Goal: Task Accomplishment & Management: Manage account settings

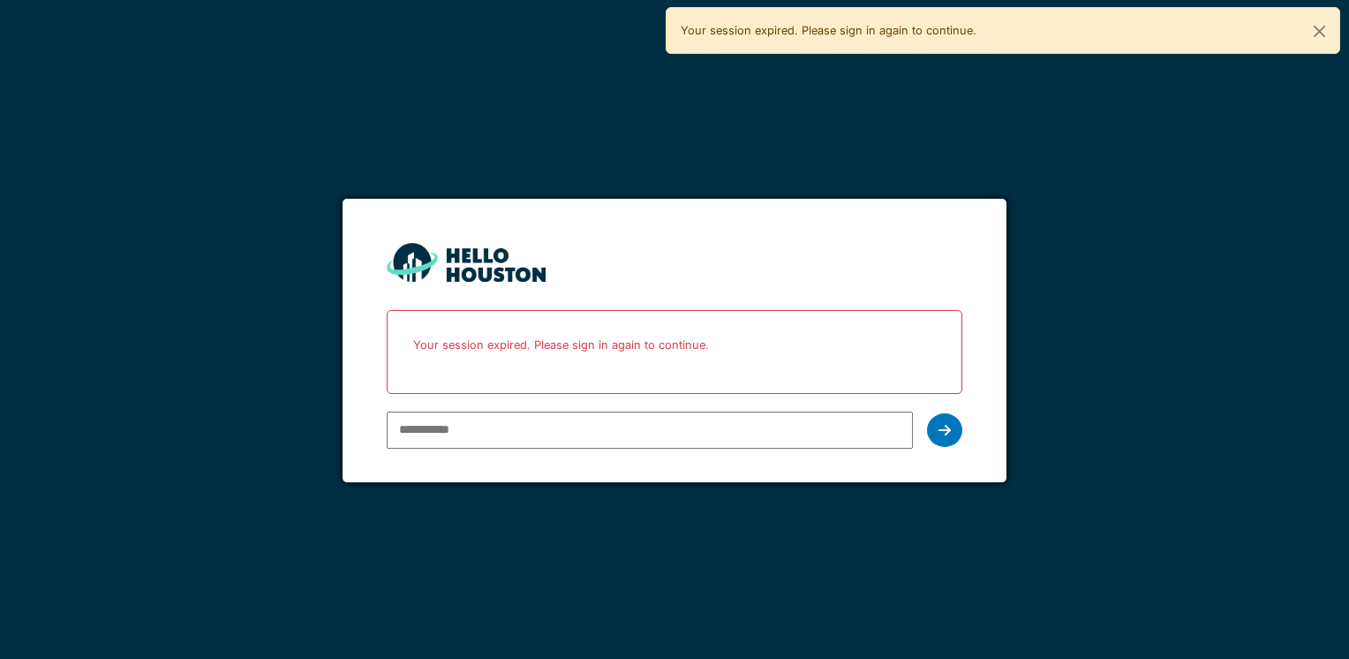
click at [634, 429] on input "email" at bounding box center [649, 429] width 525 height 37
click at [551, 418] on input "email" at bounding box center [649, 429] width 525 height 37
type input "**********"
click at [952, 436] on div at bounding box center [944, 430] width 35 height 34
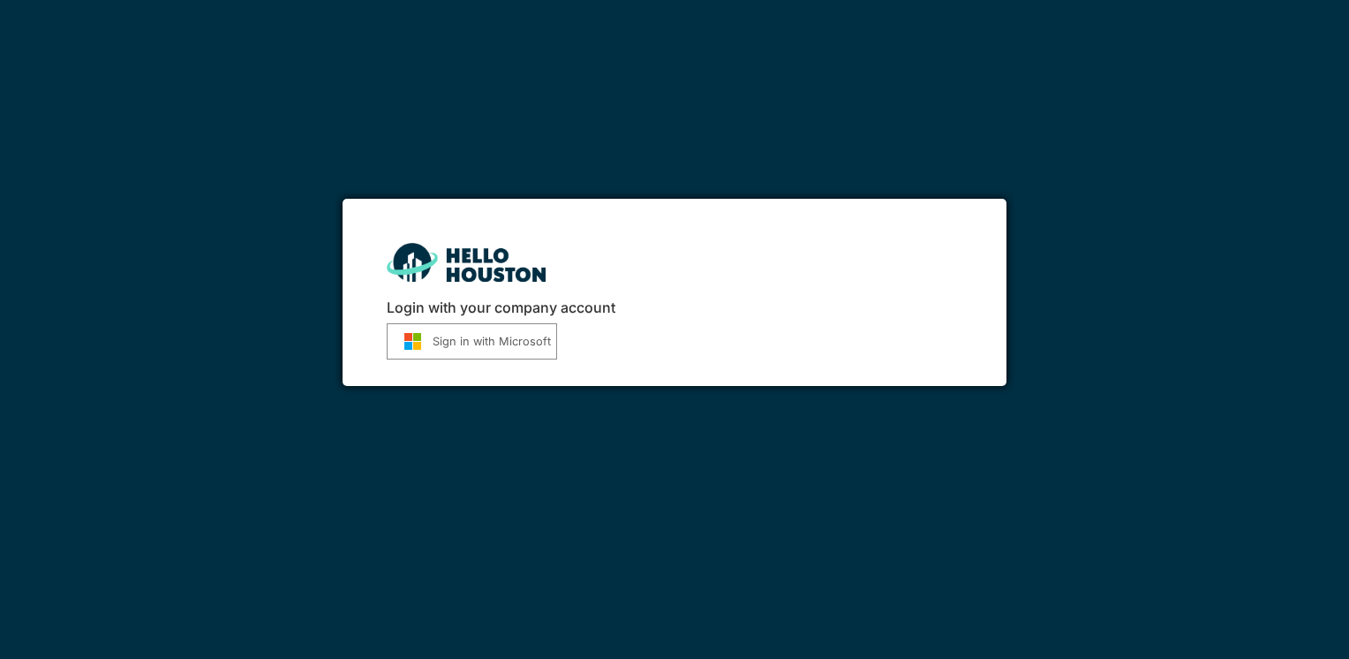
click at [451, 346] on button "Sign in with Microsoft" at bounding box center [472, 341] width 170 height 36
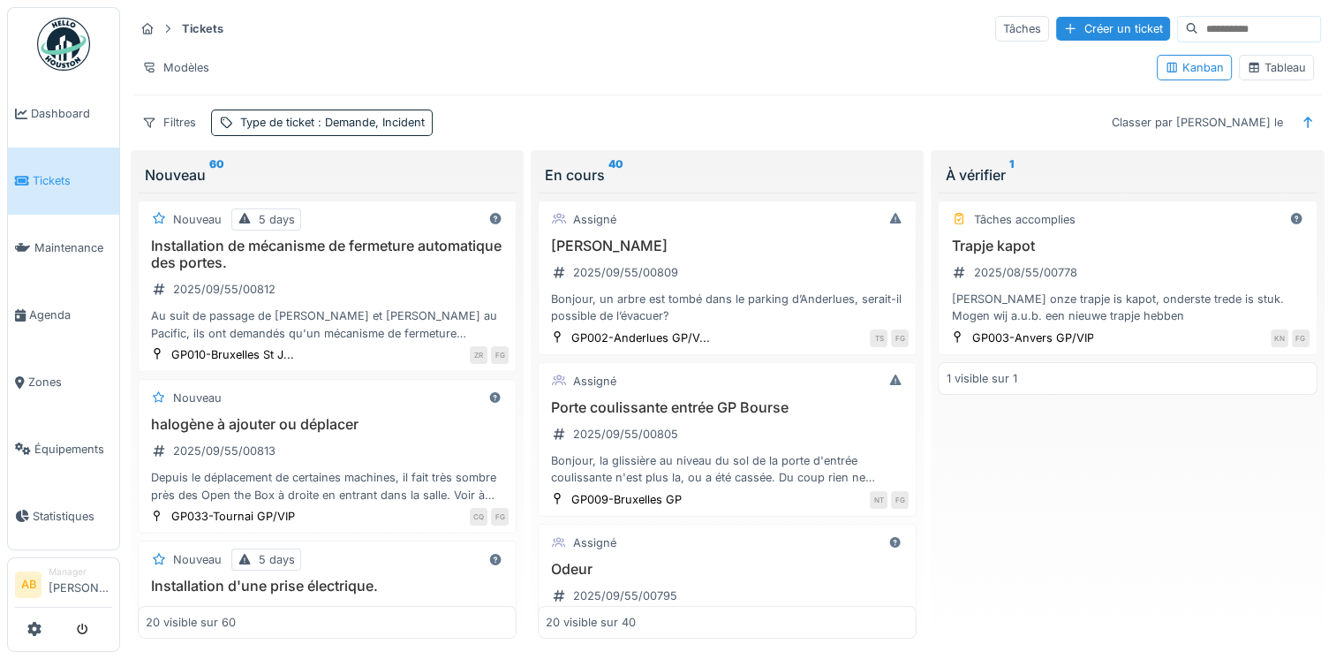
click at [69, 51] on img at bounding box center [63, 44] width 53 height 53
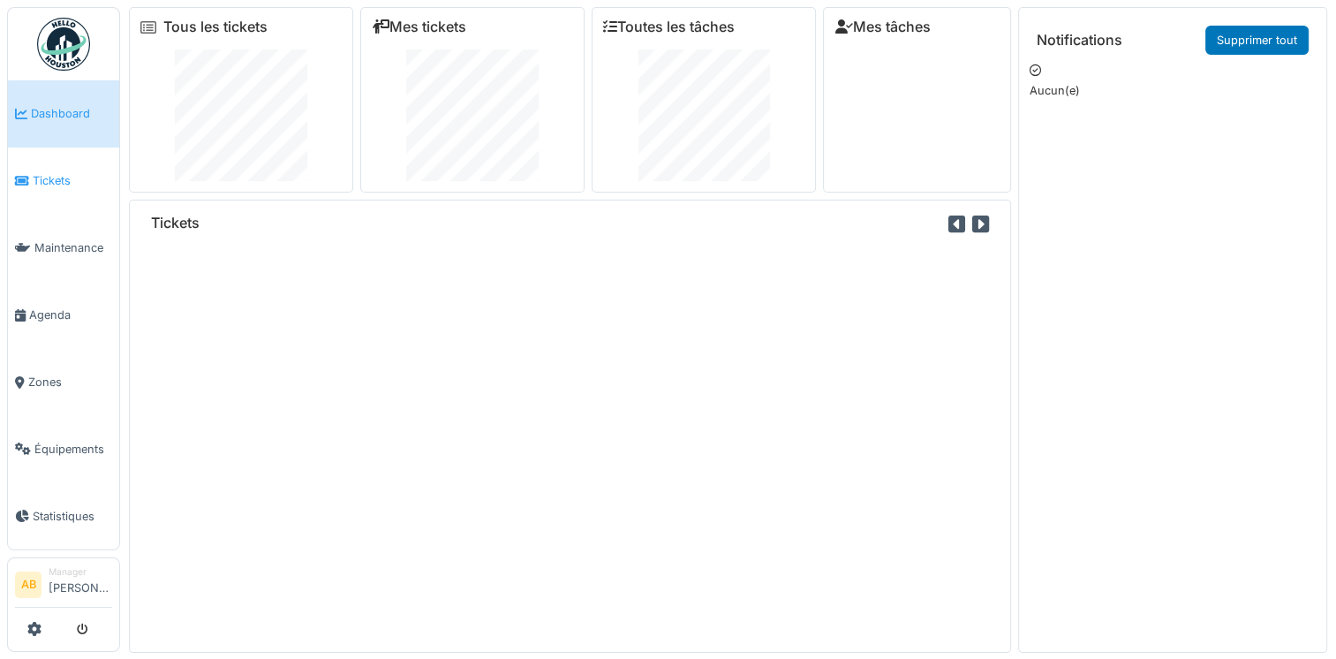
click at [48, 175] on span "Tickets" at bounding box center [72, 180] width 79 height 17
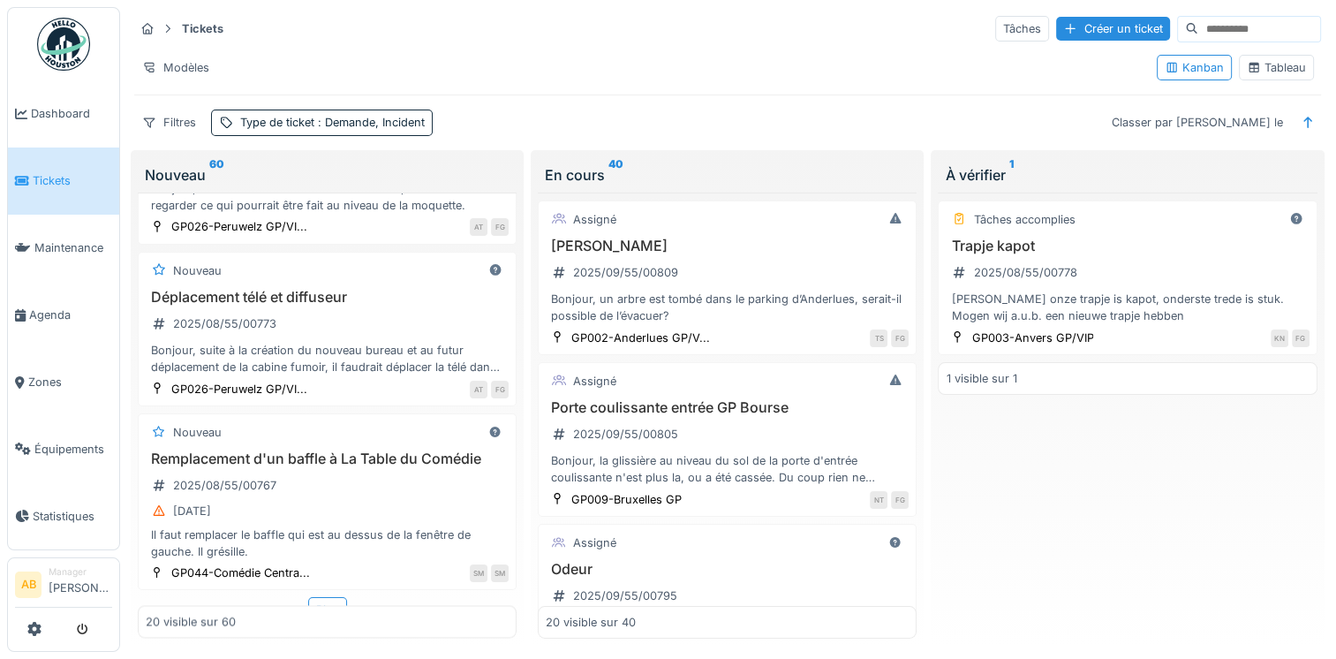
scroll to position [14, 0]
click at [324, 596] on div "Plus" at bounding box center [327, 609] width 39 height 26
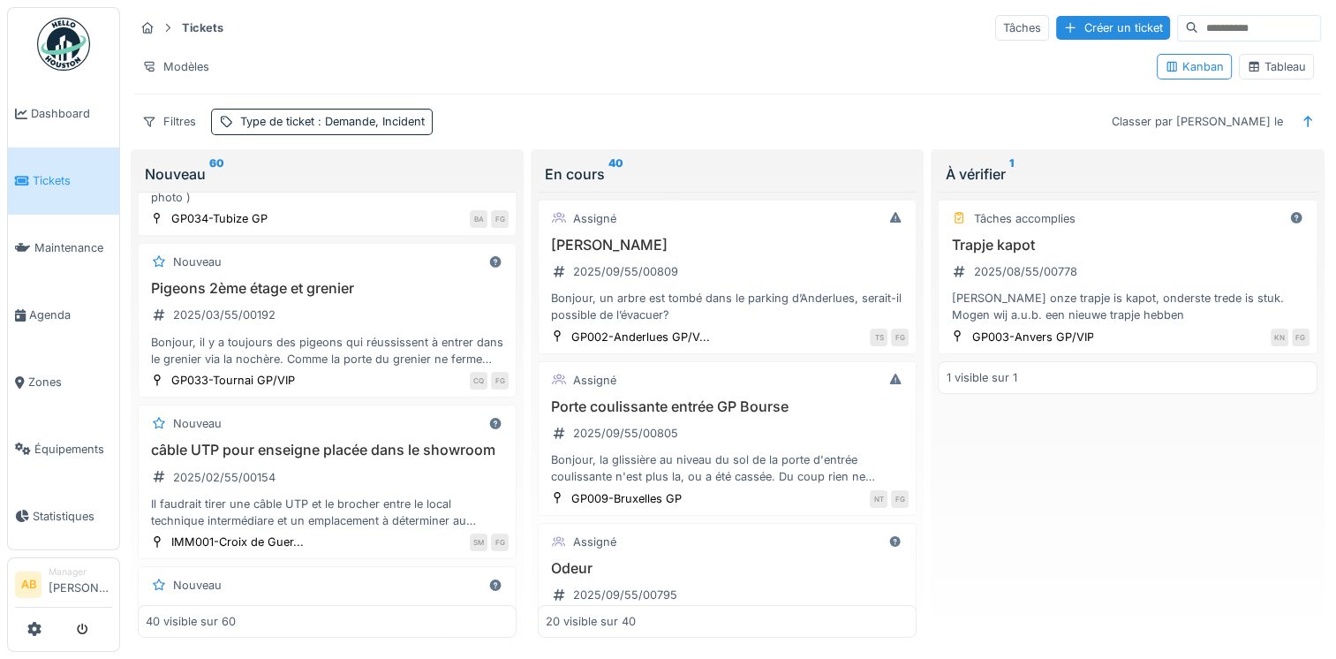
scroll to position [6036, 0]
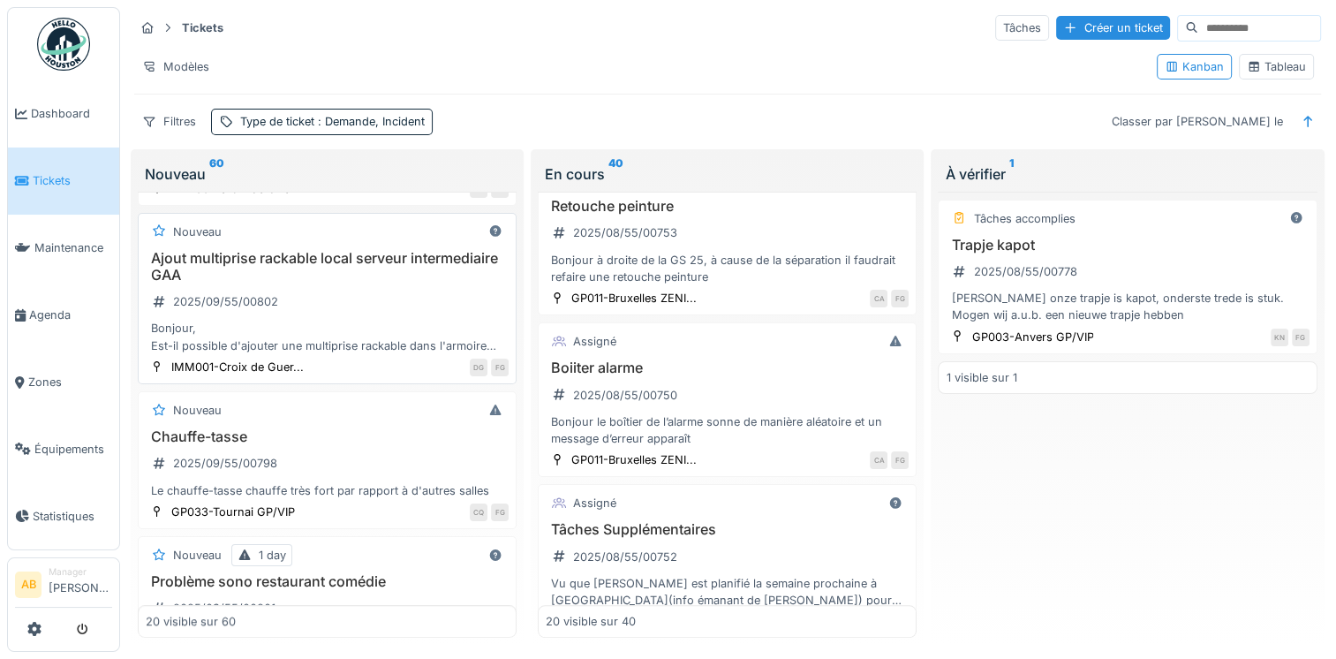
scroll to position [971, 0]
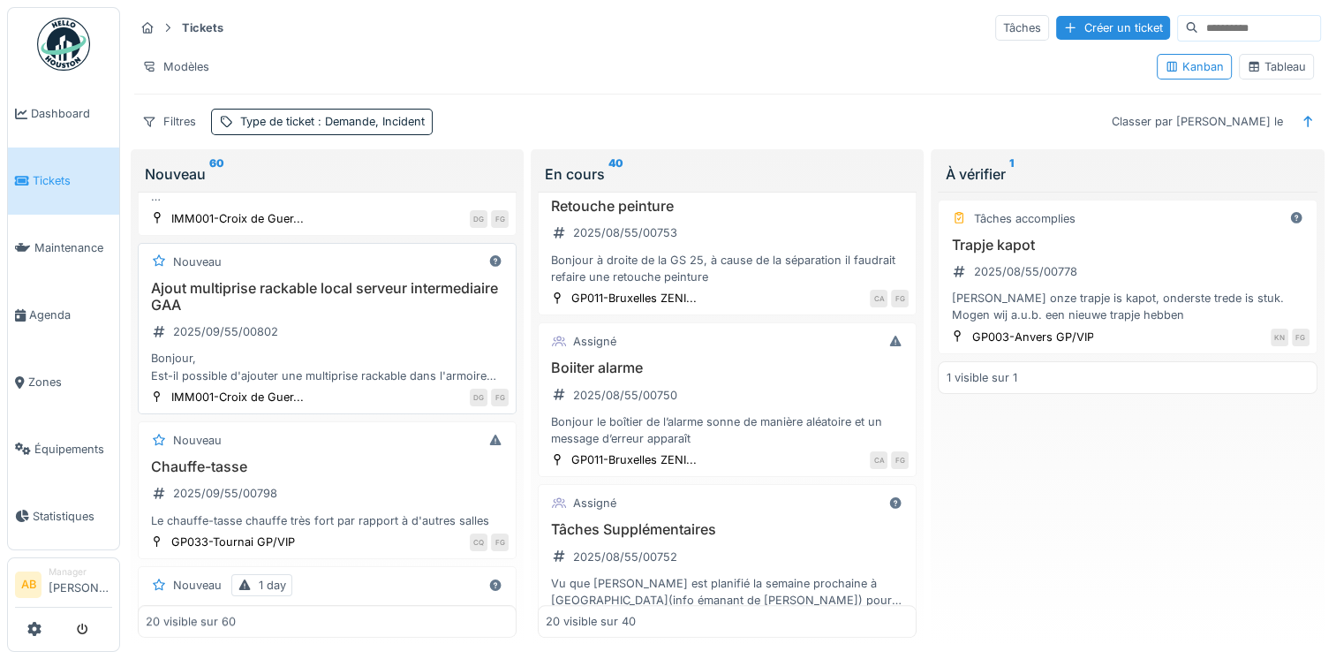
click at [350, 320] on div "Ajout multiprise rackable local serveur intermediaire GAA 2025/09/55/00802 Bonj…" at bounding box center [327, 332] width 363 height 104
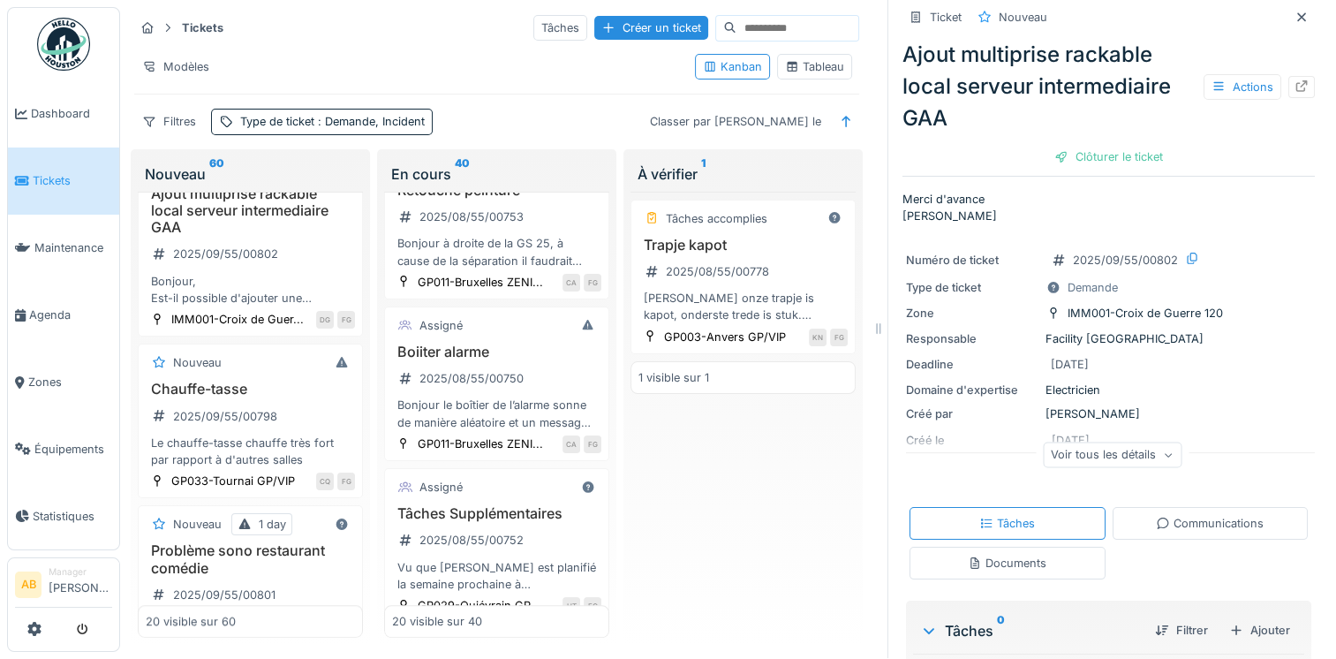
scroll to position [256, 0]
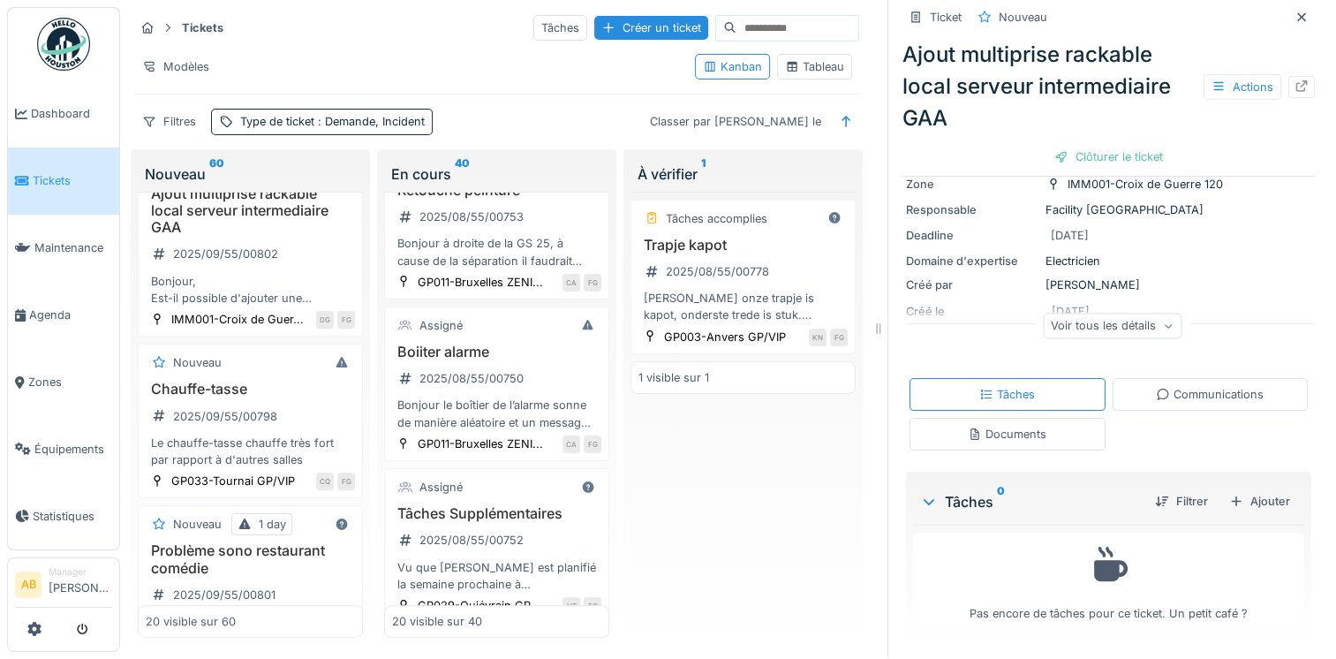
click at [1191, 400] on div "Tâches Communications Documents" at bounding box center [1108, 414] width 412 height 87
click at [1181, 386] on div "Communications" at bounding box center [1210, 394] width 108 height 17
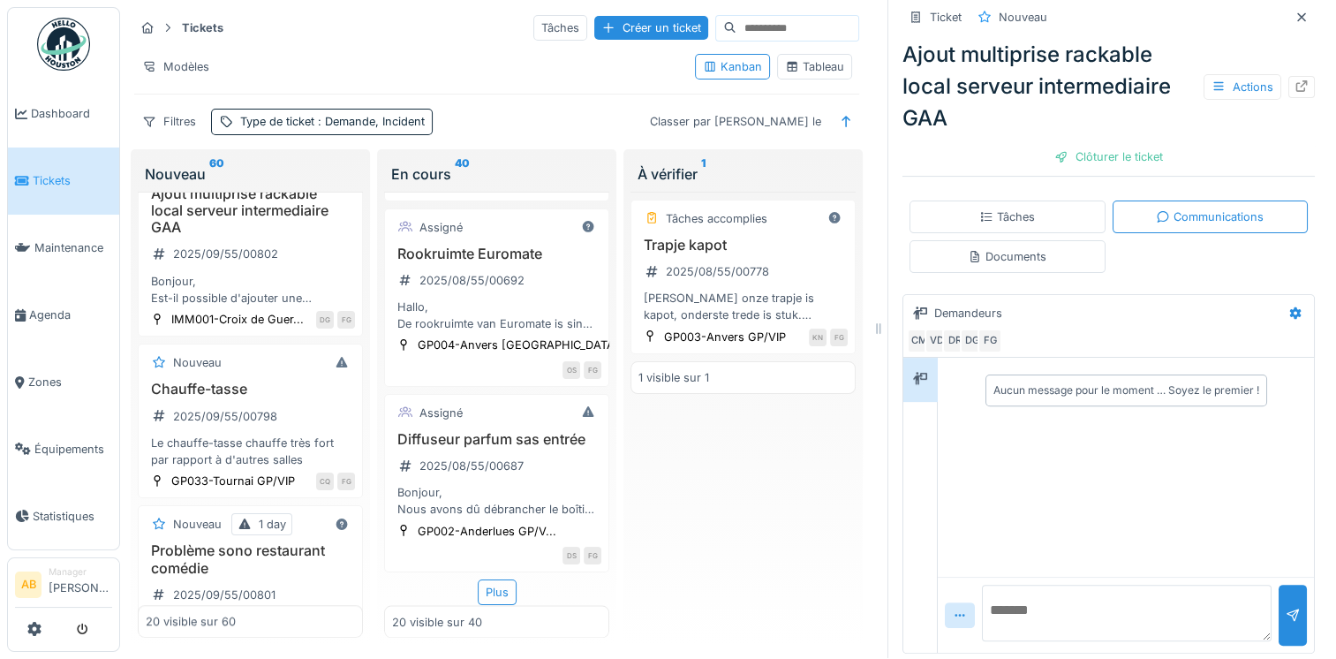
scroll to position [3276, 0]
click at [487, 579] on div "Plus" at bounding box center [497, 592] width 39 height 26
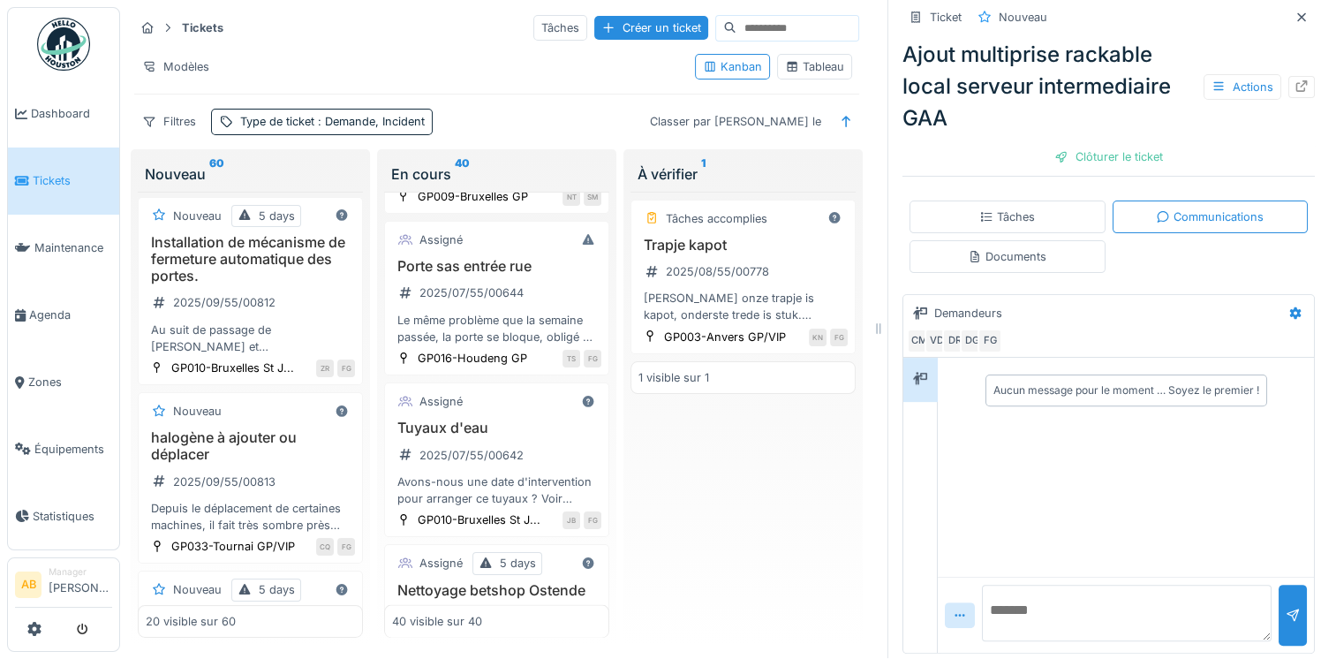
scroll to position [0, 0]
click at [49, 46] on img at bounding box center [63, 44] width 53 height 53
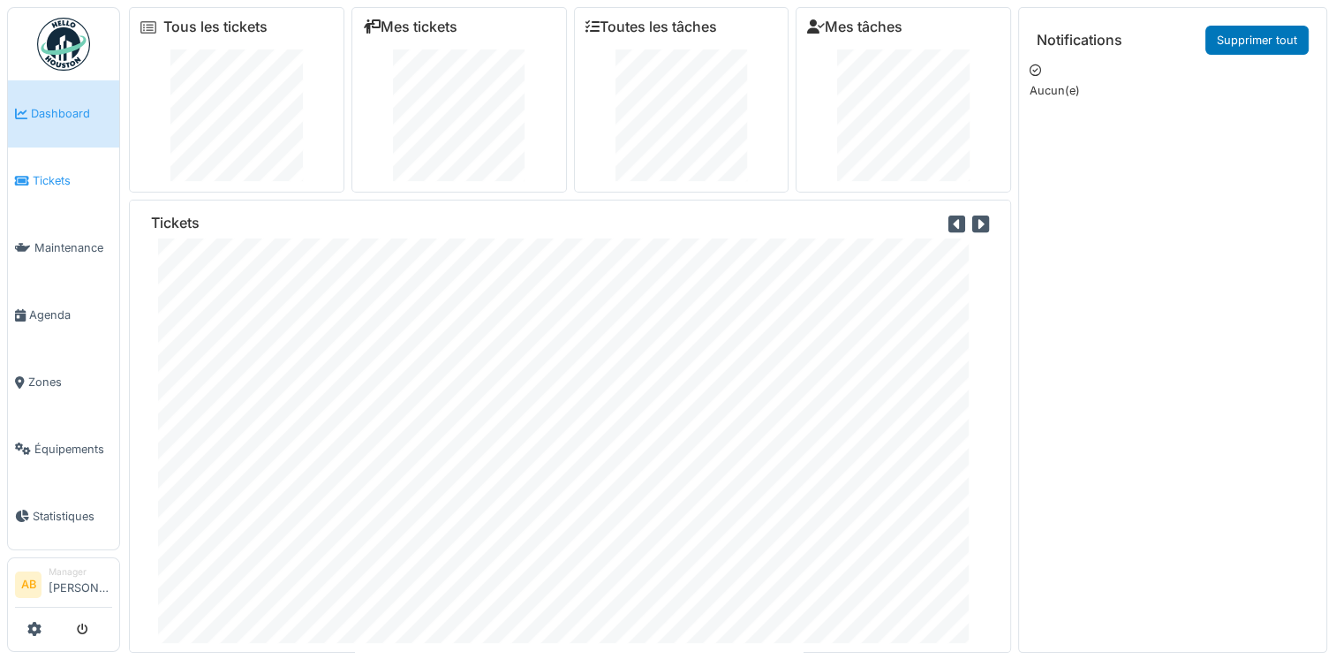
click at [23, 176] on icon at bounding box center [22, 181] width 14 height 12
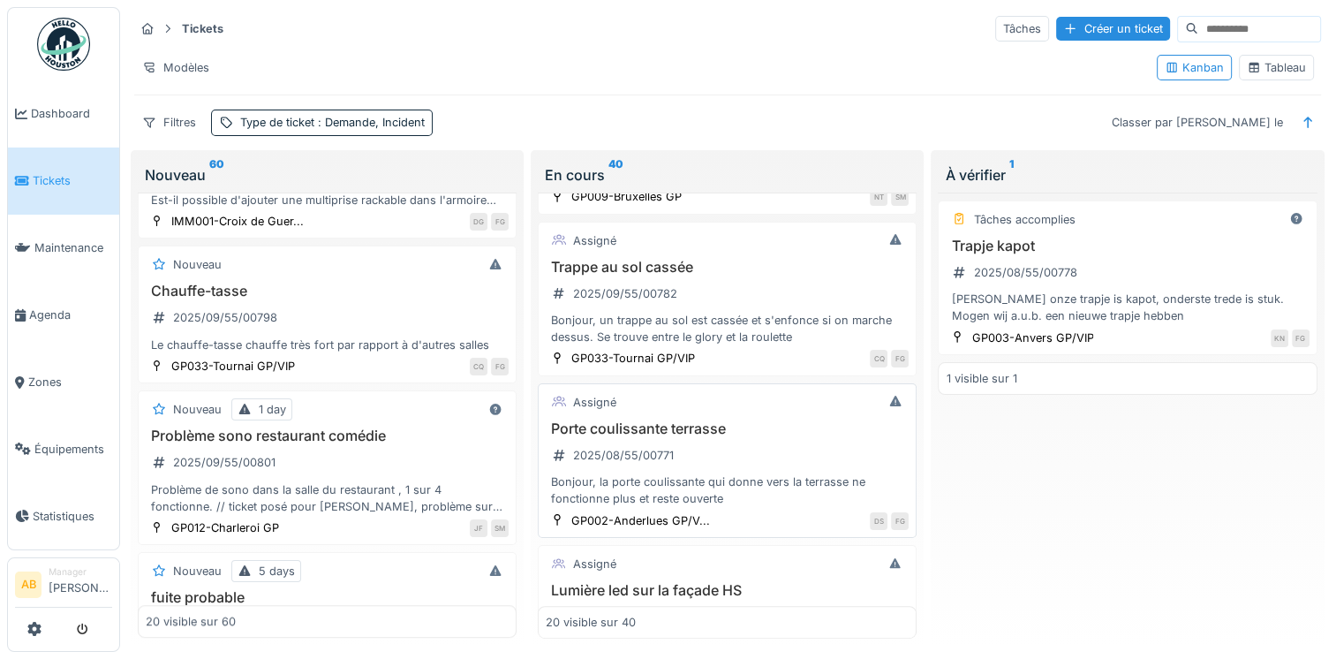
scroll to position [883, 0]
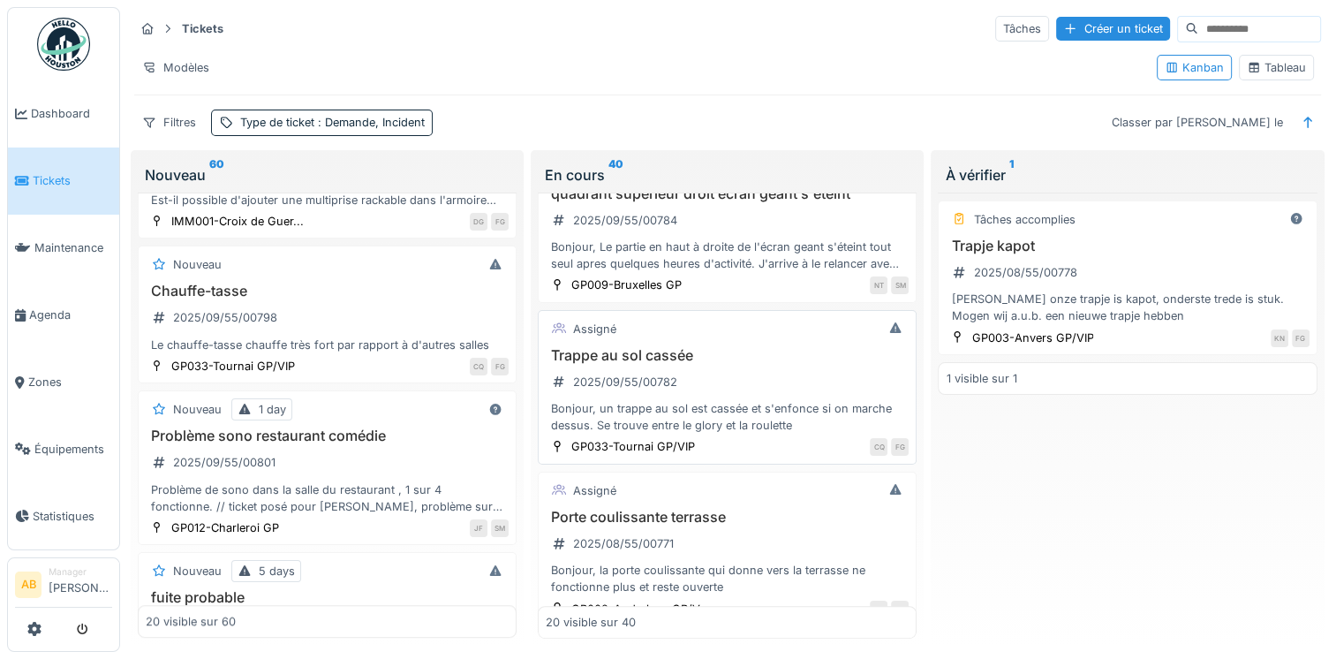
click at [668, 391] on div "Trappe au sol cassée 2025/09/55/00782 Bonjour, un trappe au sol est cassée et s…" at bounding box center [727, 390] width 363 height 87
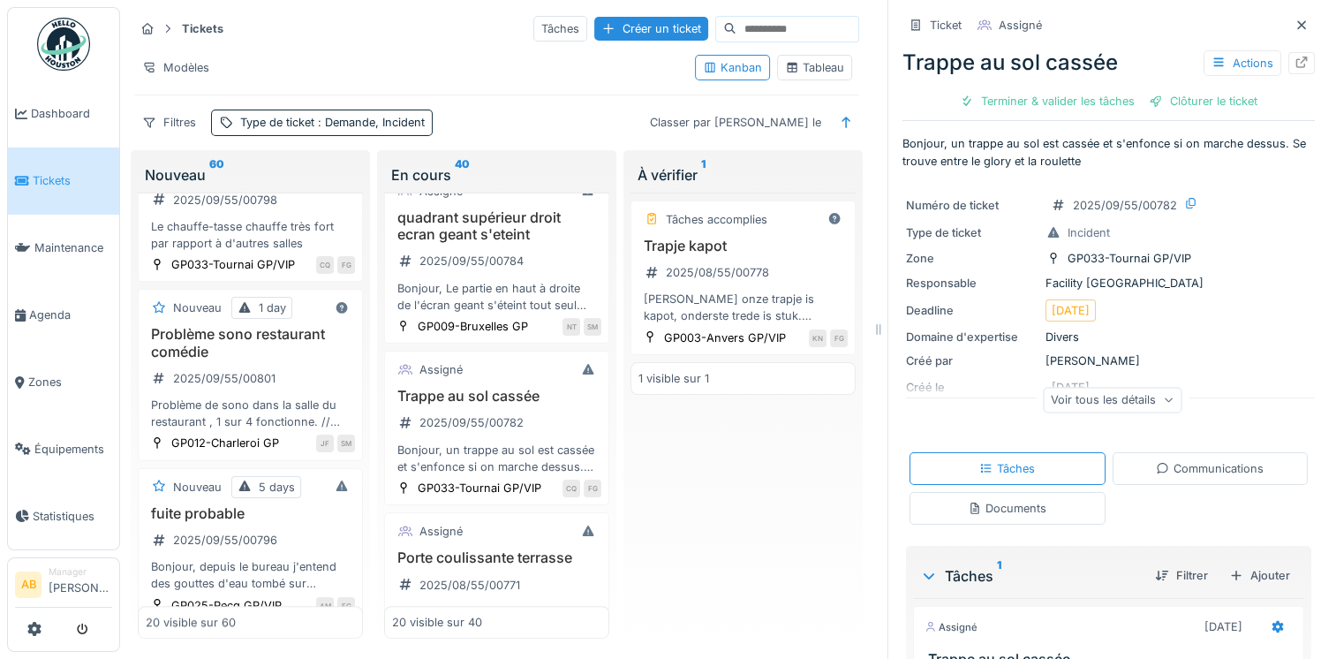
click at [1170, 471] on div "Communications" at bounding box center [1210, 468] width 108 height 17
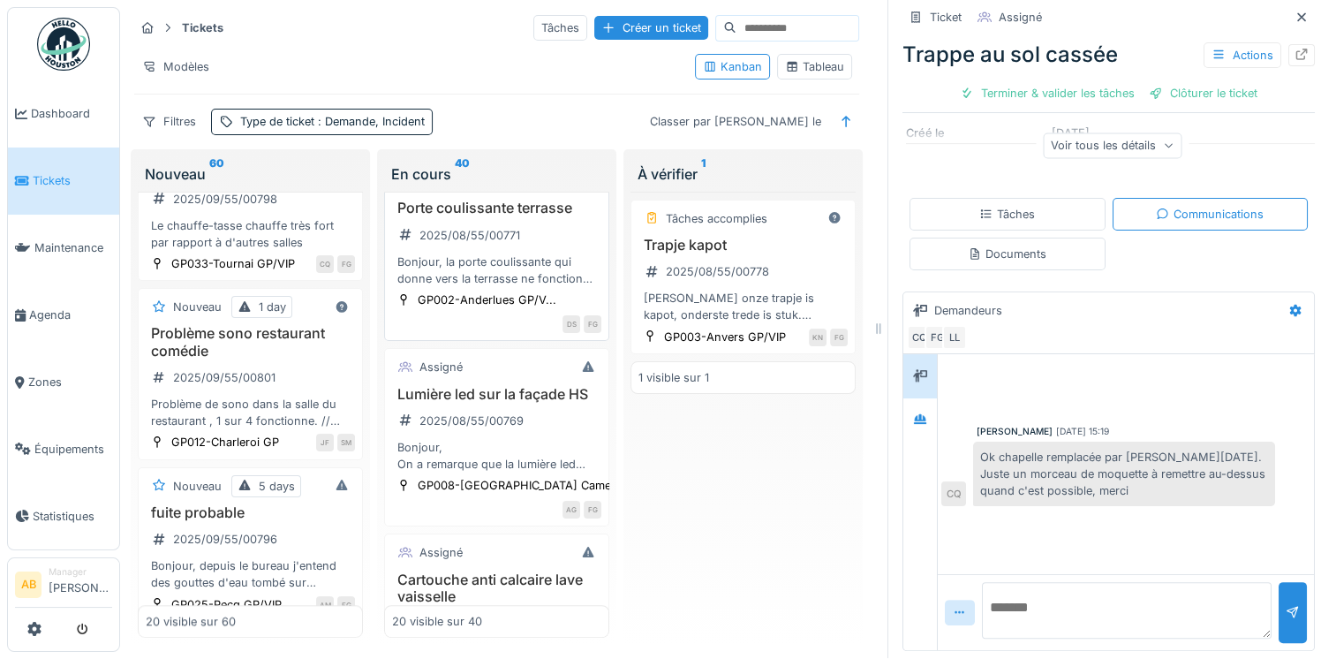
scroll to position [1293, 0]
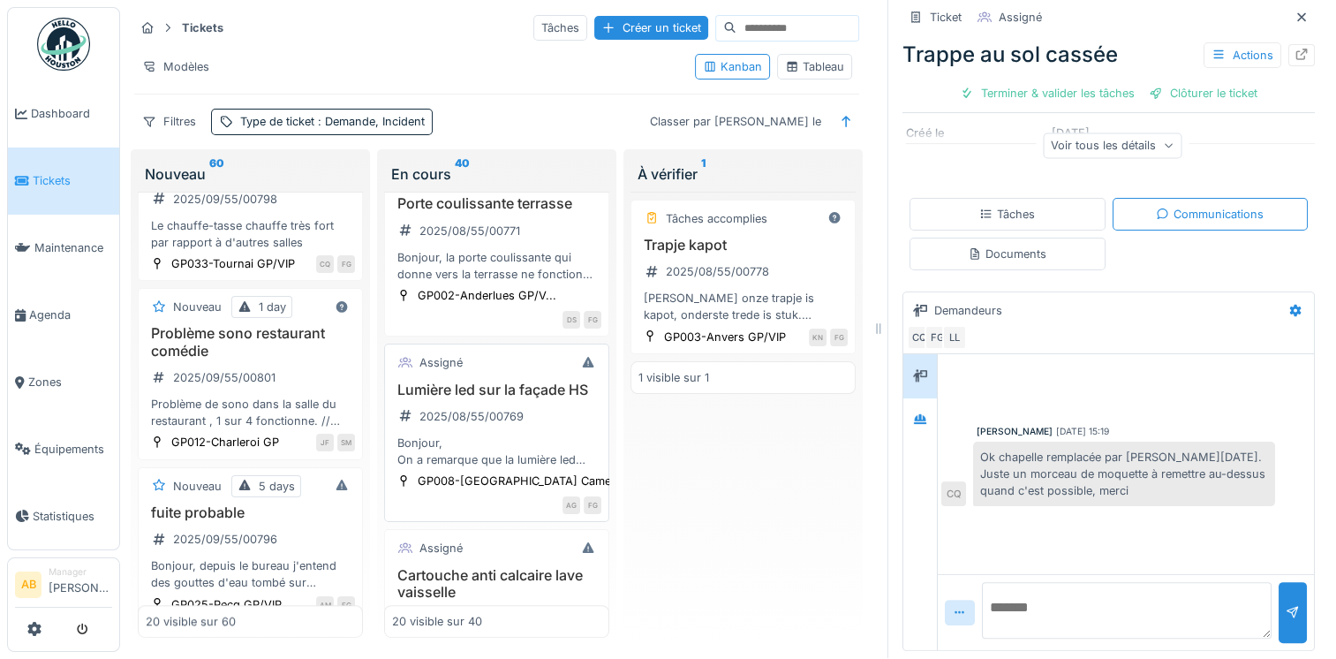
click at [499, 391] on h3 "Lumière led sur la façade HS" at bounding box center [496, 389] width 209 height 17
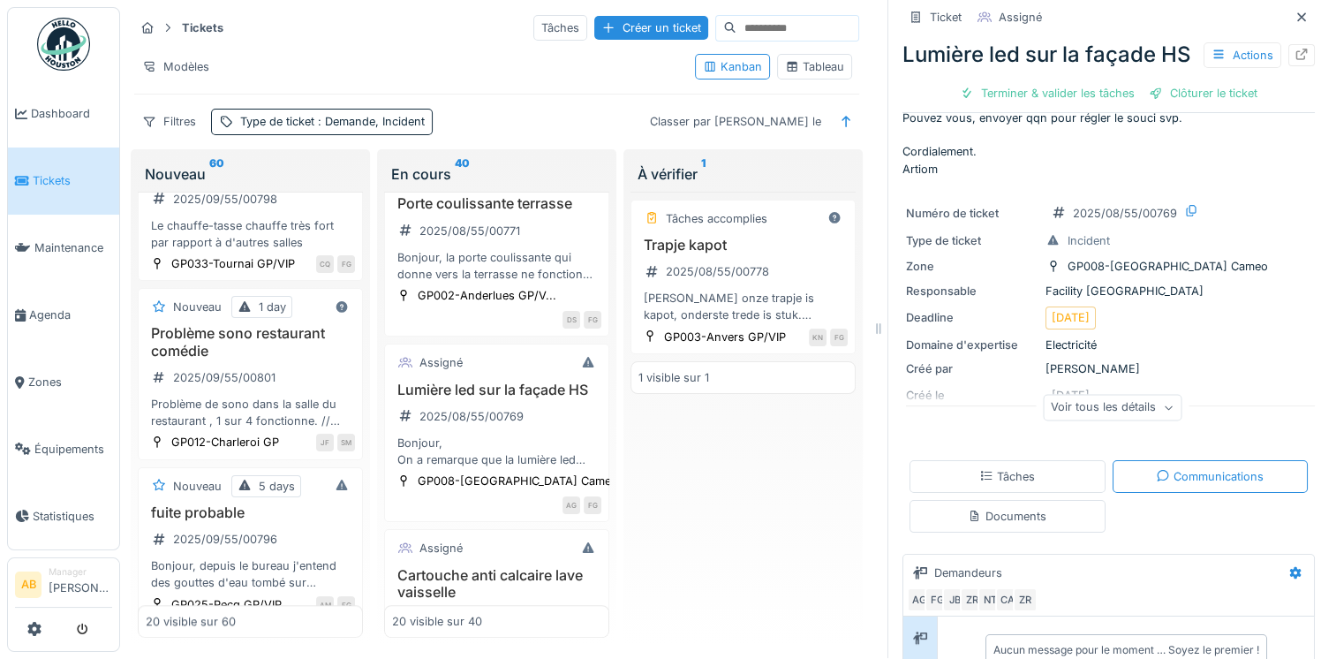
scroll to position [177, 0]
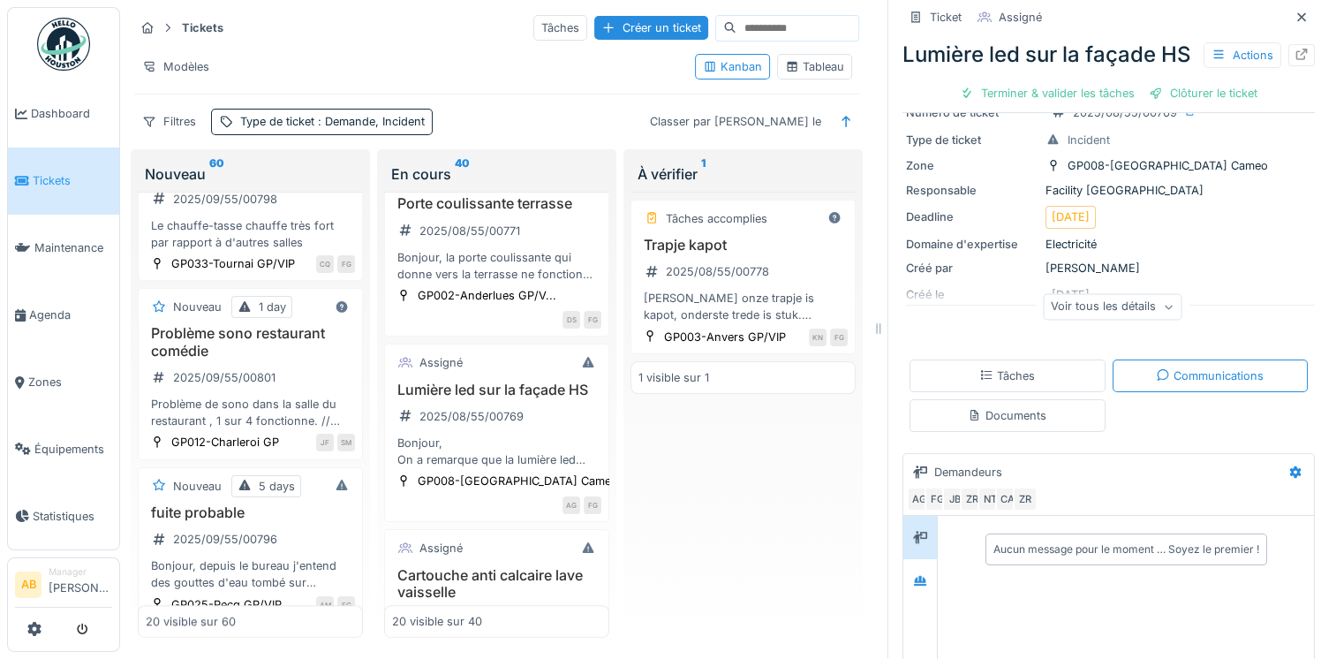
click at [1009, 424] on div "Documents" at bounding box center [1007, 415] width 79 height 17
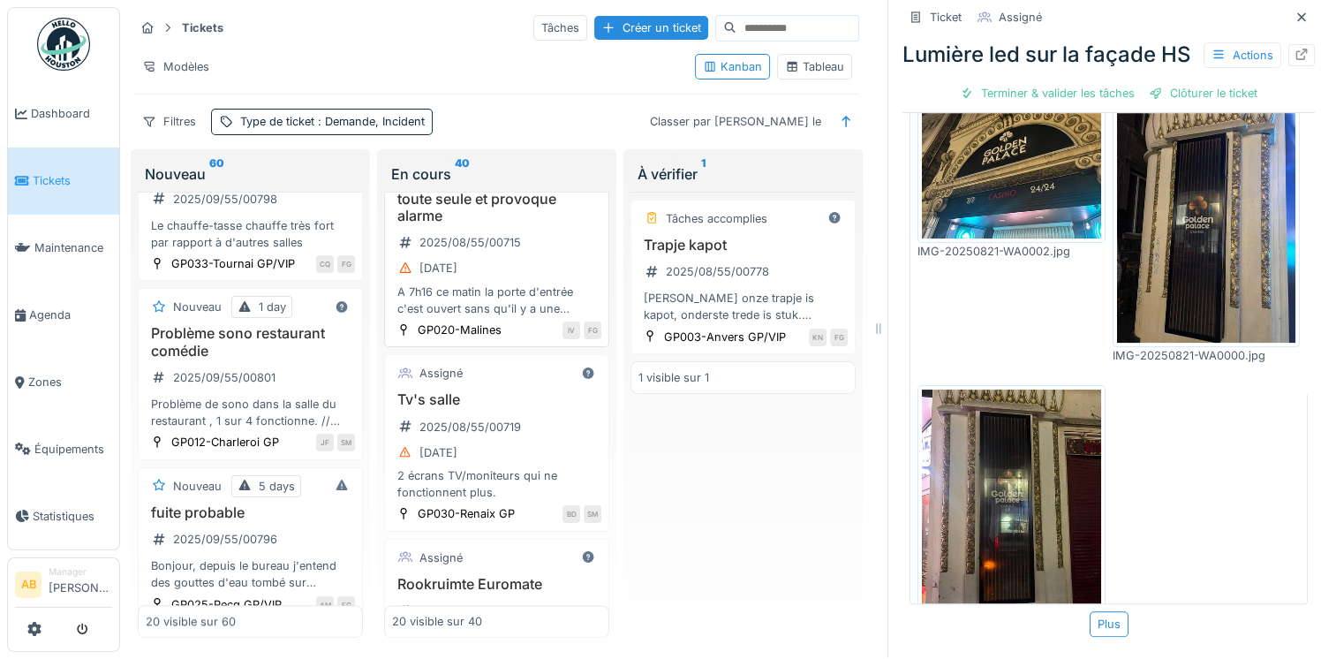
scroll to position [2971, 0]
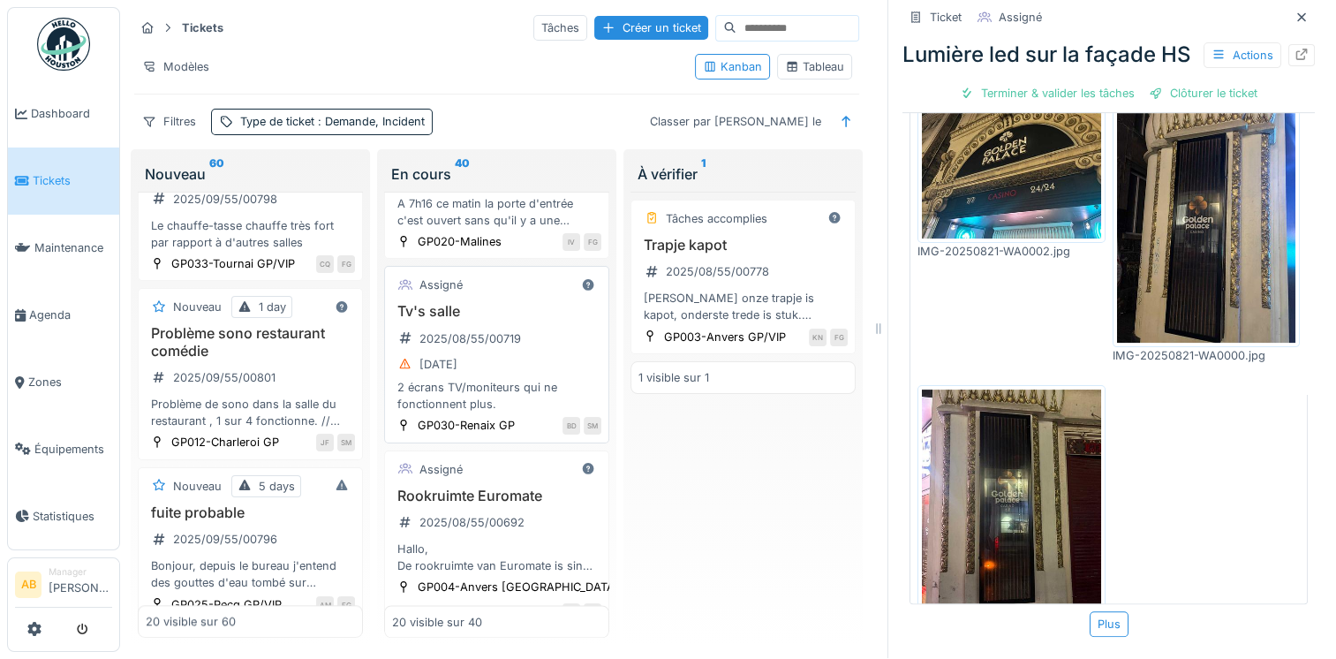
click at [509, 412] on div "Tv's salle 2025/08/55/00719 15/08/2025 2 écrans TV/moniteurs qui ne fonctionnen…" at bounding box center [496, 357] width 209 height 109
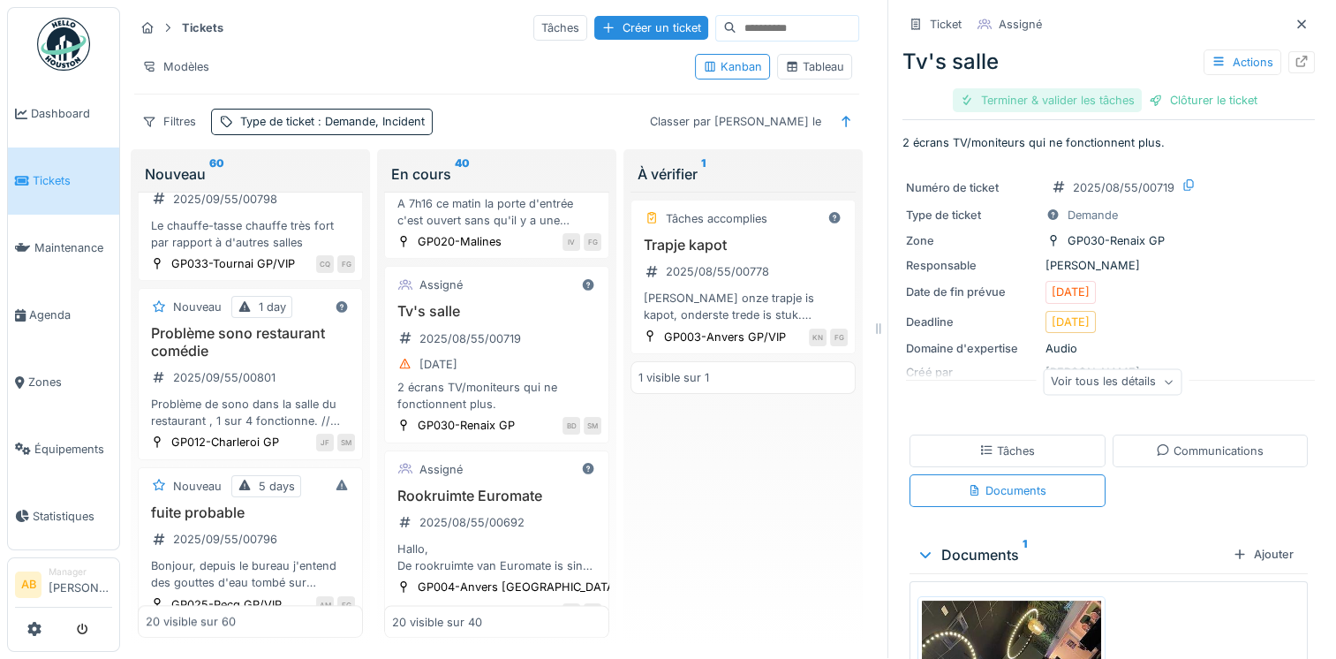
click at [1032, 94] on div "Terminer & valider les tâches" at bounding box center [1047, 100] width 189 height 24
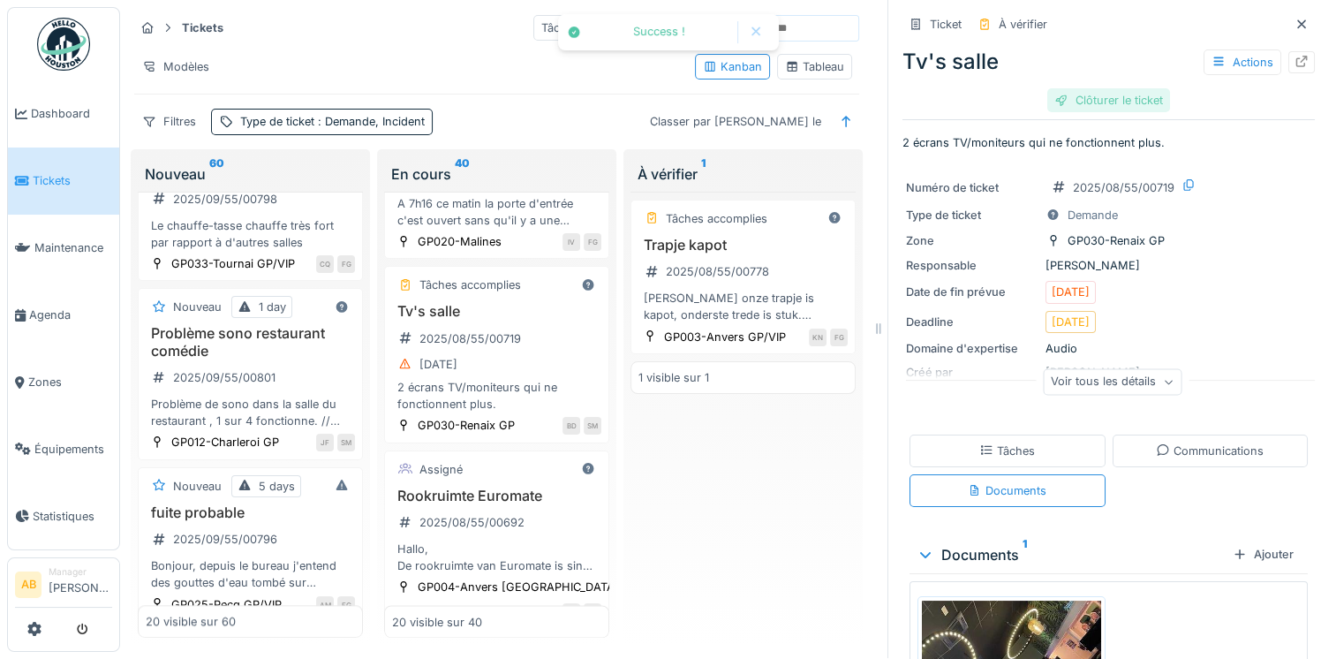
click at [1100, 89] on div "Clôturer le ticket" at bounding box center [1108, 100] width 123 height 24
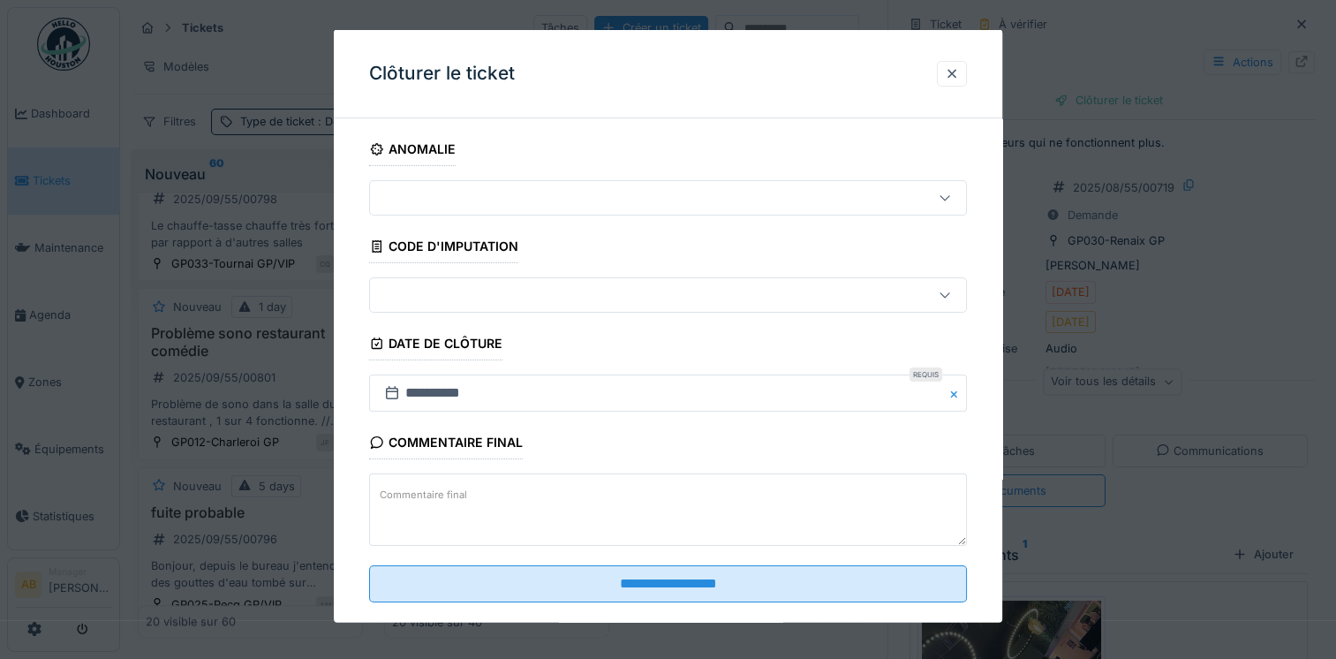
click at [534, 501] on textarea "Commentaire final" at bounding box center [668, 509] width 598 height 72
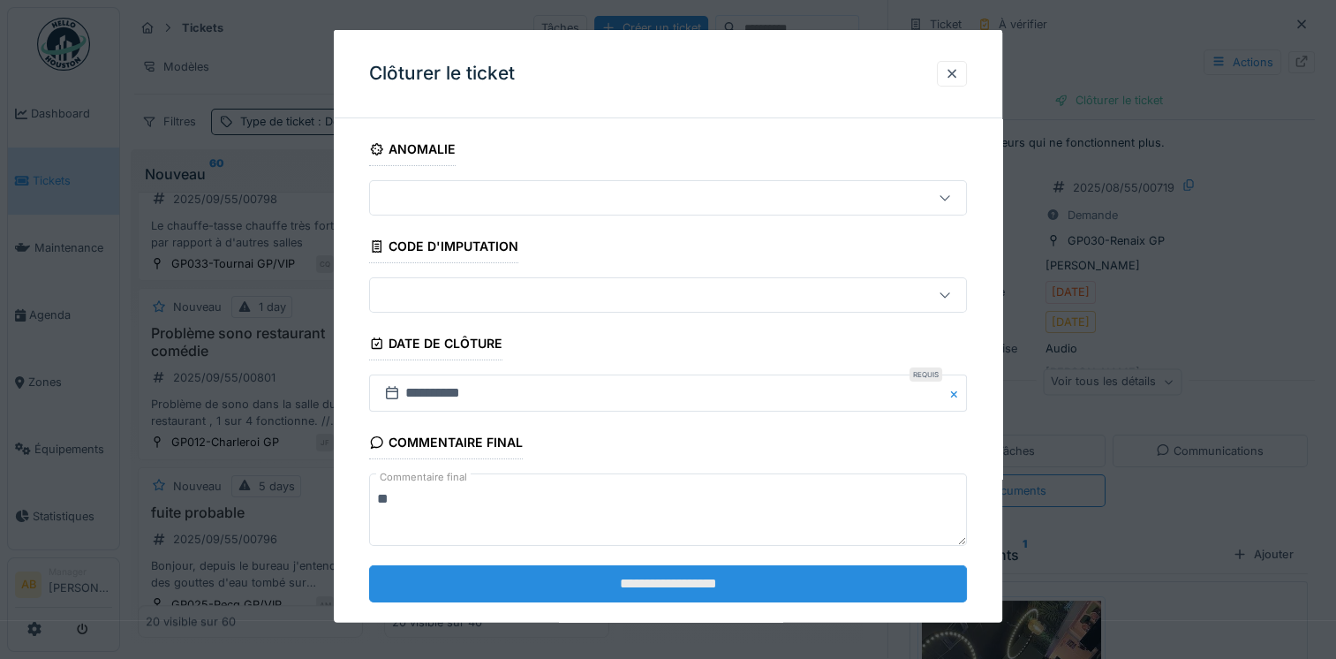
type textarea "**"
click at [526, 576] on input "**********" at bounding box center [668, 582] width 598 height 37
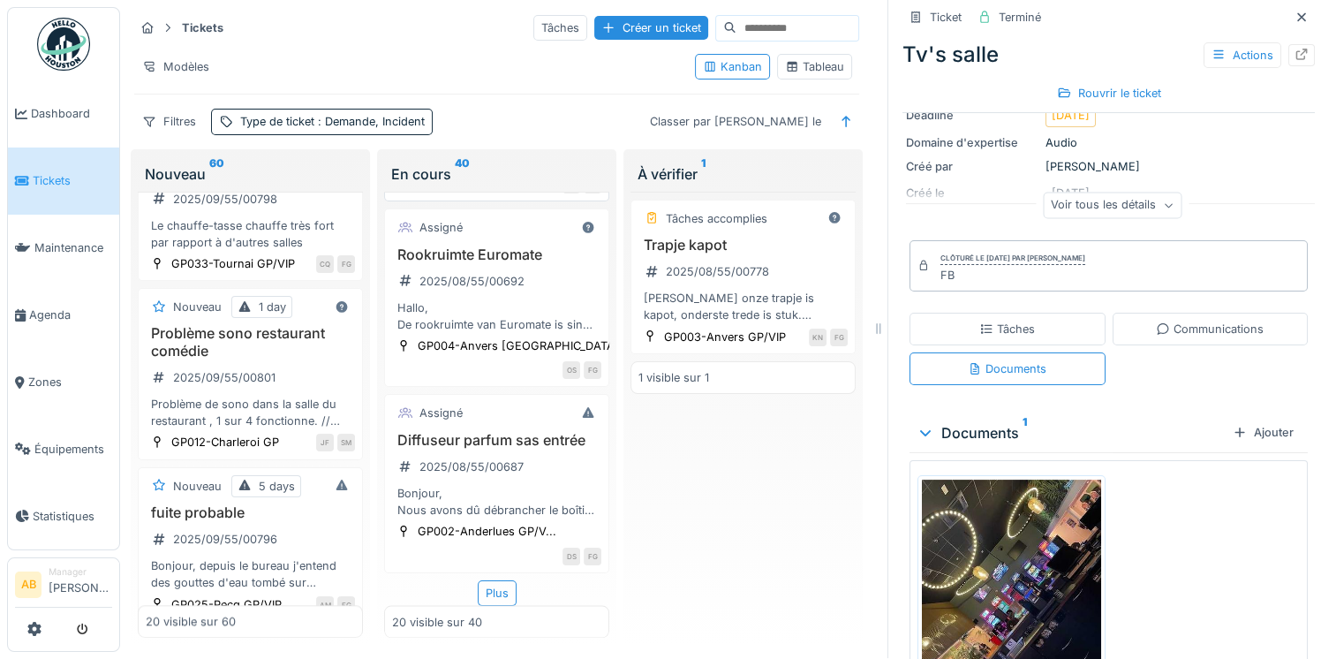
scroll to position [3254, 0]
click at [490, 580] on div "Plus" at bounding box center [497, 593] width 39 height 26
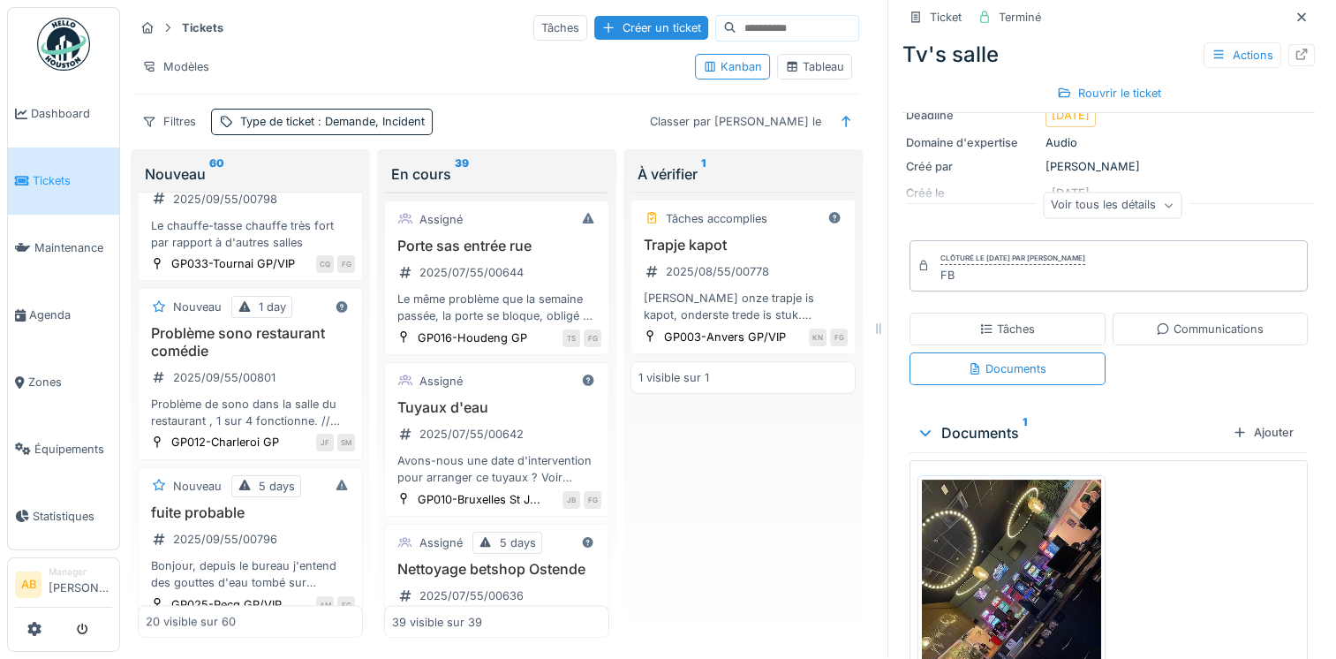
scroll to position [3607, 0]
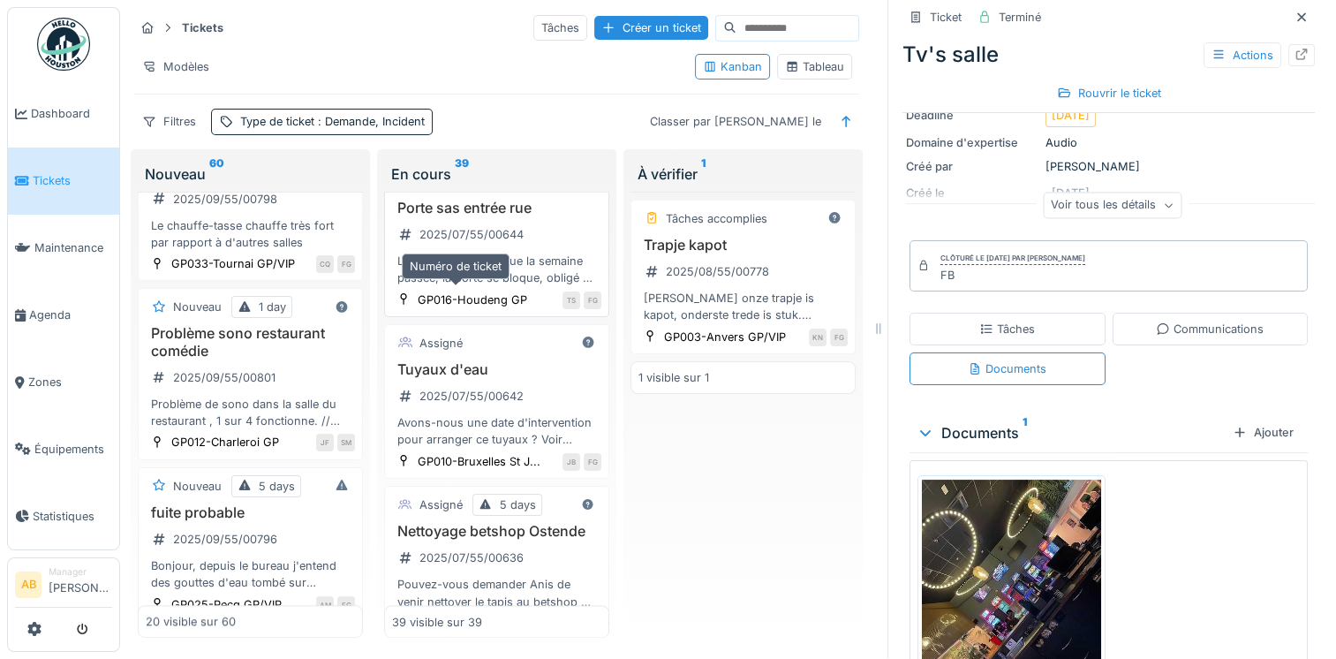
click at [474, 249] on div "2025/07/55/00644" at bounding box center [461, 234] width 138 height 29
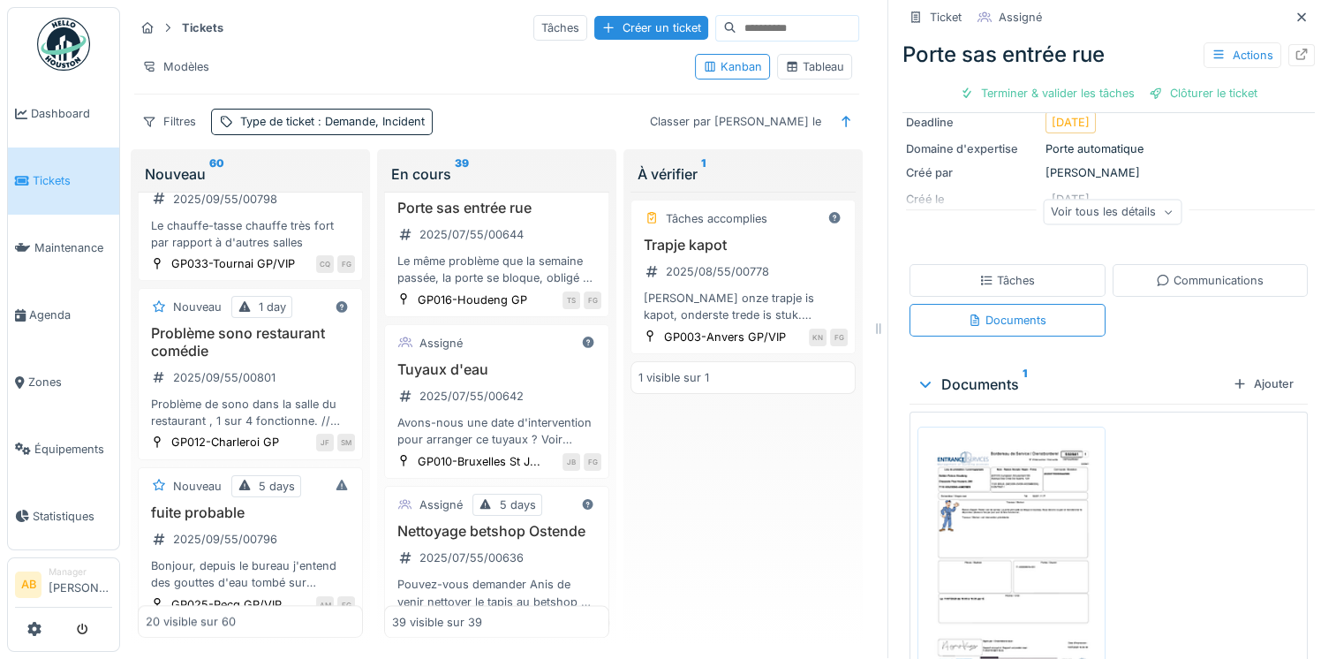
scroll to position [46, 0]
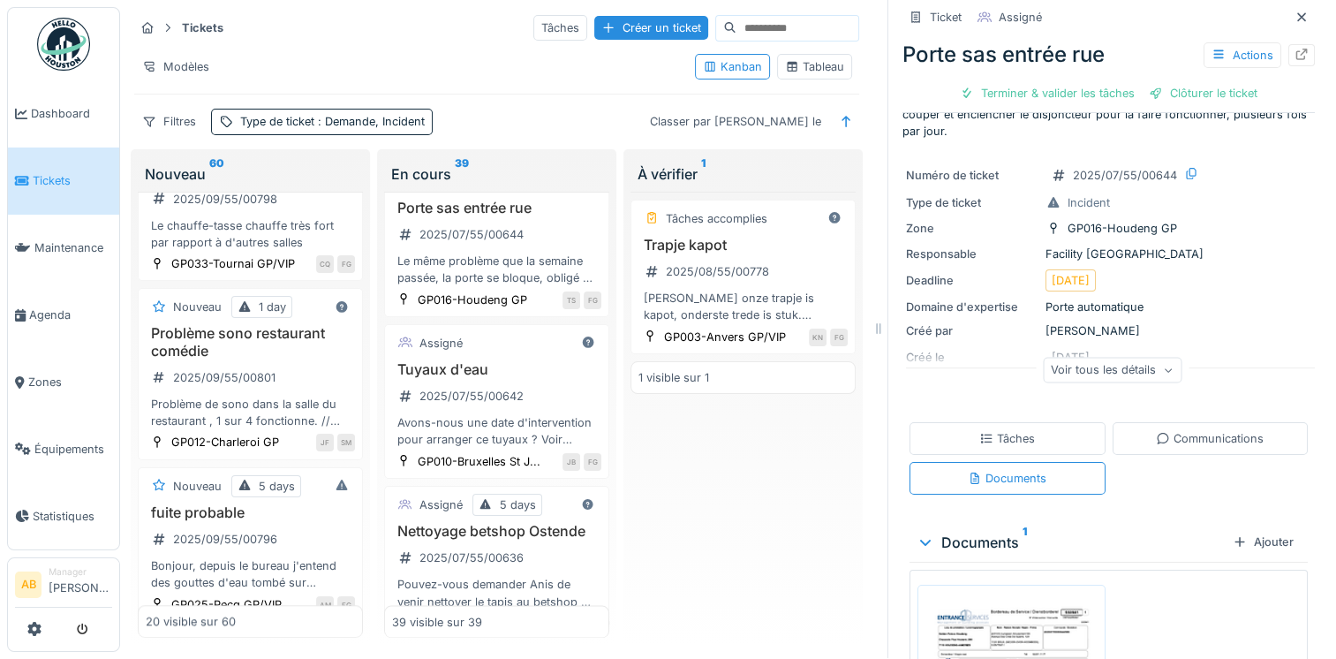
click at [1156, 431] on div "Communications" at bounding box center [1210, 438] width 108 height 17
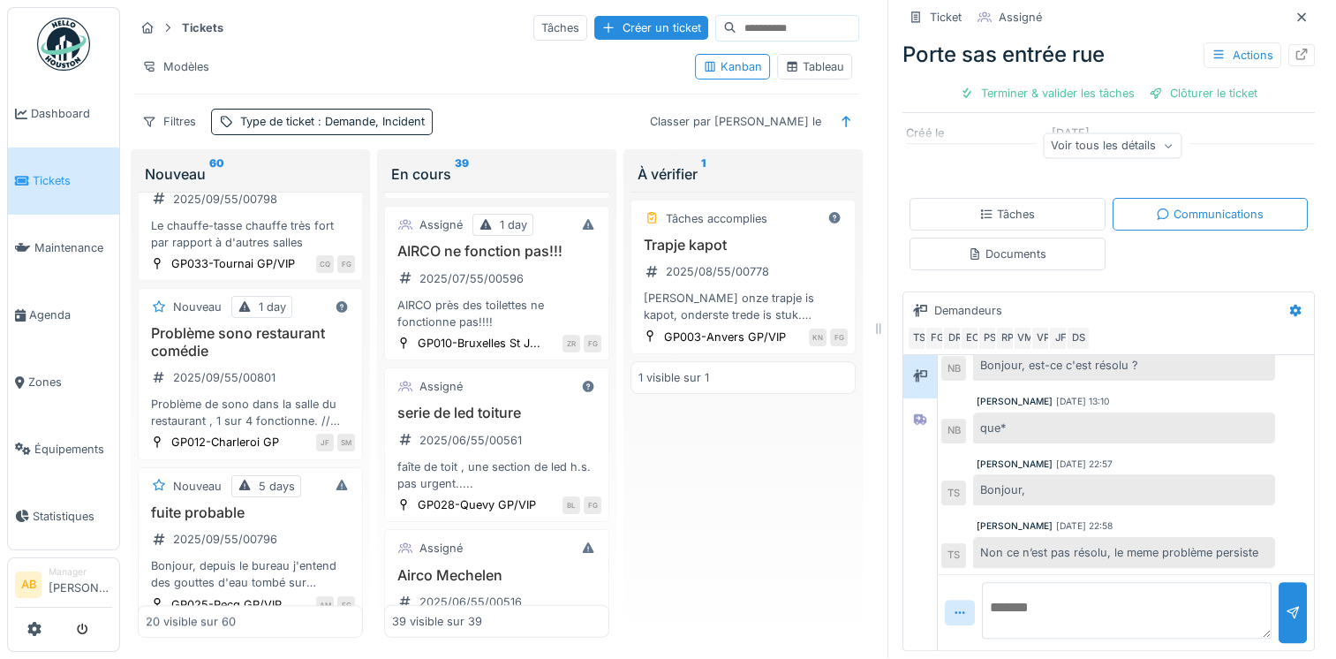
scroll to position [5020, 0]
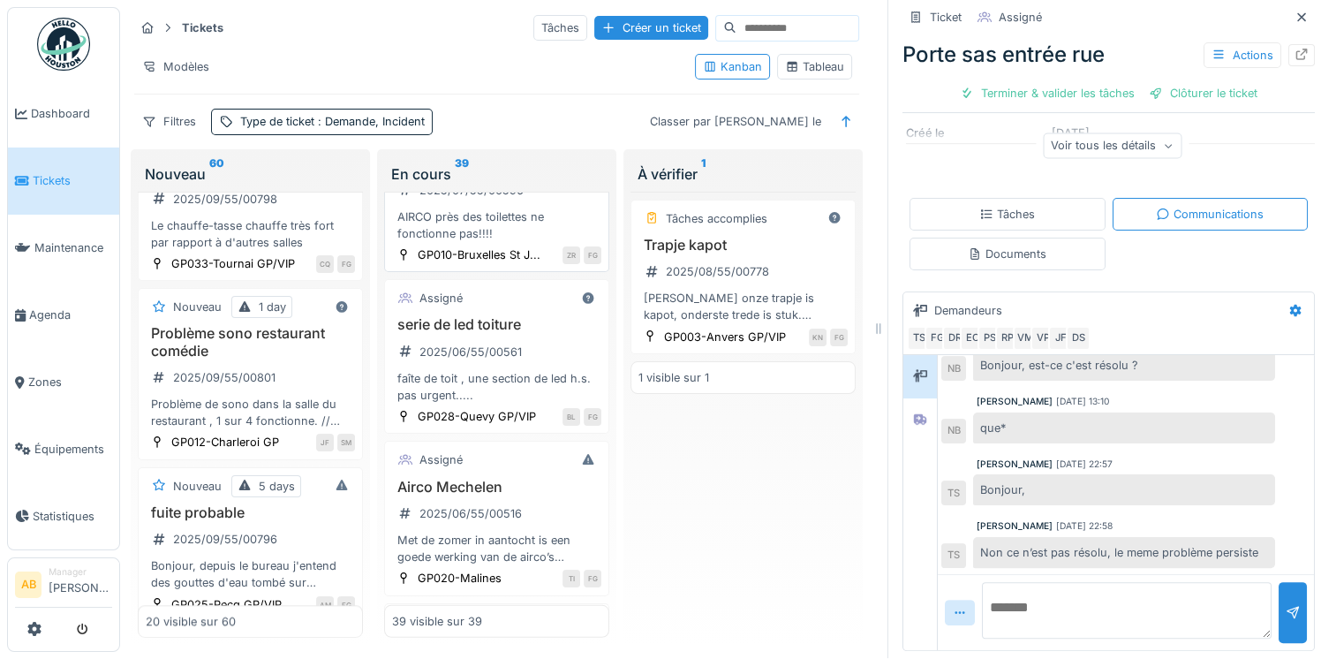
click at [498, 242] on div "AIRCO près des toilettes ne fonctionne pas!!!!" at bounding box center [496, 225] width 209 height 34
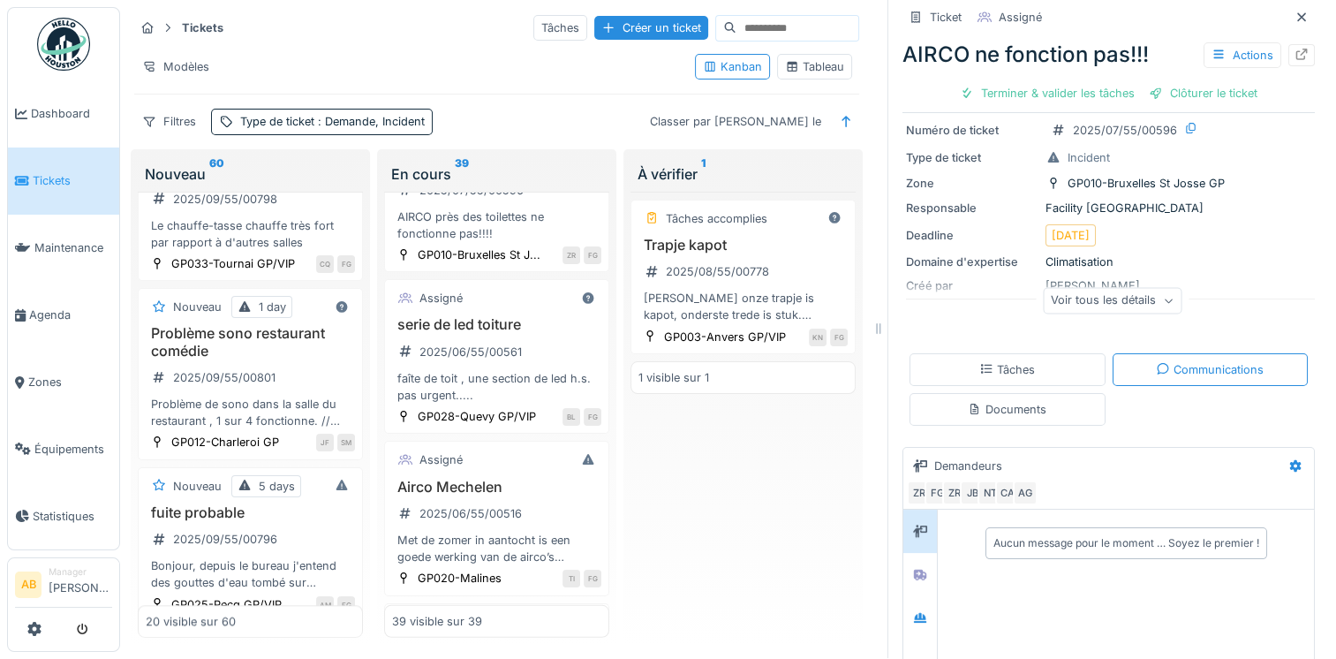
scroll to position [177, 0]
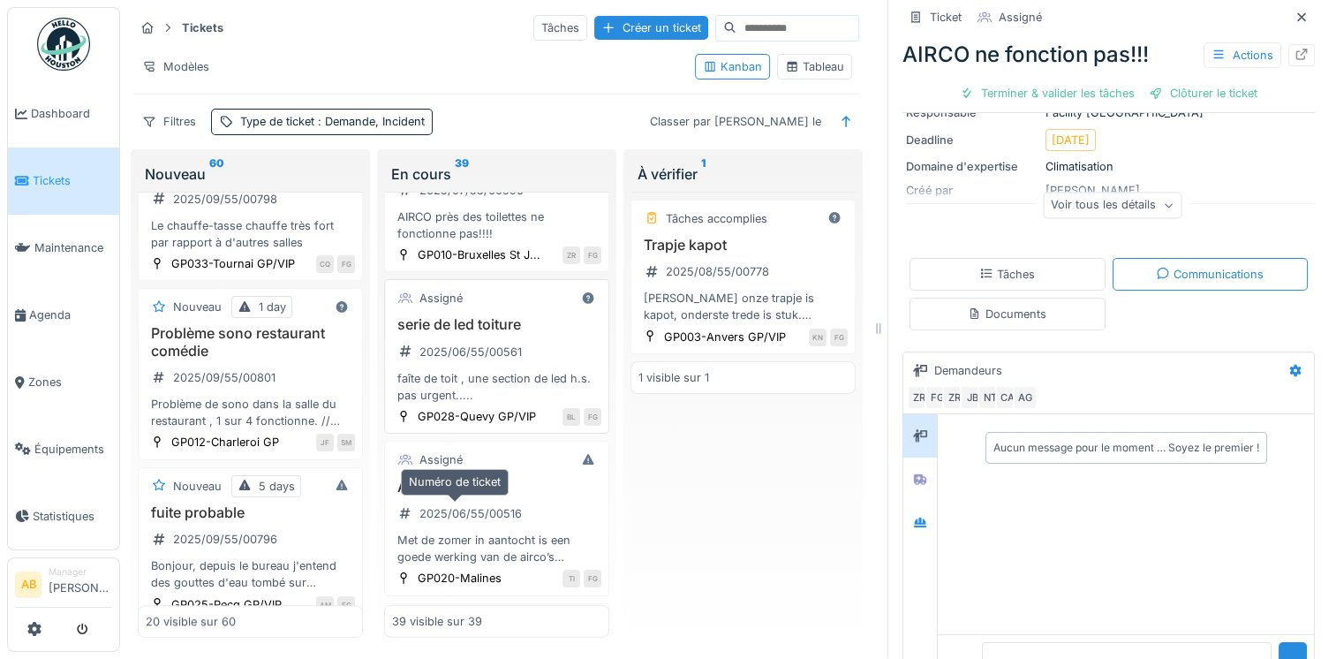
click at [437, 360] on div "2025/06/55/00561" at bounding box center [470, 351] width 102 height 17
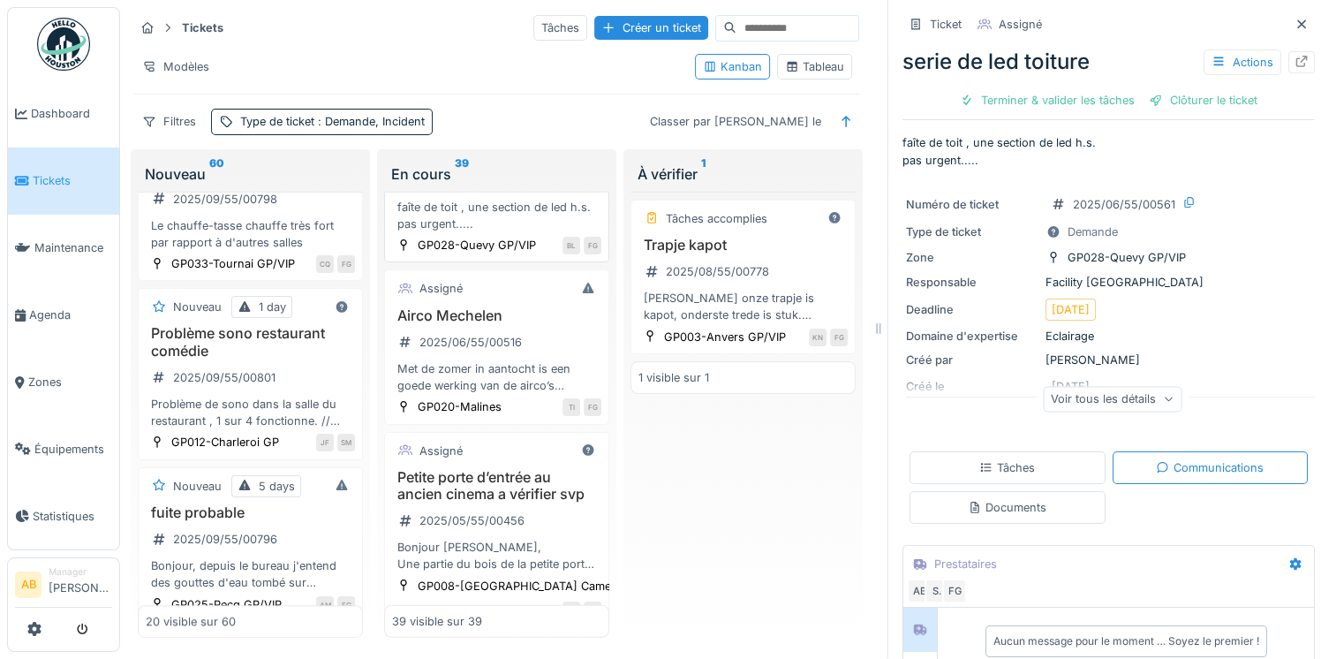
scroll to position [5196, 0]
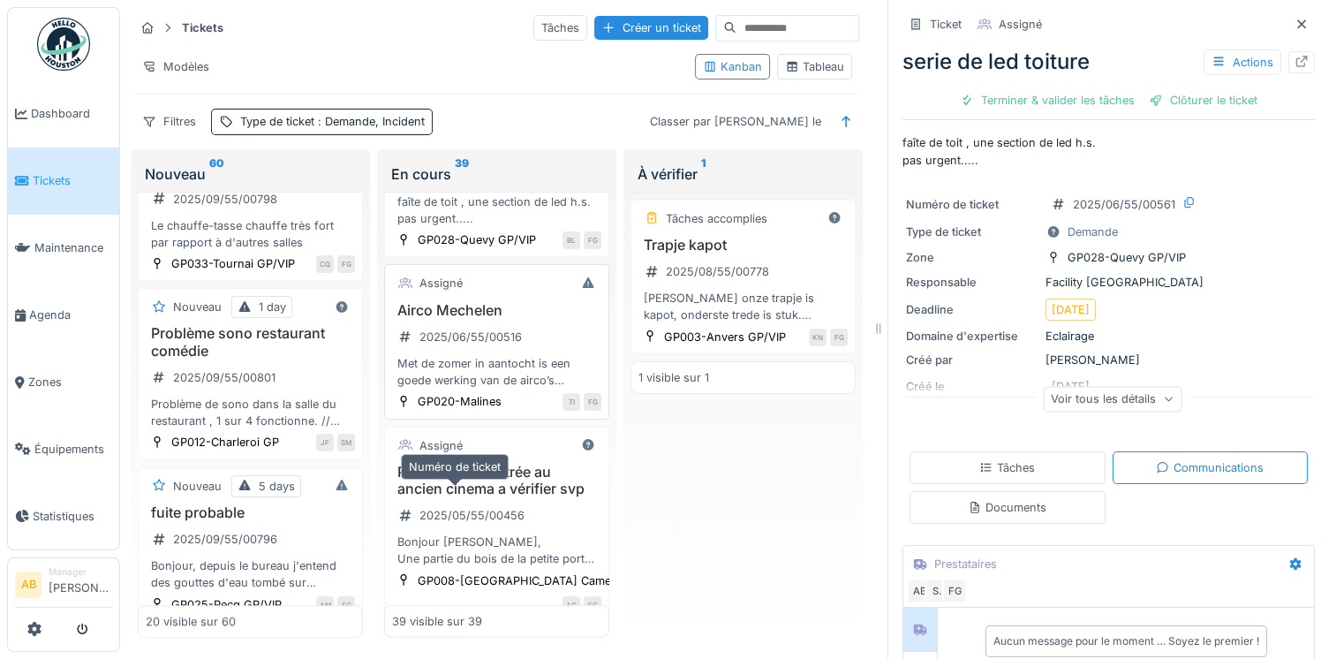
click at [501, 345] on div "2025/06/55/00516" at bounding box center [470, 336] width 102 height 17
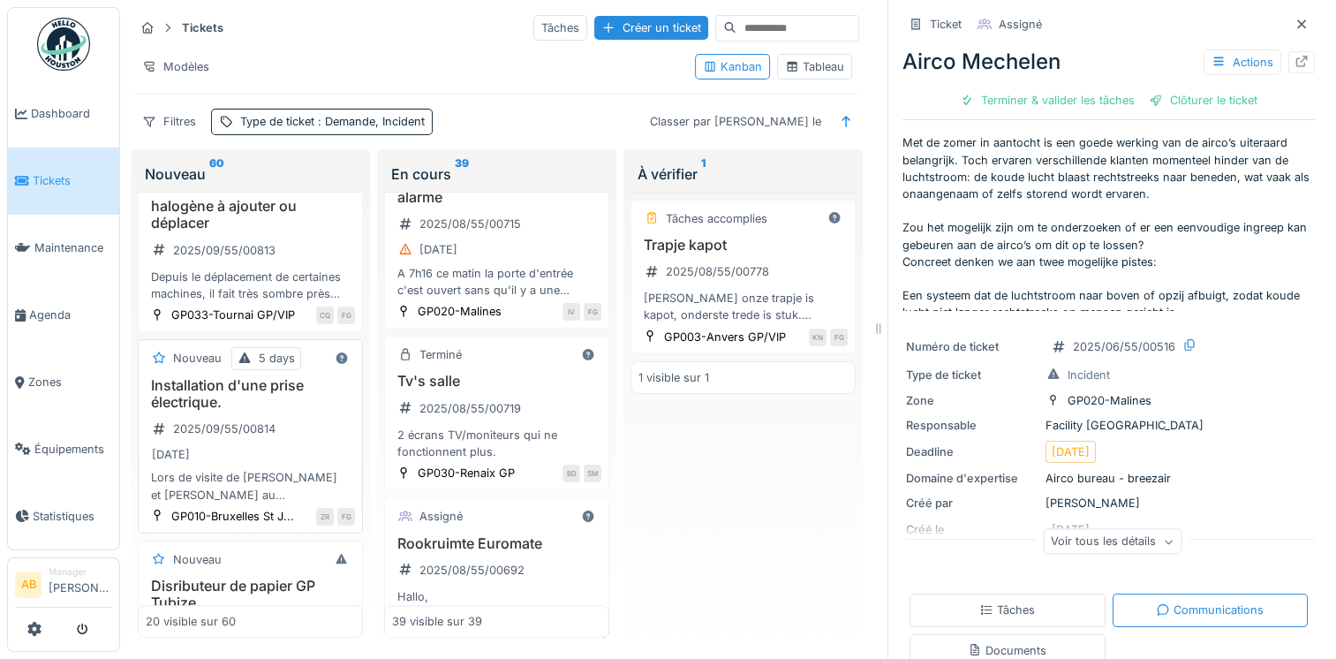
scroll to position [265, 0]
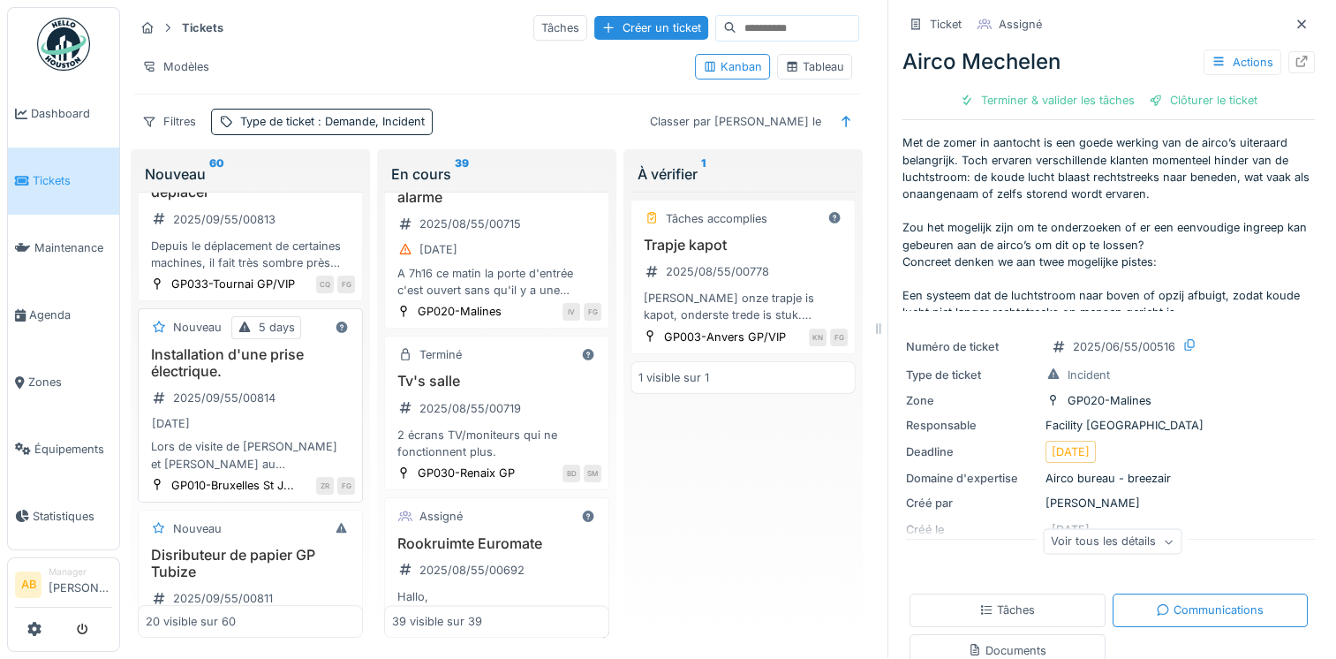
click at [274, 434] on div "[DATE]" at bounding box center [250, 423] width 209 height 22
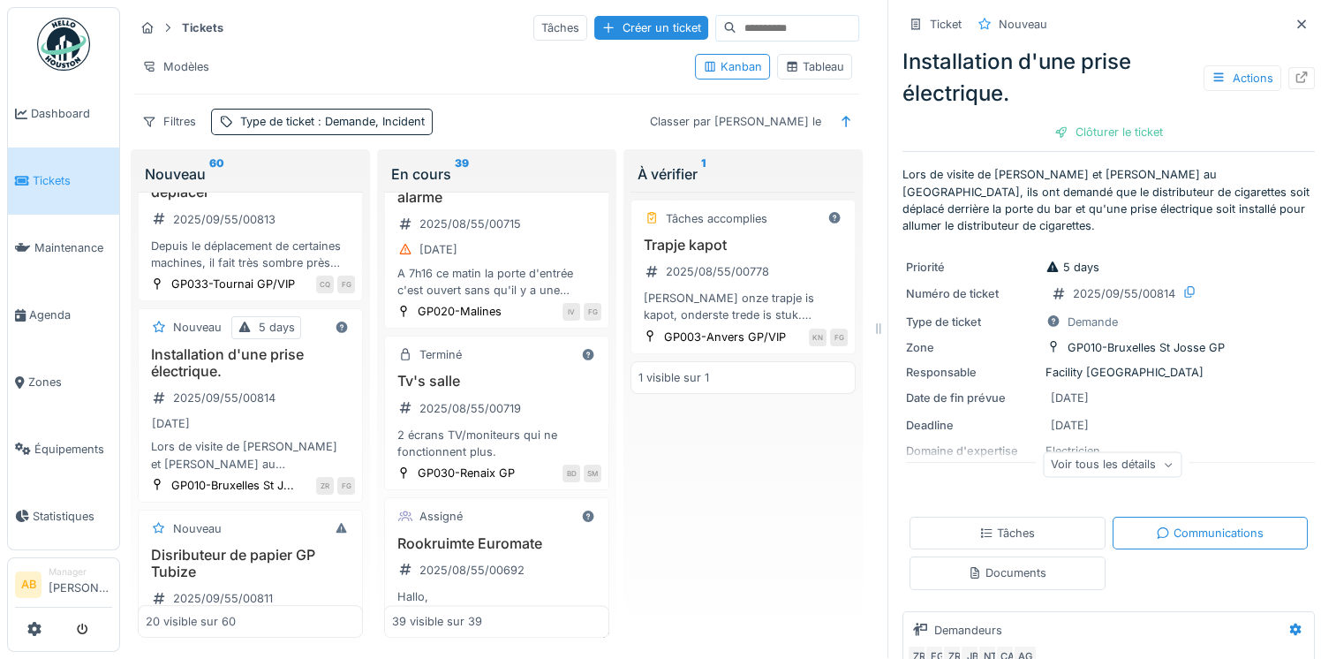
scroll to position [88, 0]
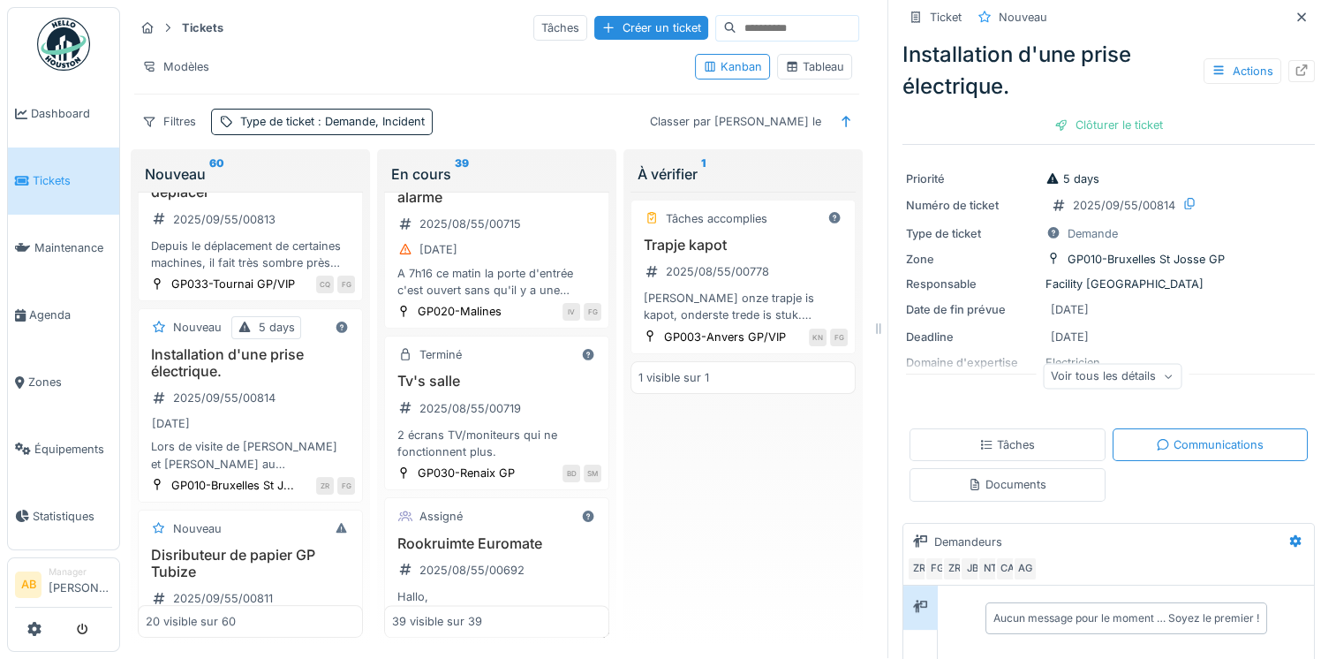
click at [1013, 476] on div "Documents" at bounding box center [1007, 484] width 79 height 17
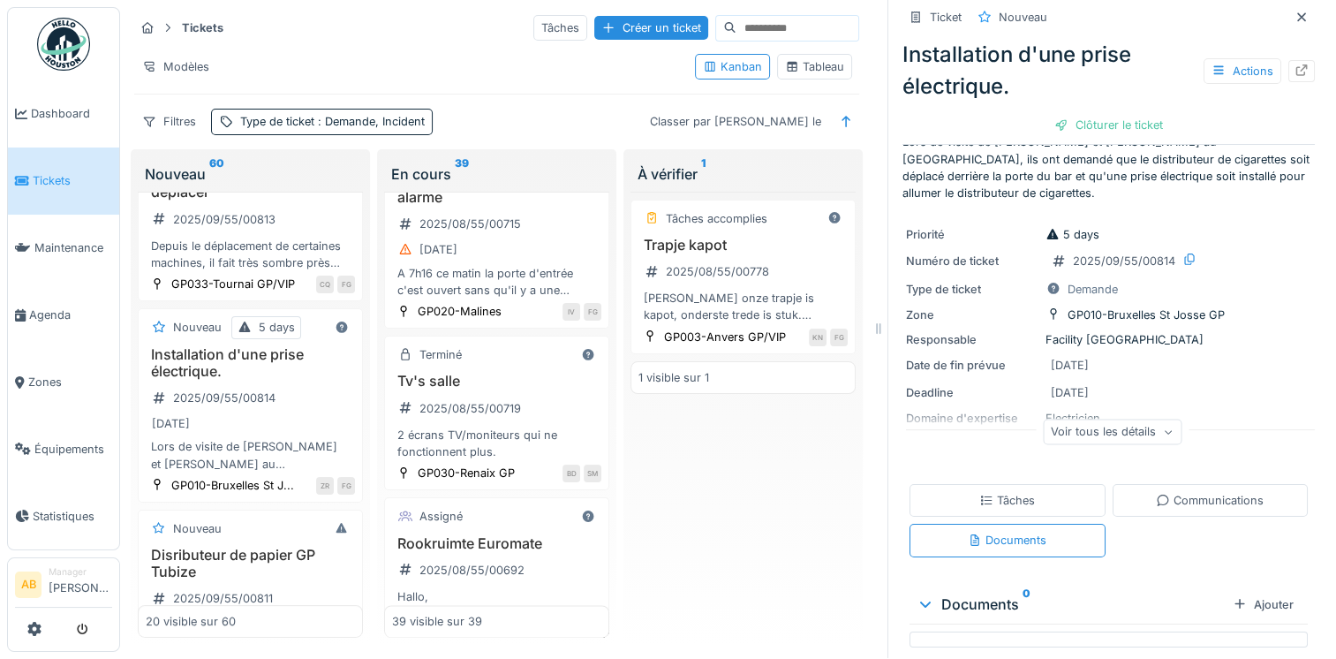
click at [1008, 492] on div "Tâches" at bounding box center [1007, 500] width 56 height 17
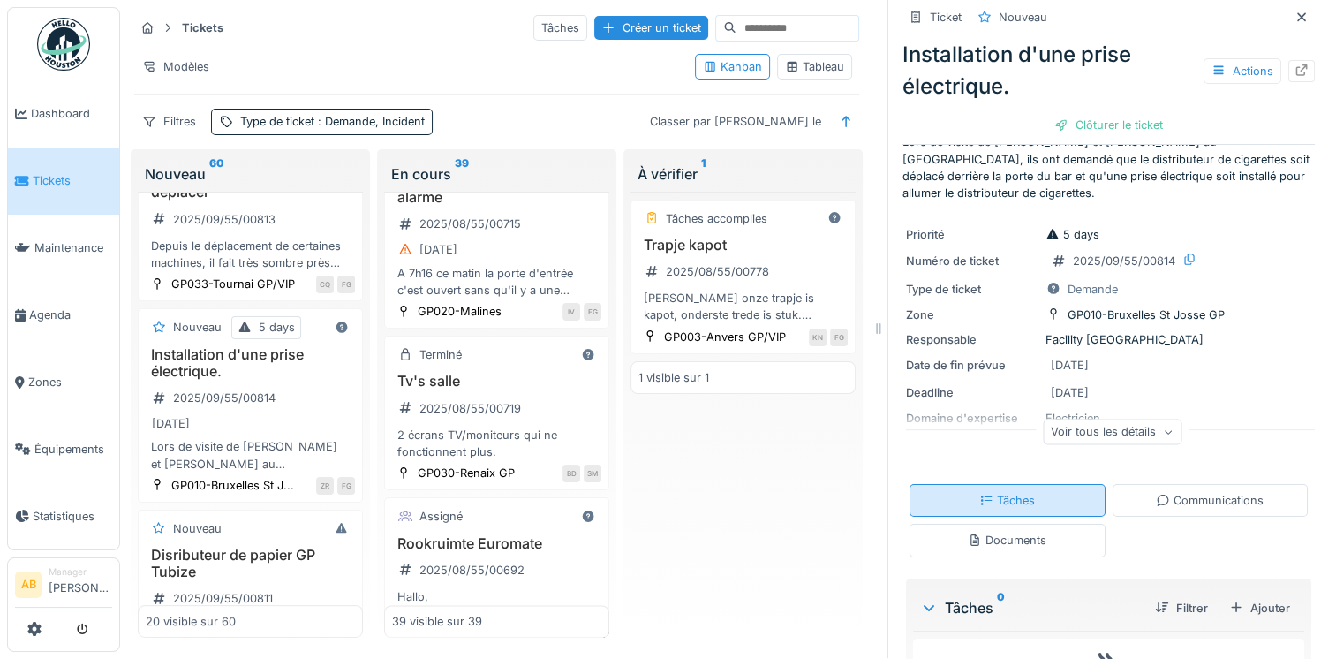
scroll to position [88, 0]
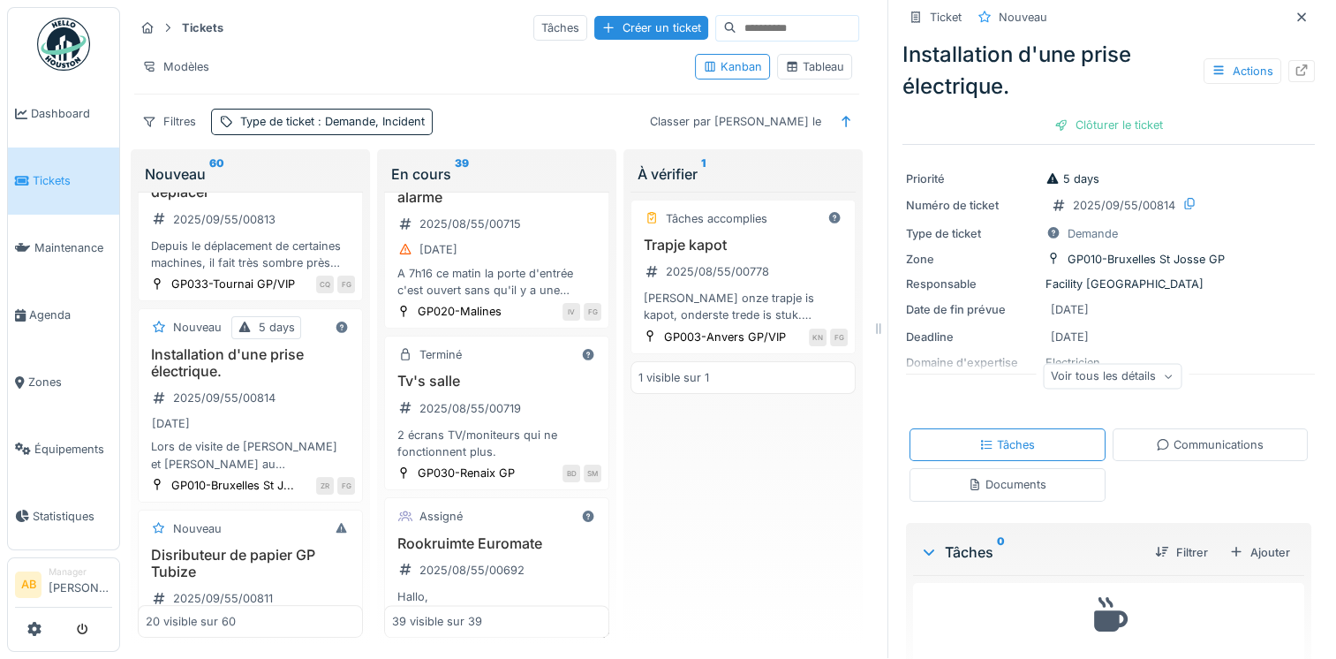
click at [1196, 436] on div "Communications" at bounding box center [1210, 444] width 108 height 17
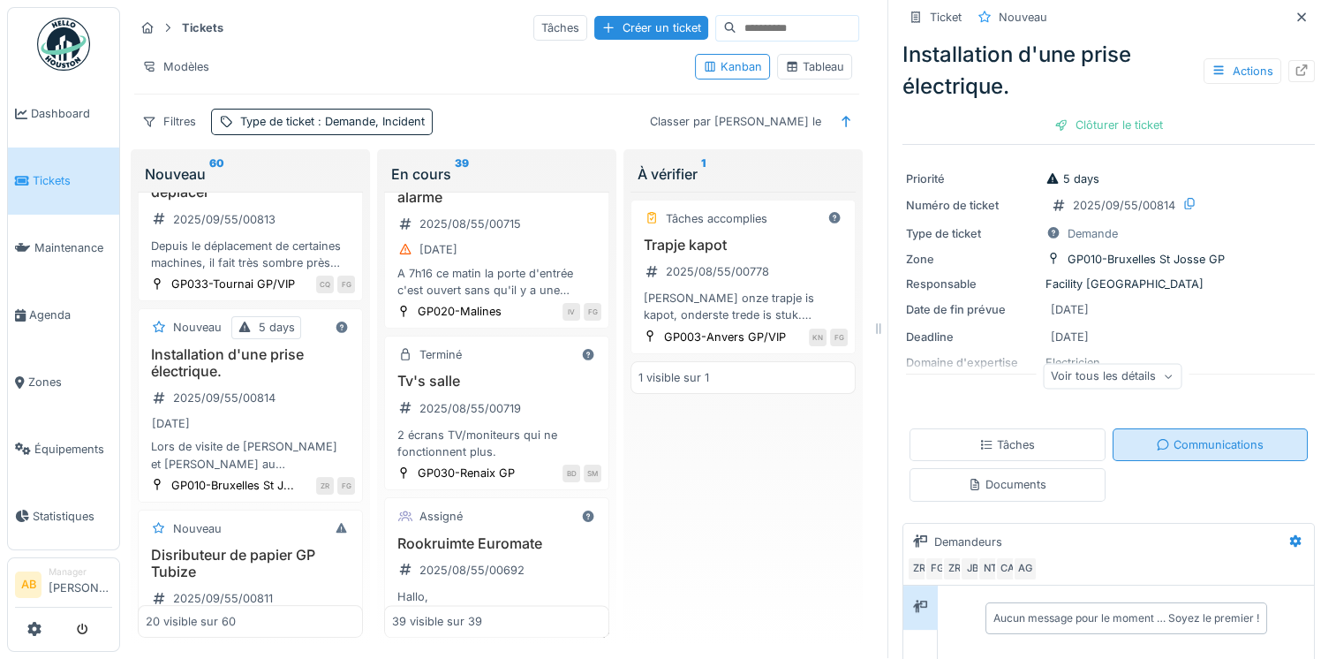
scroll to position [123, 0]
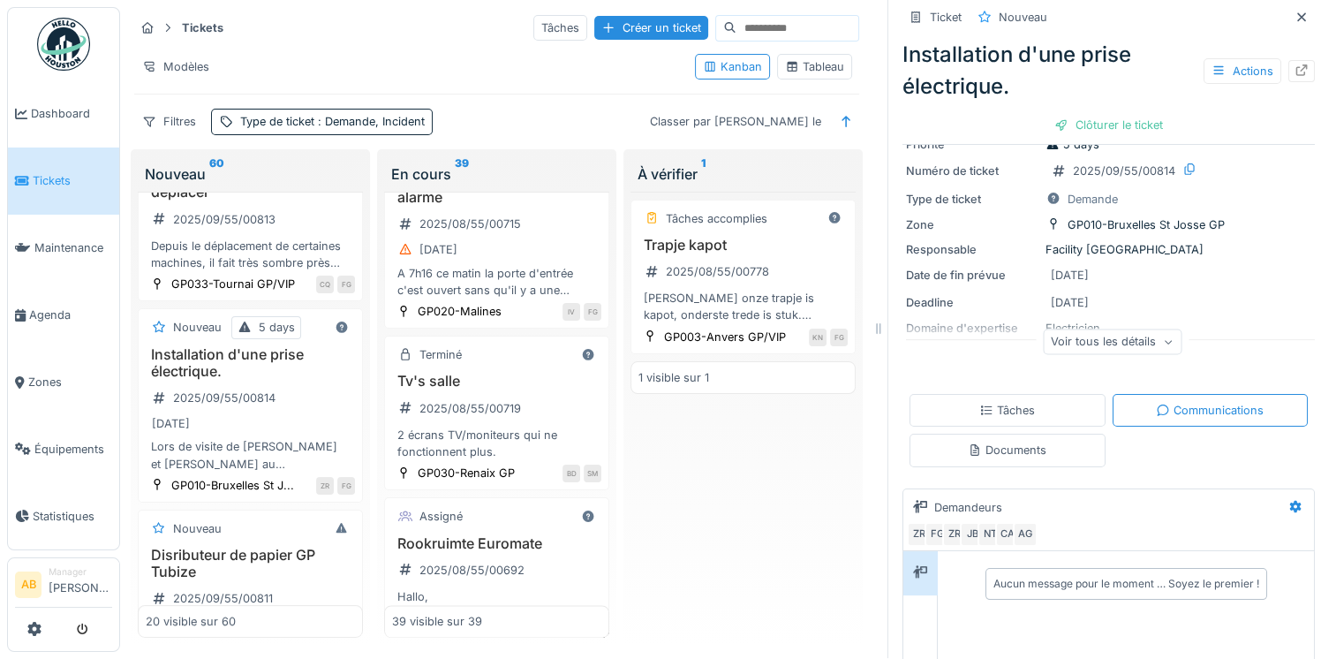
click at [1041, 433] on div "Documents" at bounding box center [1007, 449] width 196 height 33
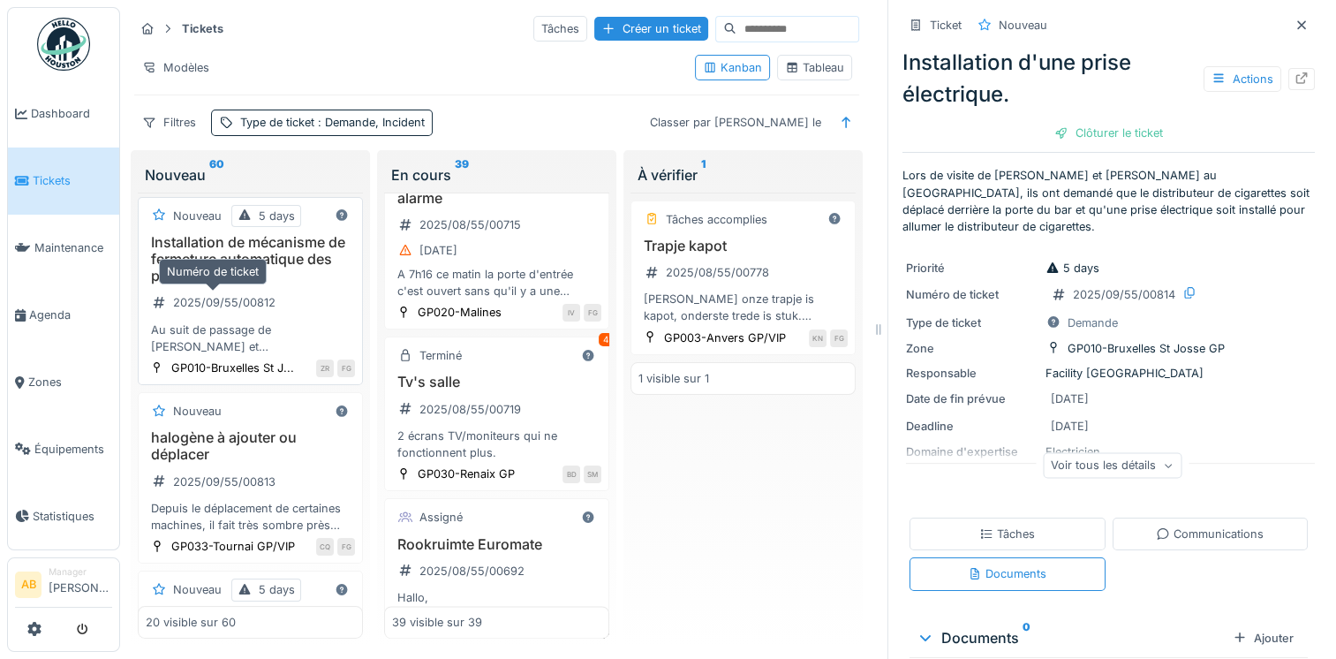
scroll to position [0, 0]
click at [57, 51] on img at bounding box center [63, 44] width 53 height 53
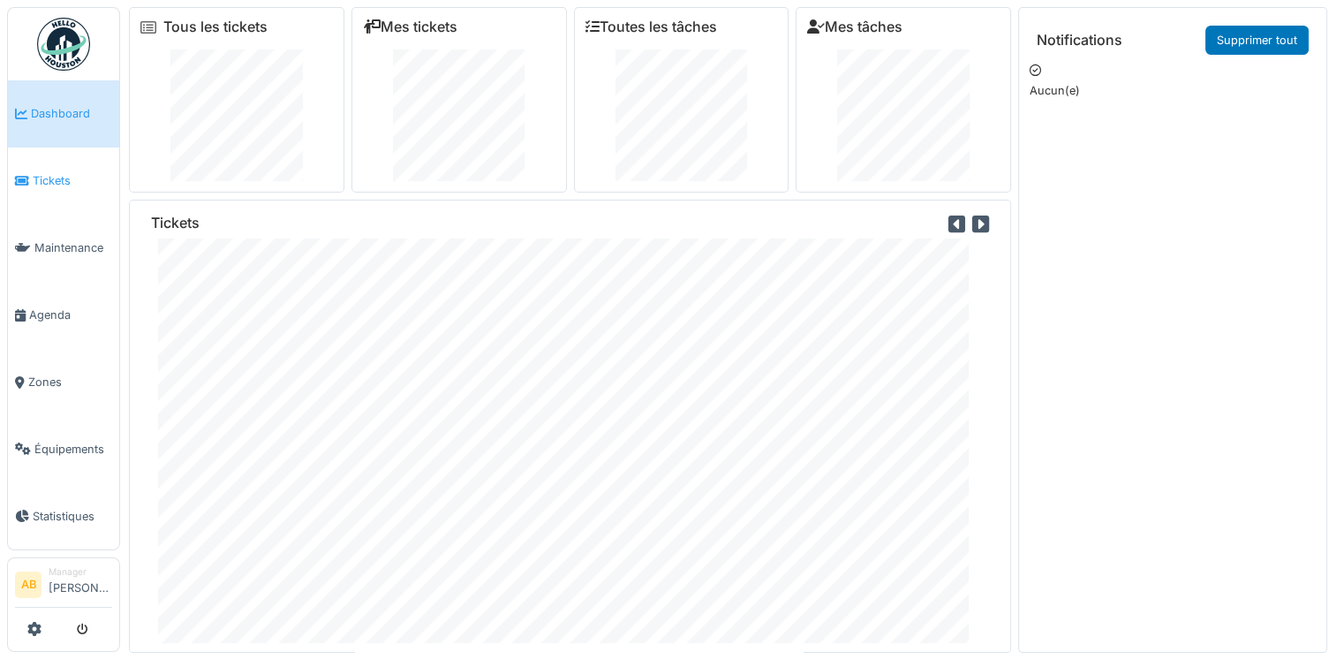
click at [26, 178] on icon at bounding box center [22, 181] width 14 height 12
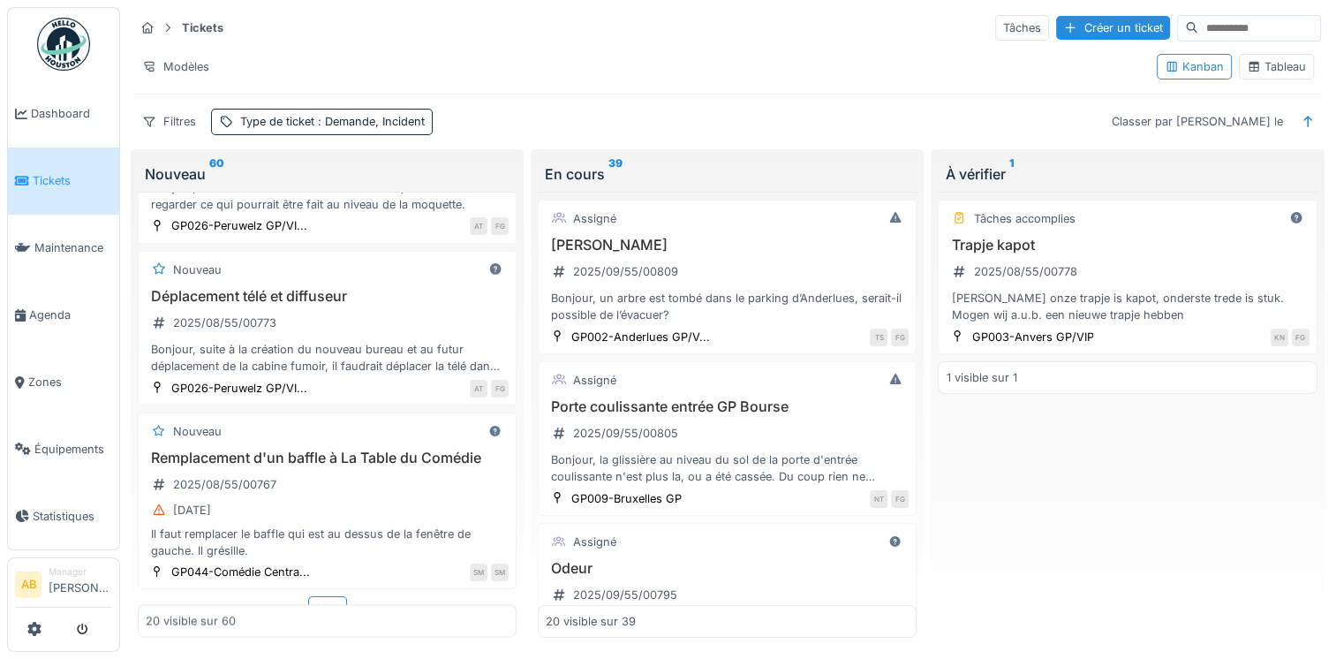
scroll to position [14, 0]
click at [324, 596] on div "Plus" at bounding box center [327, 609] width 39 height 26
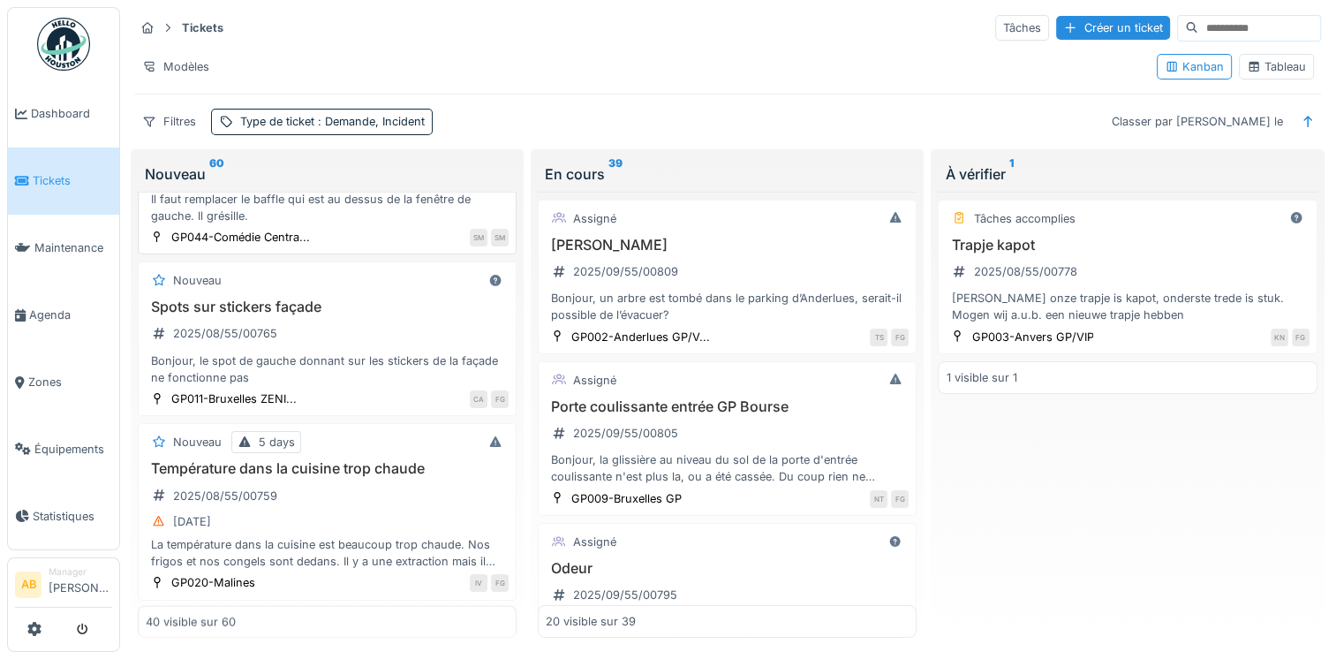
scroll to position [3211, 0]
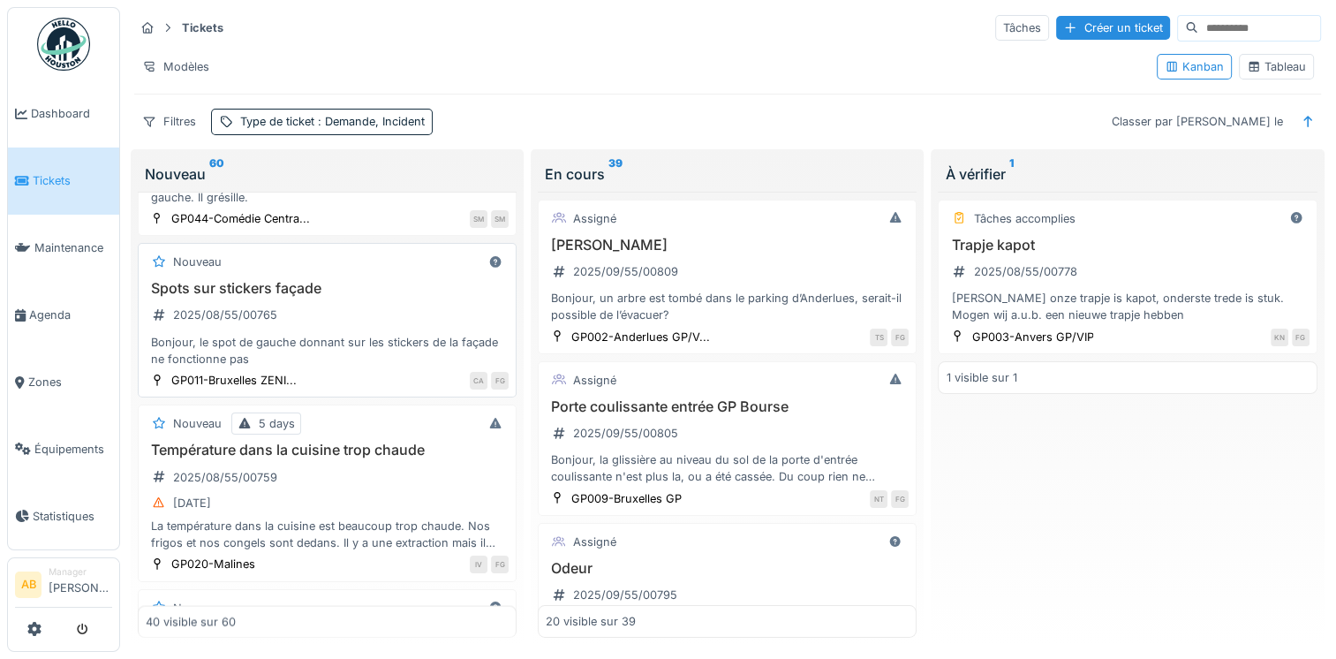
click at [369, 334] on div "Bonjour, le spot de gauche donnant sur les stickers de la façade ne fonctionne …" at bounding box center [327, 351] width 363 height 34
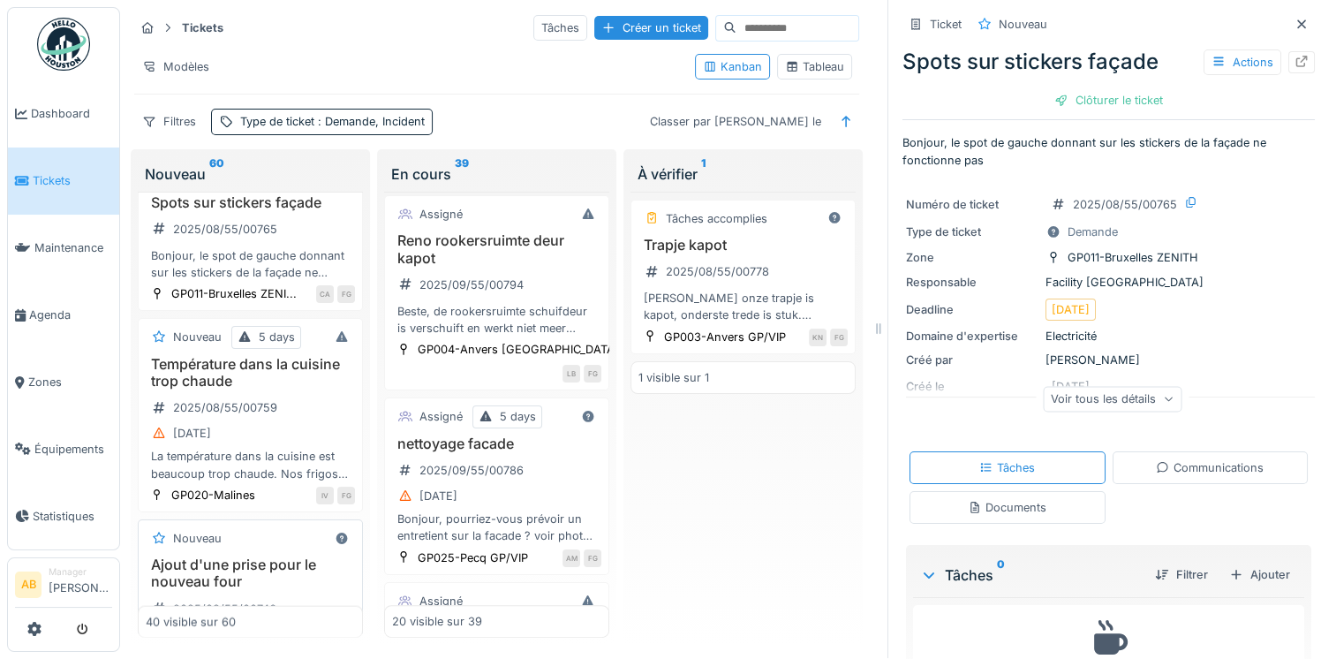
scroll to position [3542, 0]
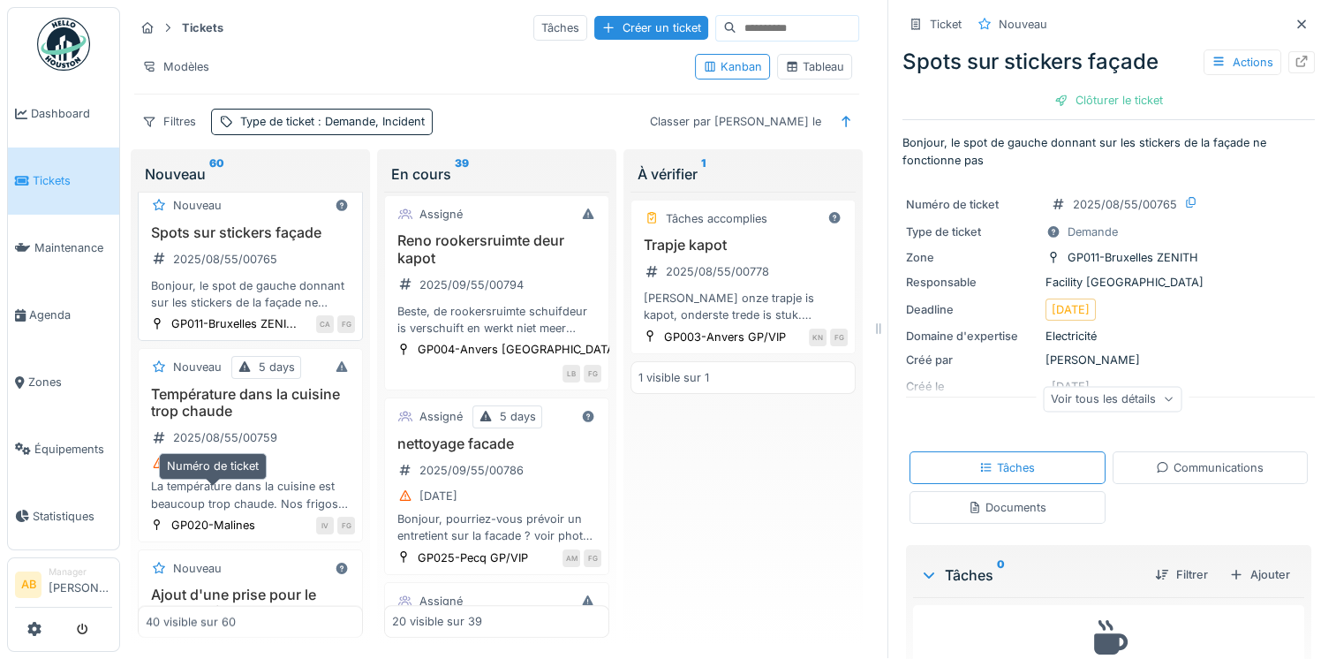
click at [252, 274] on div "2025/08/55/00765" at bounding box center [215, 259] width 138 height 29
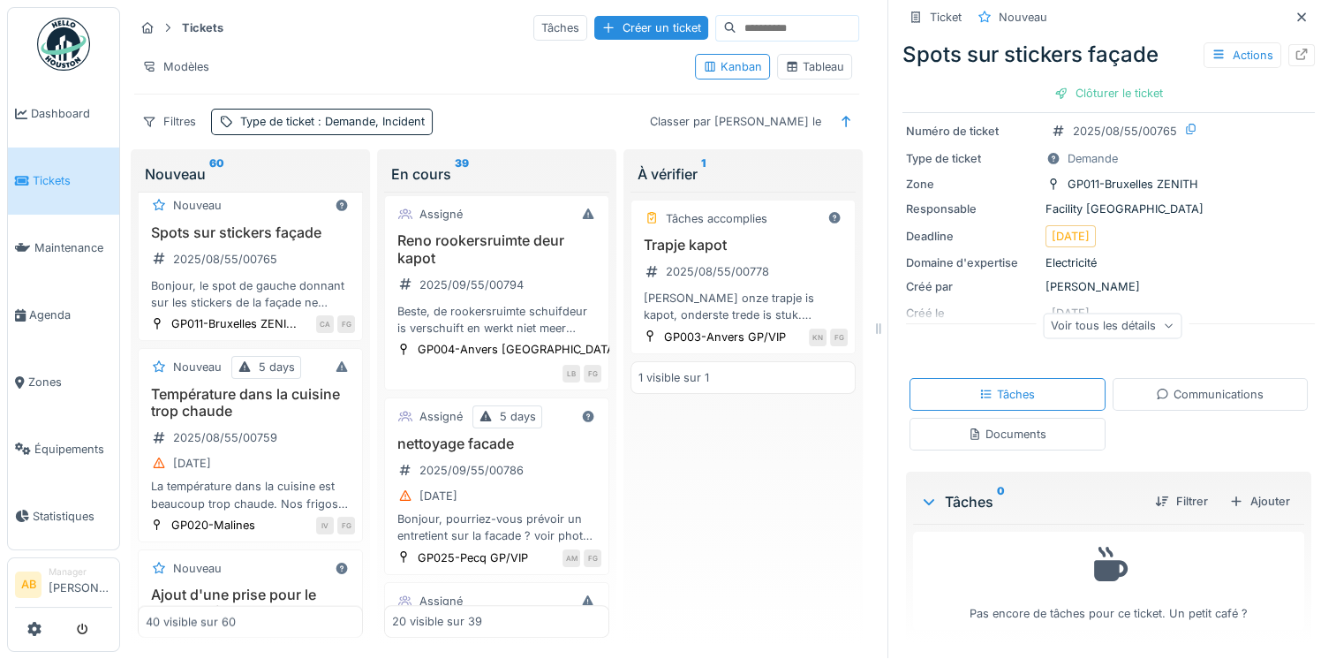
click at [1130, 388] on div "Communications" at bounding box center [1210, 394] width 196 height 33
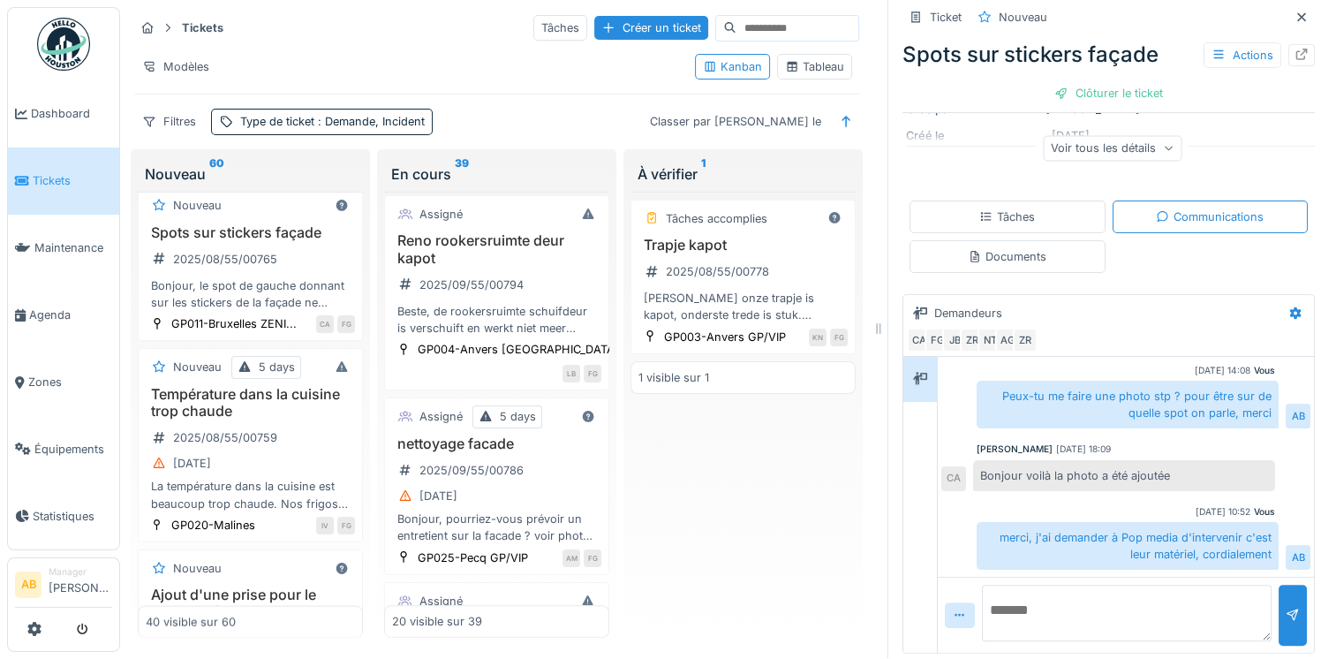
scroll to position [253, 0]
click at [1075, 589] on textarea at bounding box center [1127, 610] width 290 height 57
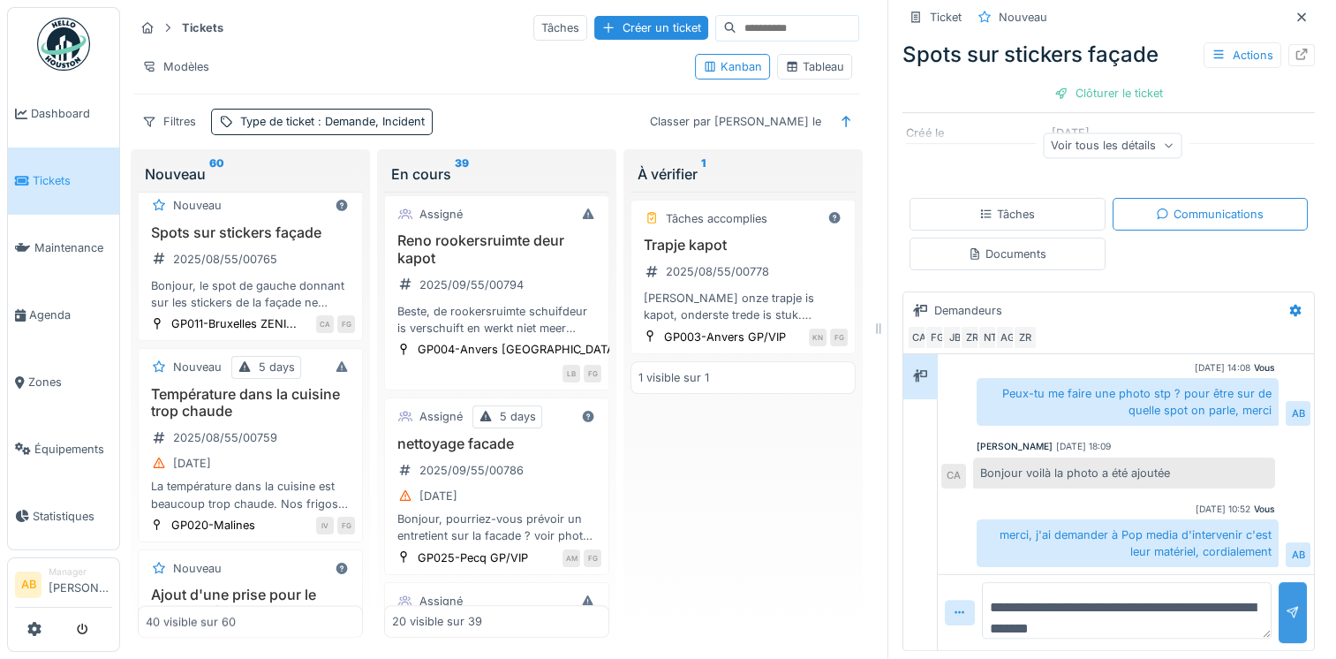
type textarea "**********"
click at [1278, 591] on div at bounding box center [1292, 612] width 28 height 61
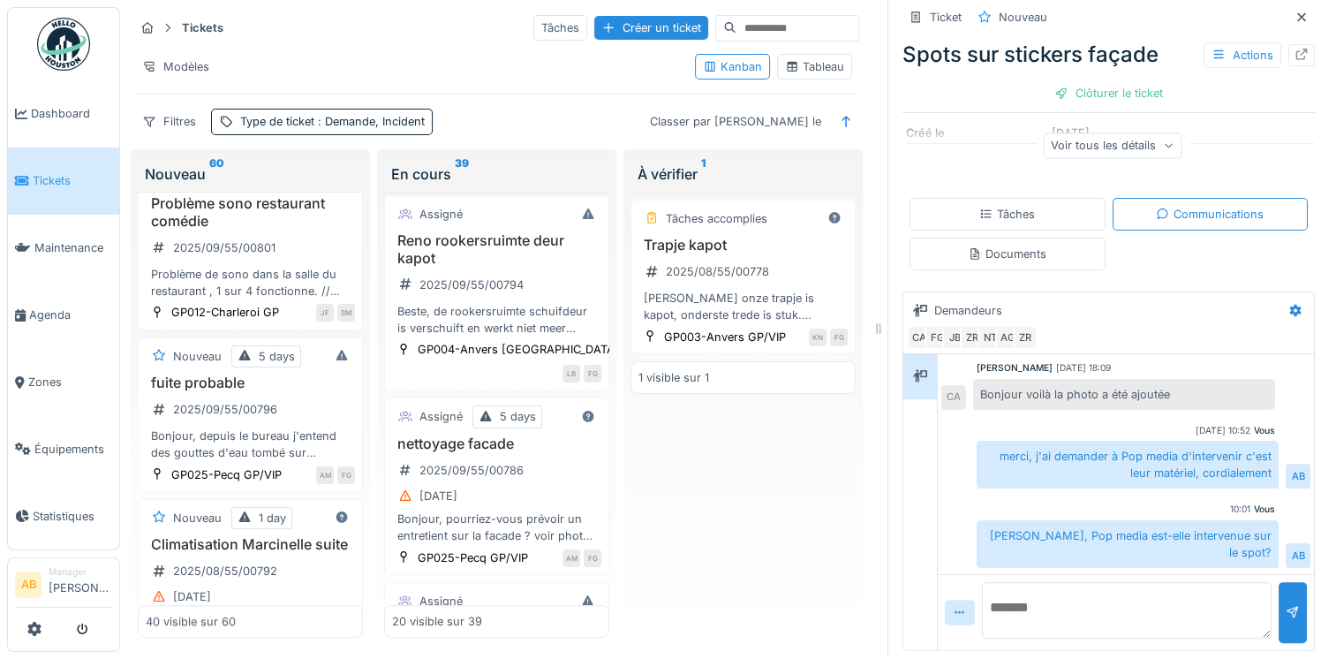
scroll to position [1423, 0]
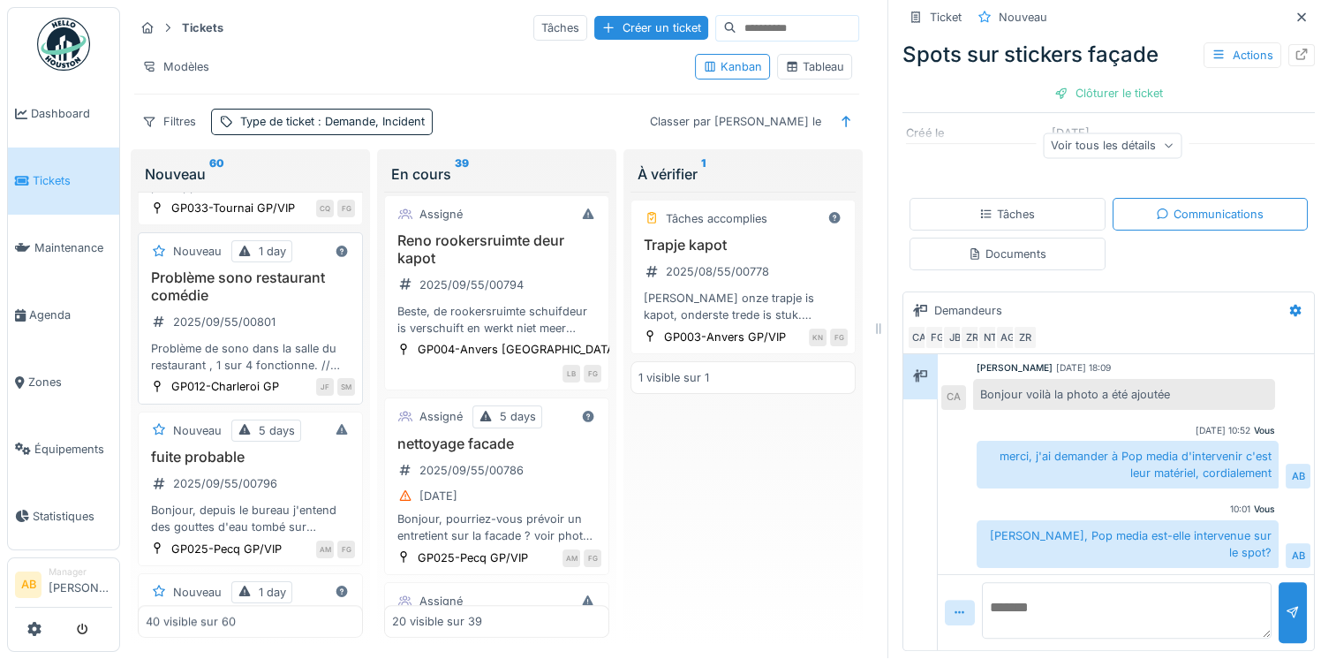
click at [253, 373] on div "Problème de sono dans la salle du restaurant , 1 sur 4 fonctionne. // ticket po…" at bounding box center [250, 357] width 209 height 34
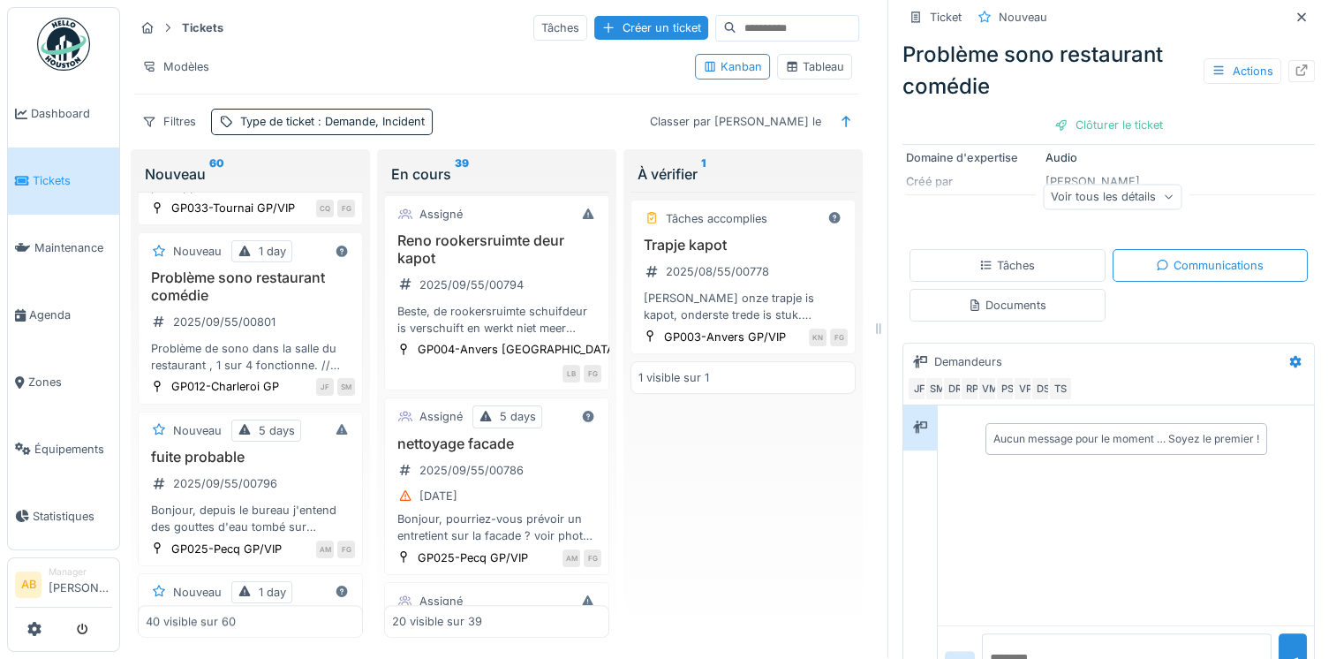
scroll to position [285, 0]
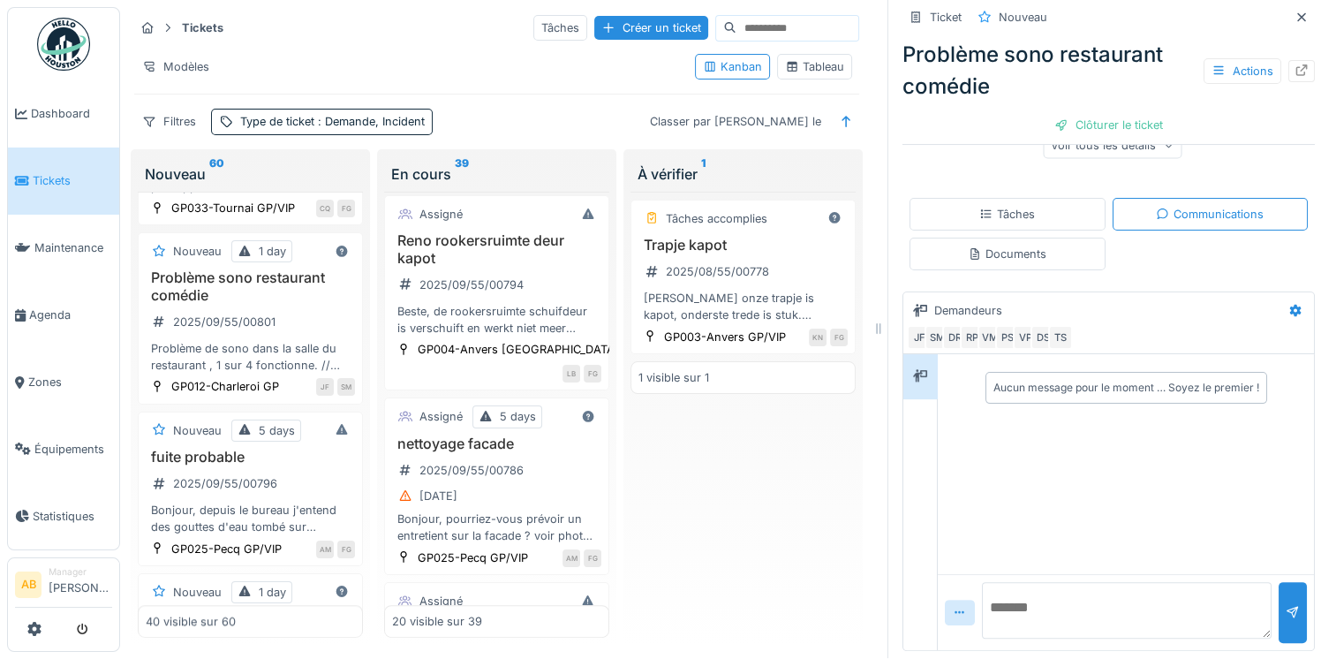
click at [1042, 596] on textarea at bounding box center [1127, 610] width 290 height 57
type textarea "*"
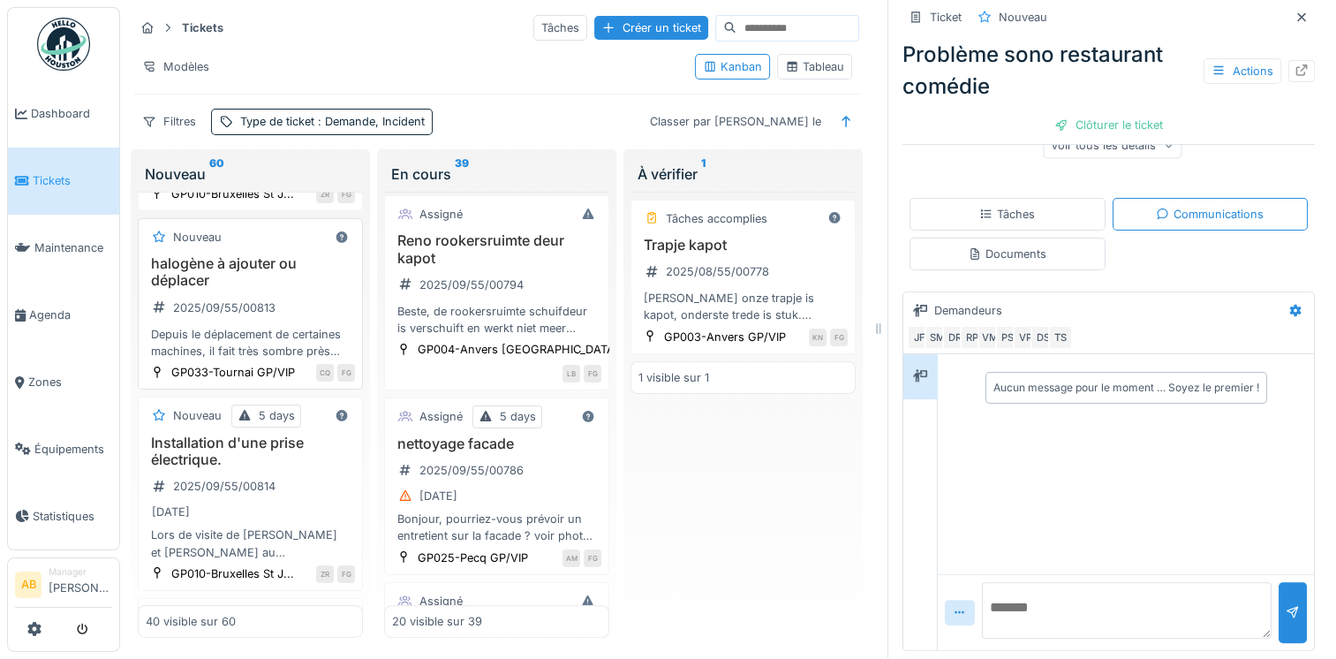
scroll to position [265, 0]
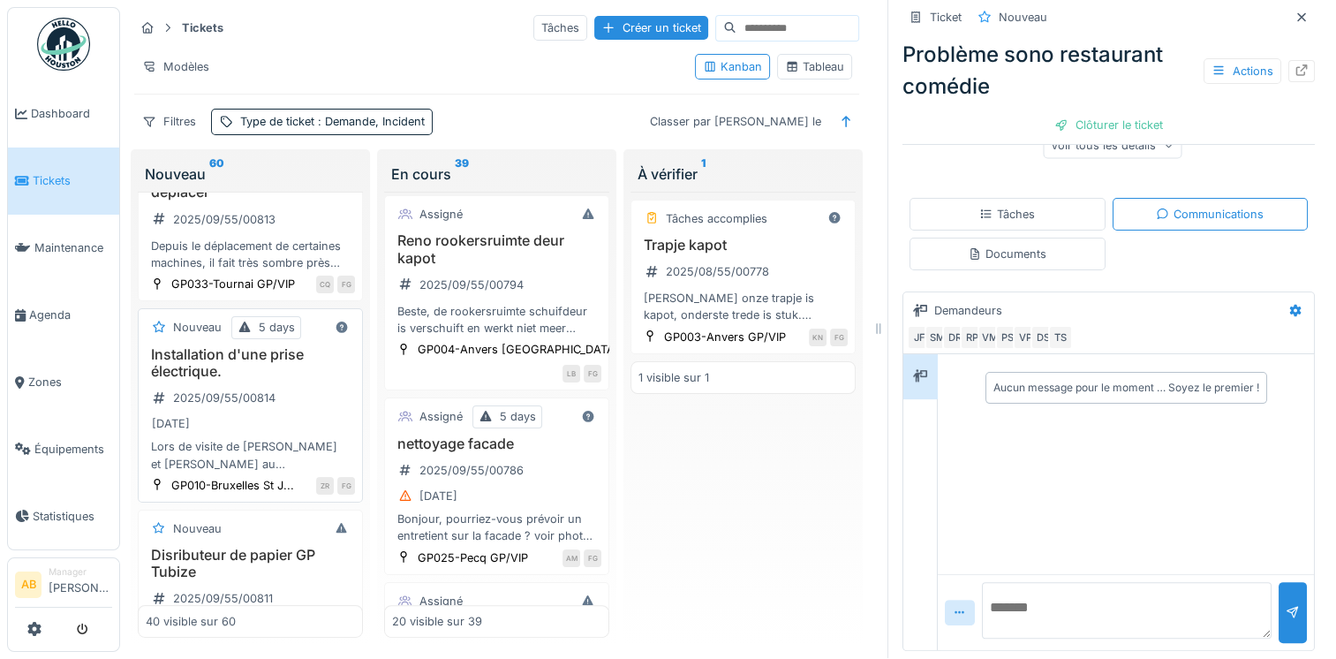
click at [289, 434] on div "[DATE]" at bounding box center [250, 423] width 209 height 22
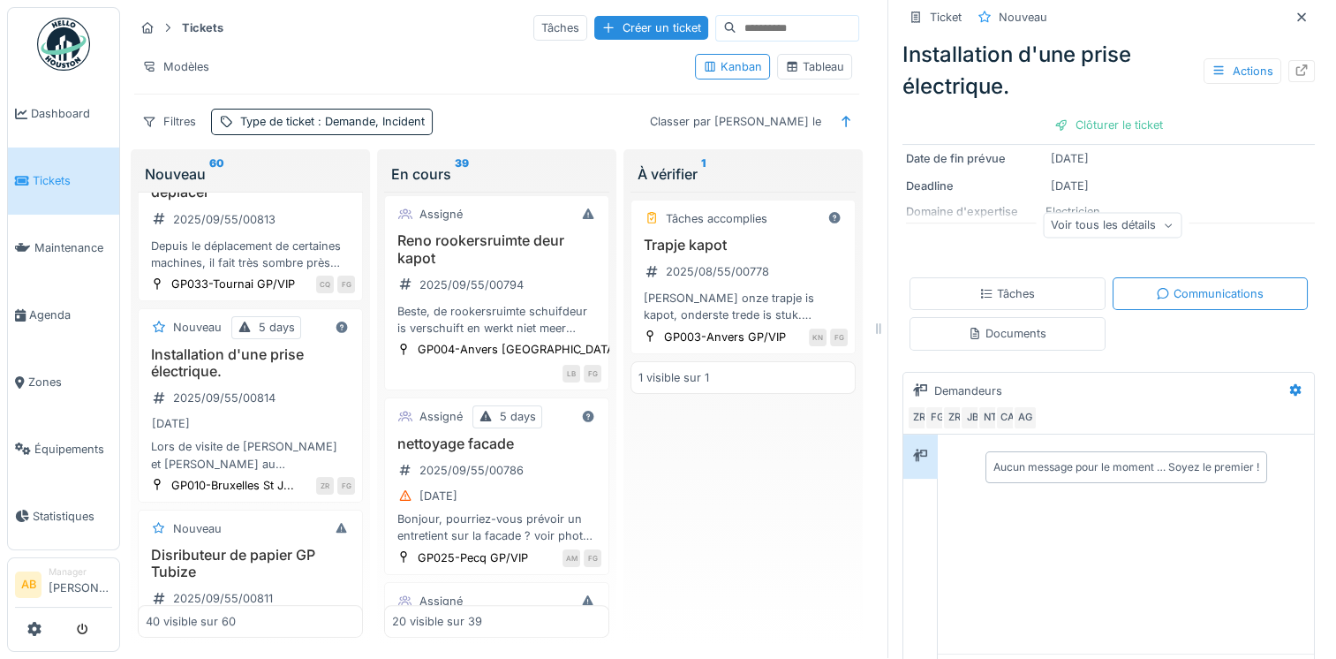
scroll to position [265, 0]
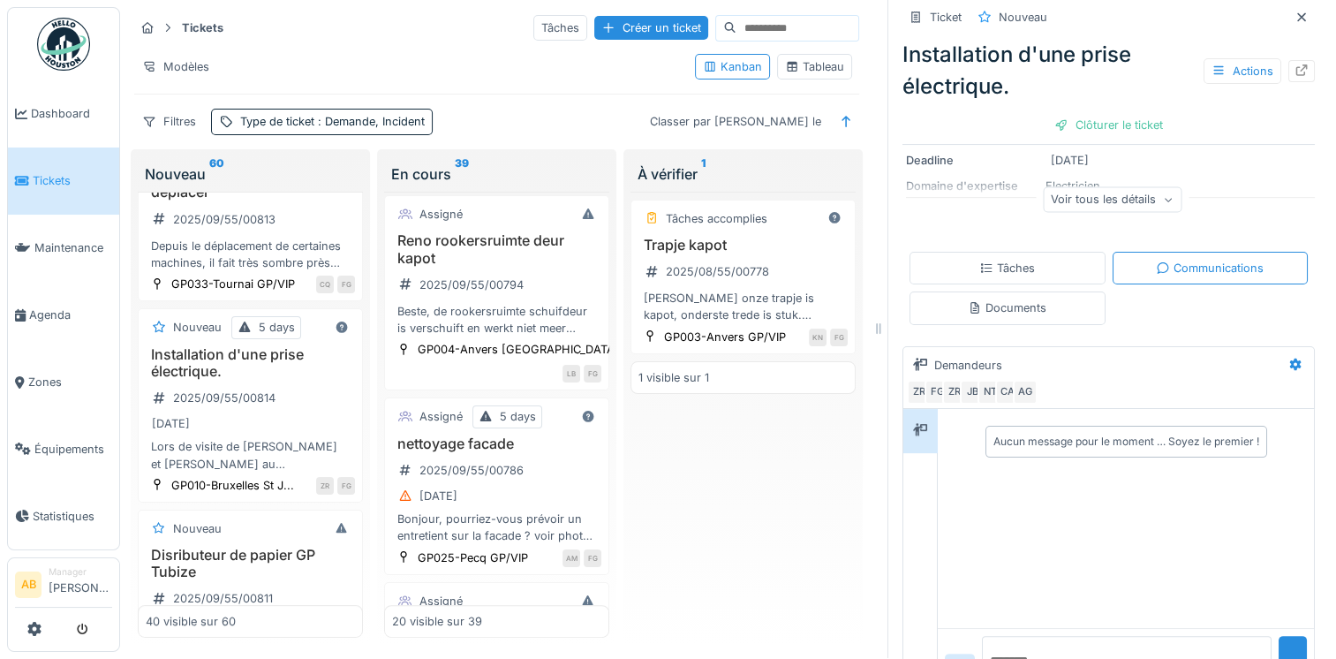
click at [1010, 636] on textarea at bounding box center [1127, 664] width 290 height 57
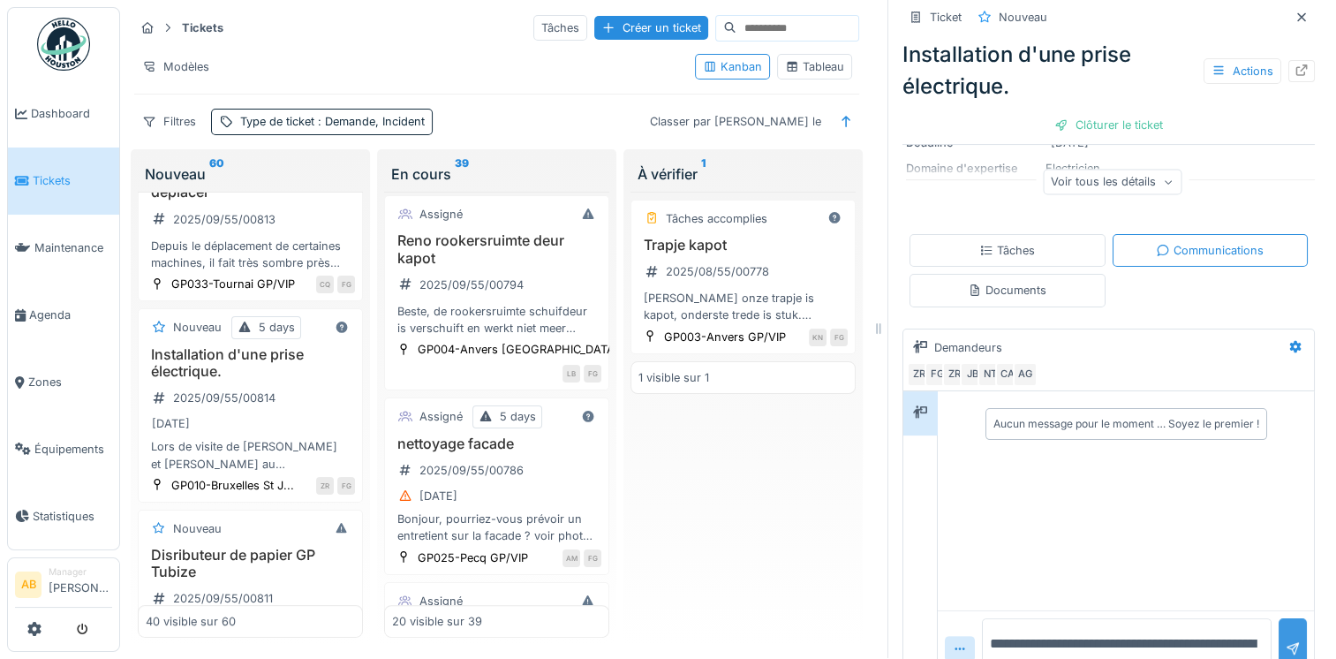
type textarea "**********"
click at [1285, 640] on div at bounding box center [1292, 648] width 14 height 17
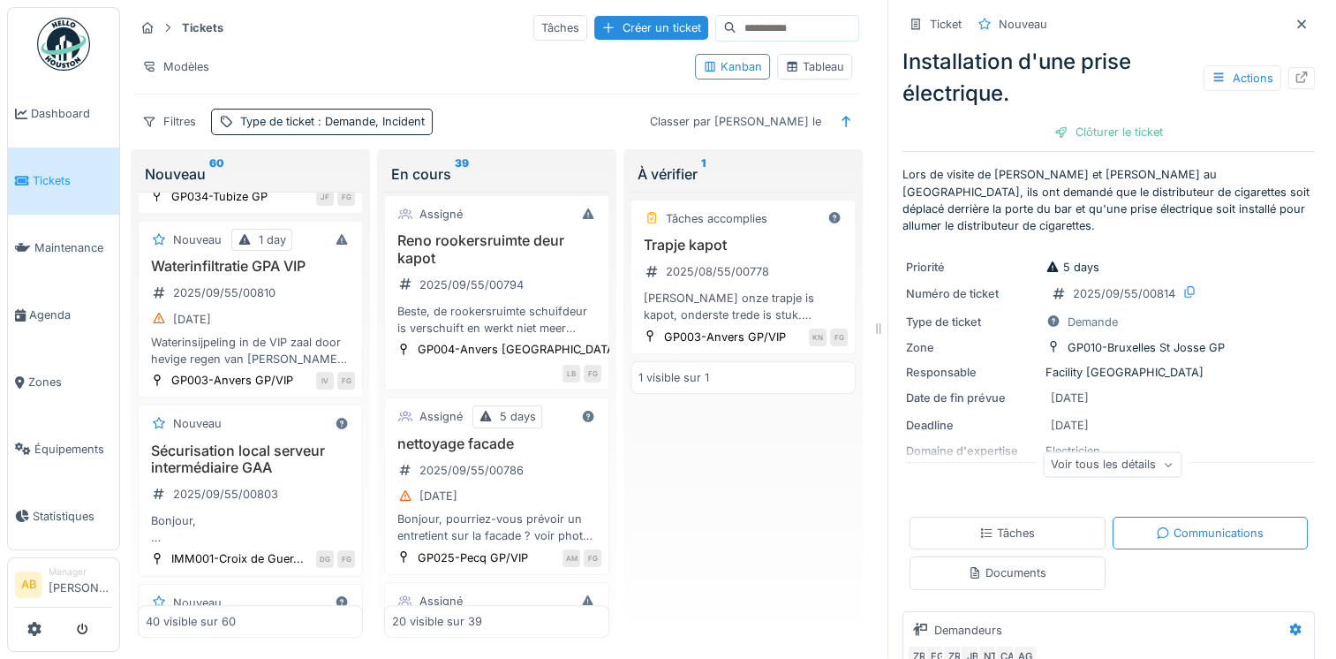
scroll to position [795, 0]
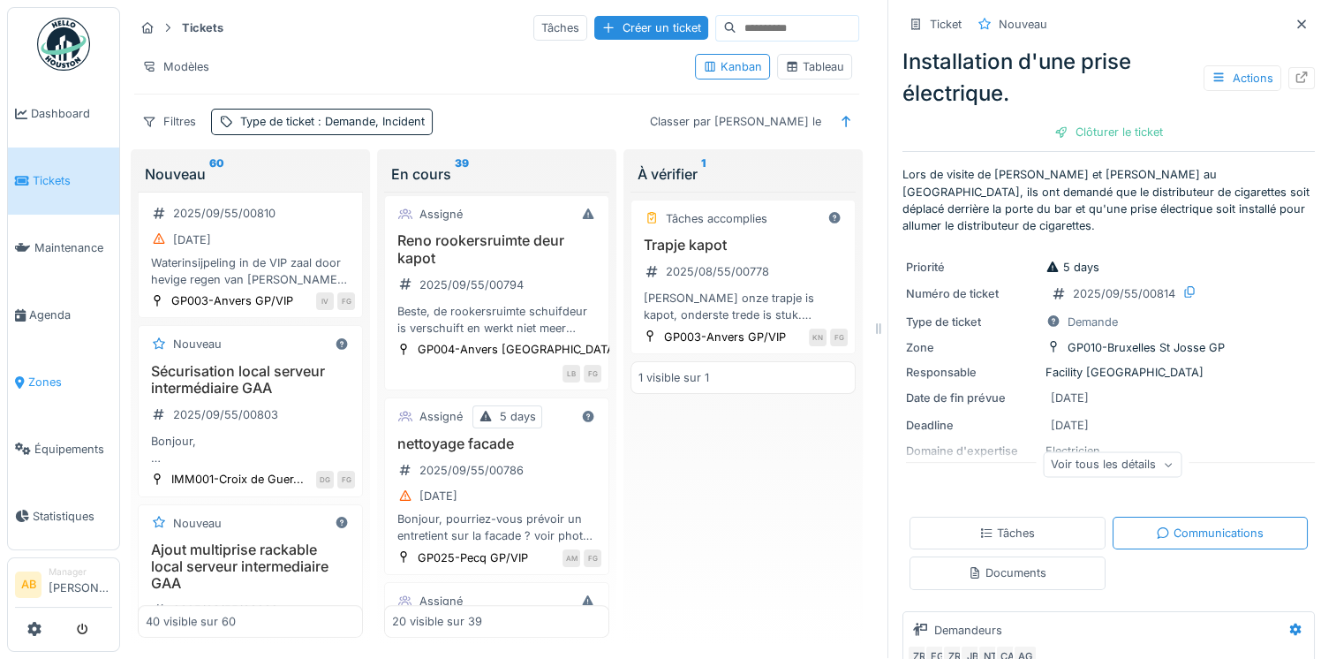
click at [49, 385] on link "Zones" at bounding box center [63, 382] width 111 height 67
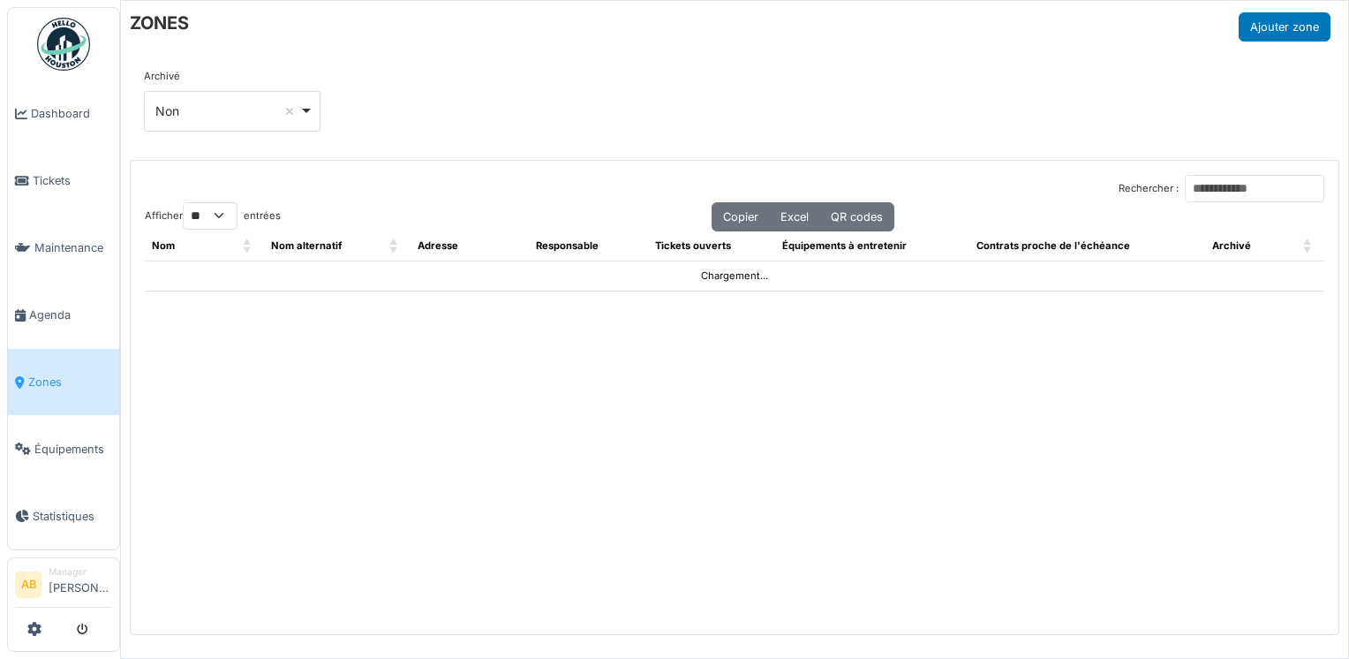
select select "**"
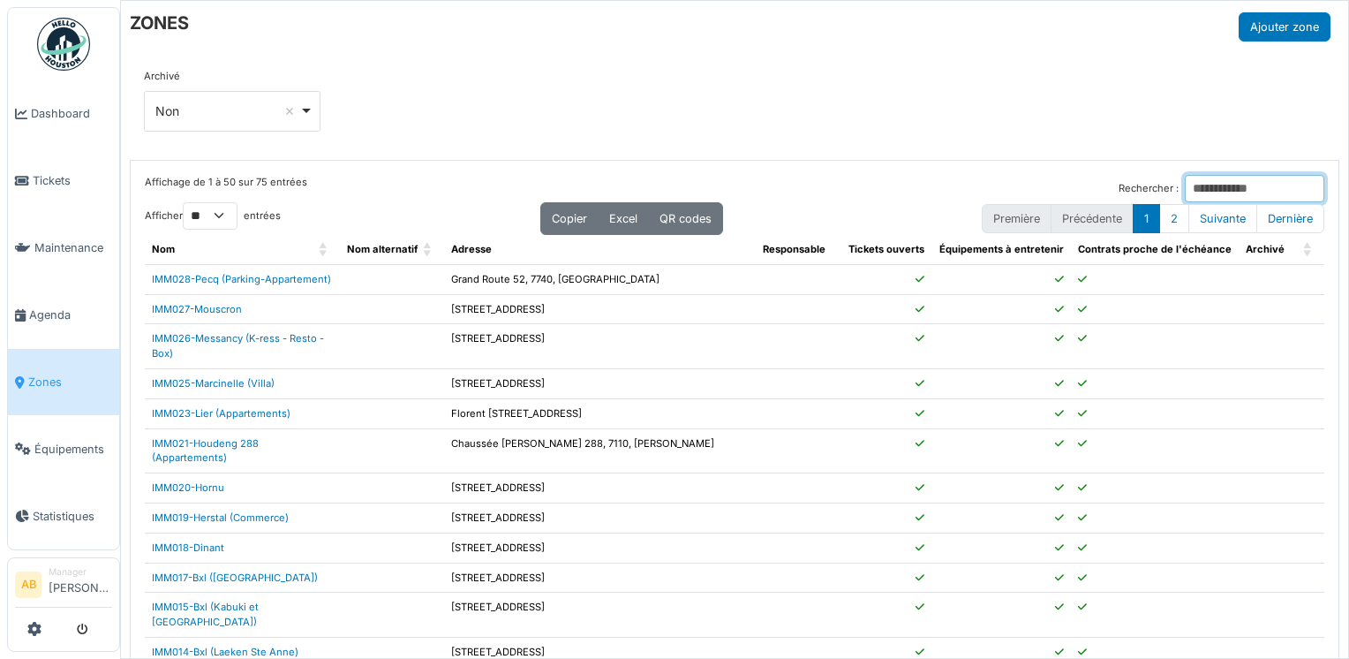
click at [1204, 192] on input "Rechercher :" at bounding box center [1254, 188] width 139 height 27
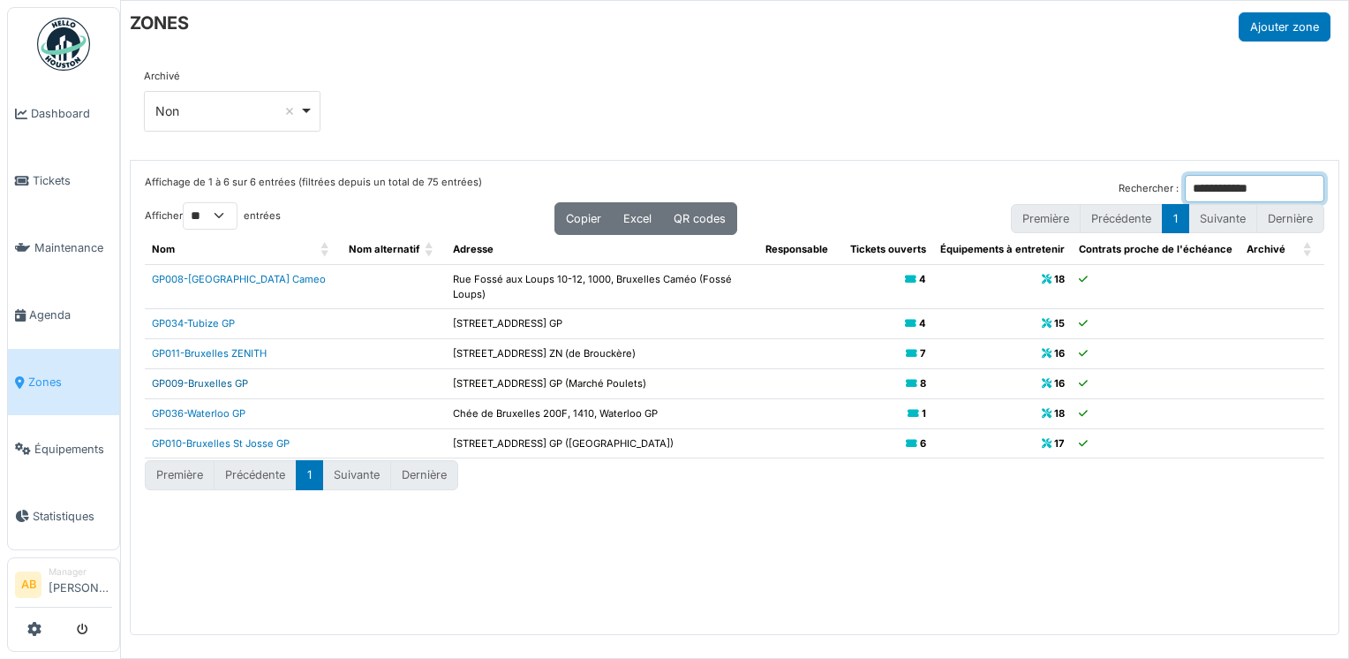
type input "**********"
click at [212, 377] on link "GP009-Bruxelles GP" at bounding box center [200, 383] width 96 height 12
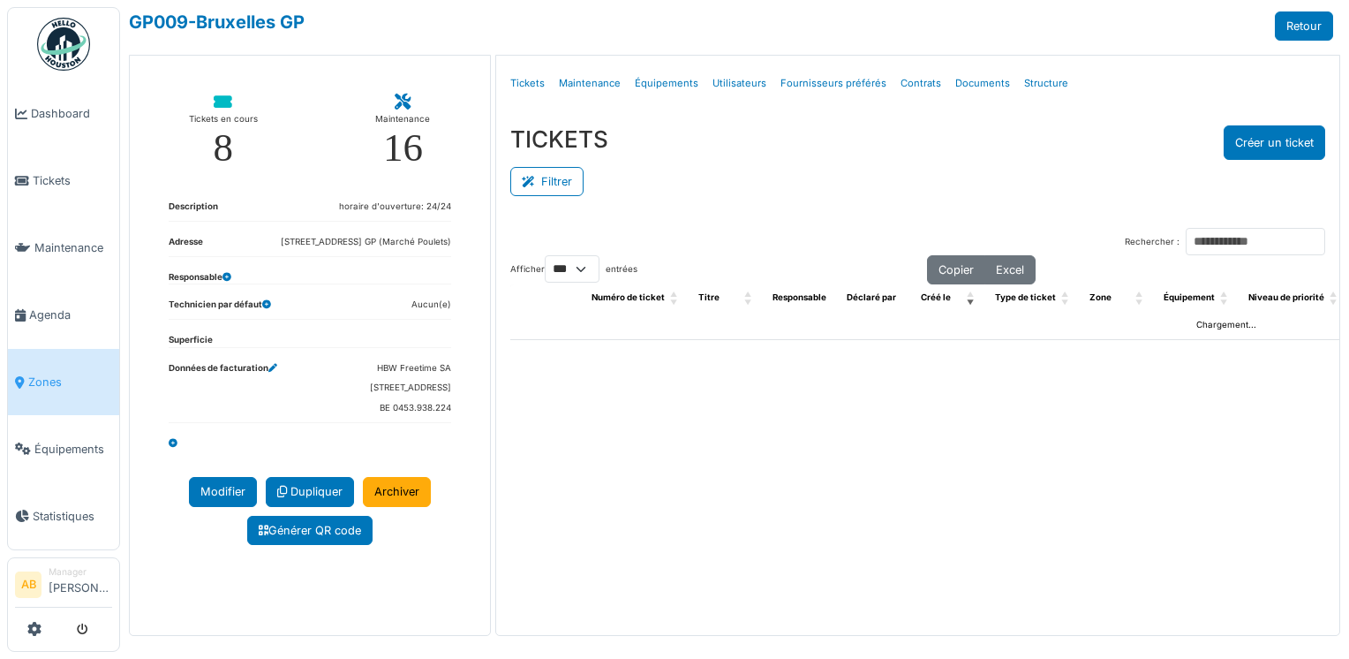
select select "***"
click at [539, 194] on button "Filtrer" at bounding box center [546, 181] width 73 height 29
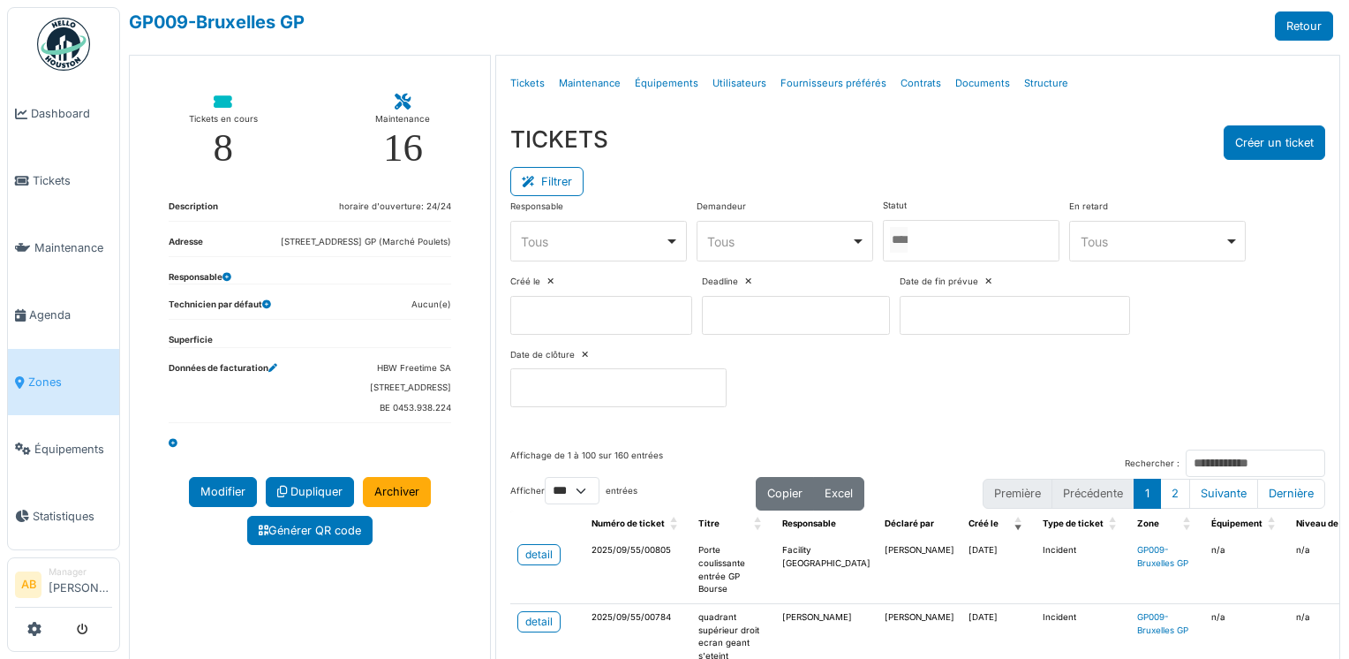
click at [908, 238] on input "Tous" at bounding box center [899, 240] width 18 height 26
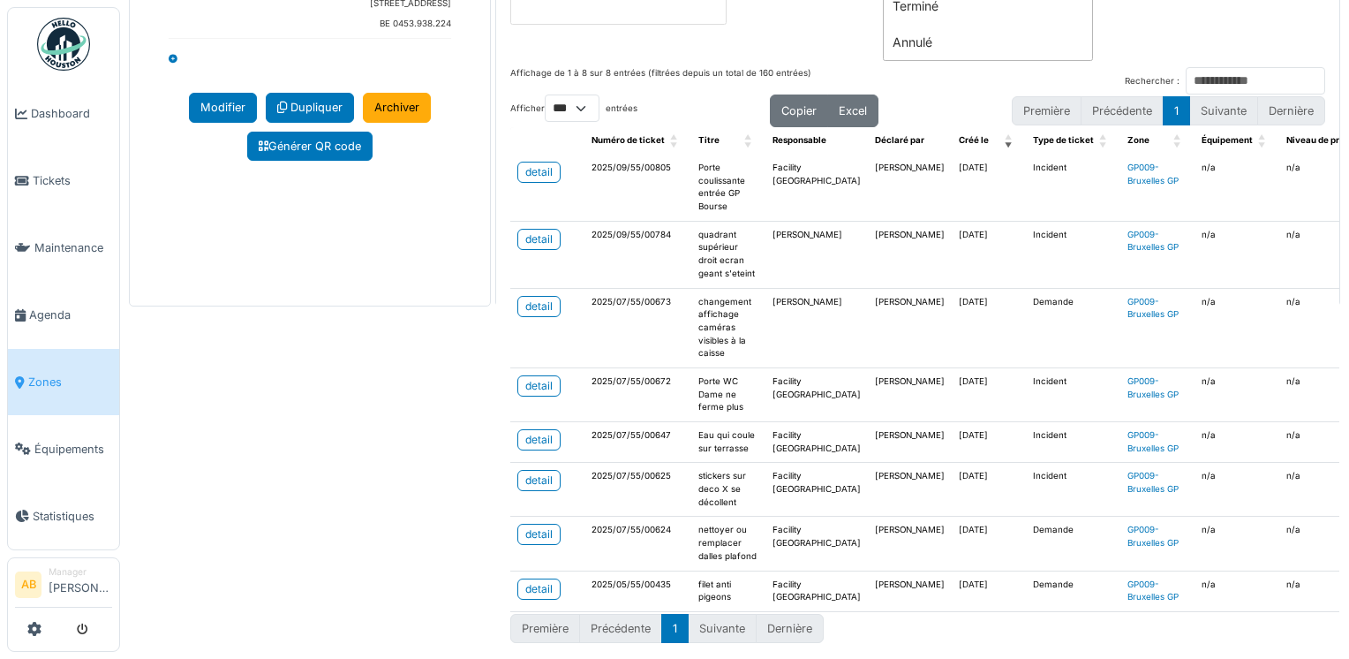
scroll to position [411, 0]
click at [525, 526] on div "detail" at bounding box center [538, 534] width 27 height 16
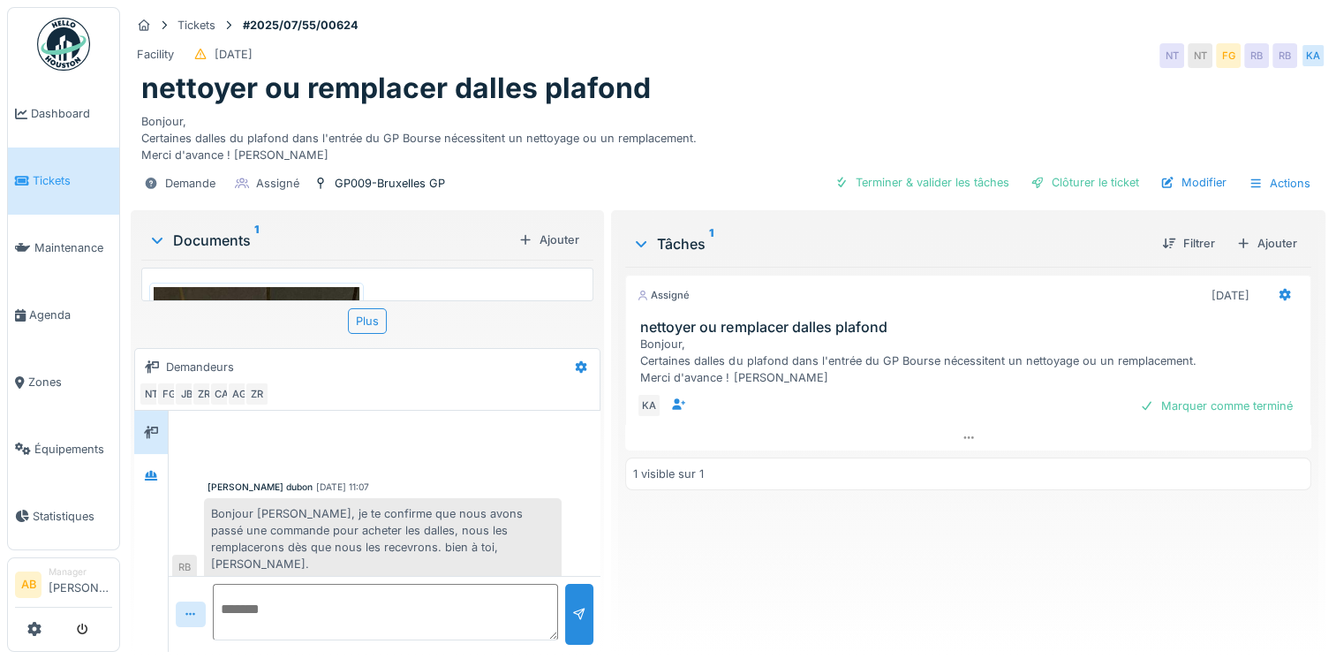
scroll to position [13, 0]
click at [53, 57] on img at bounding box center [63, 44] width 53 height 53
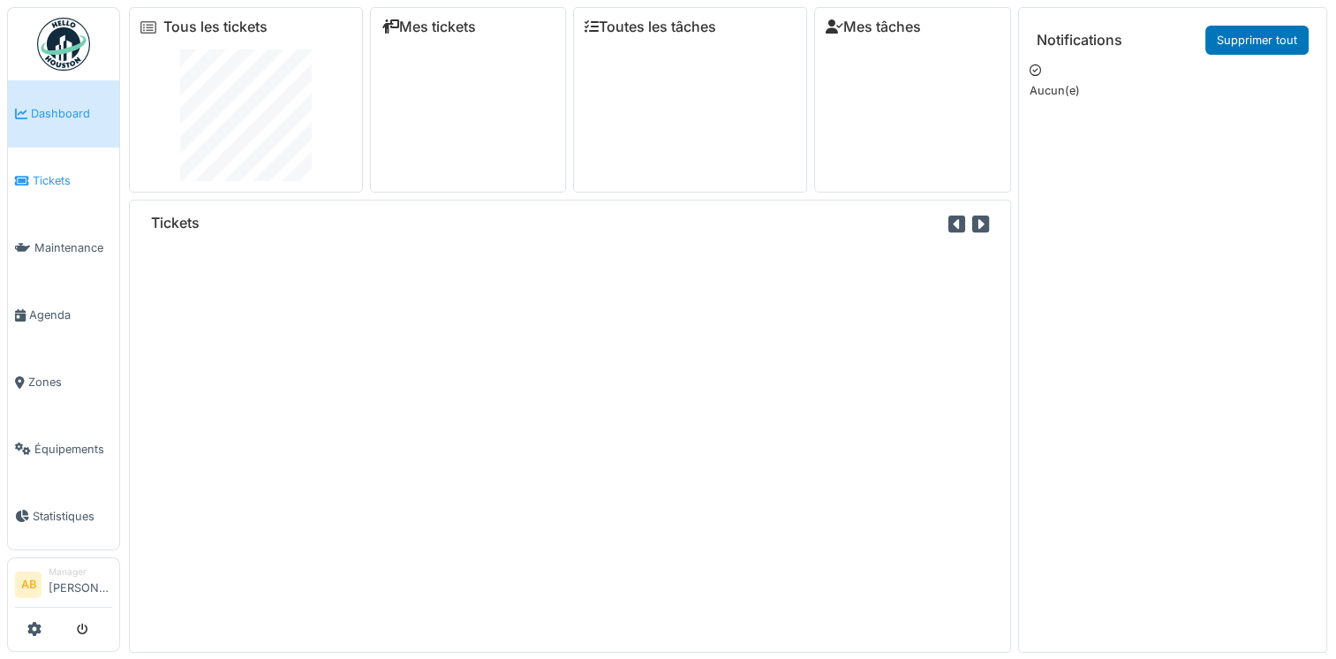
click at [78, 178] on span "Tickets" at bounding box center [72, 180] width 79 height 17
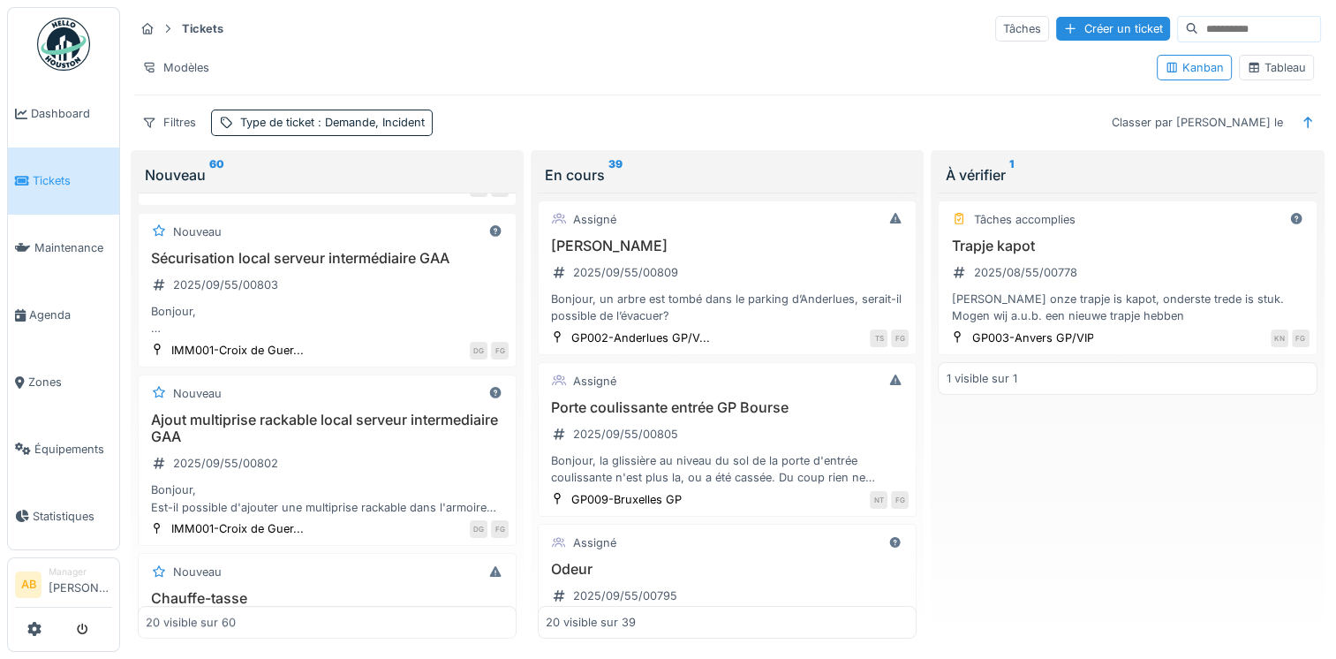
scroll to position [883, 0]
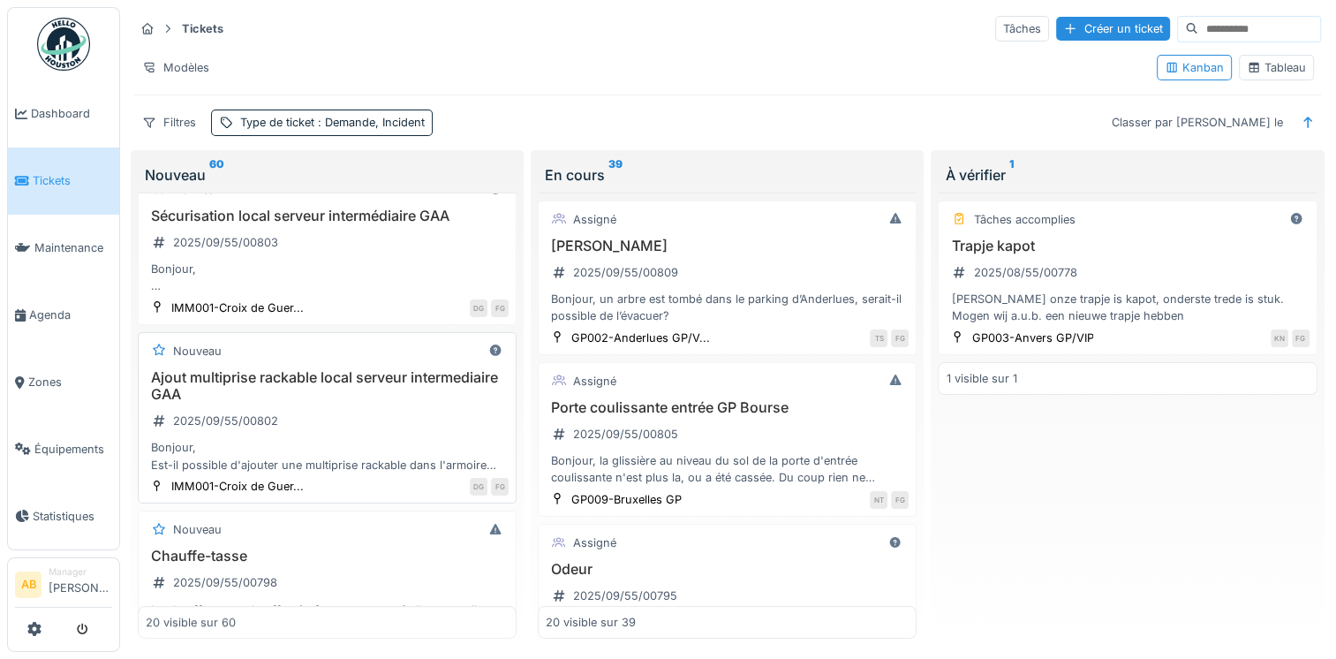
click at [301, 411] on div "Ajout multiprise rackable local serveur intermediaire GAA 2025/09/55/00802 Bonj…" at bounding box center [327, 421] width 363 height 104
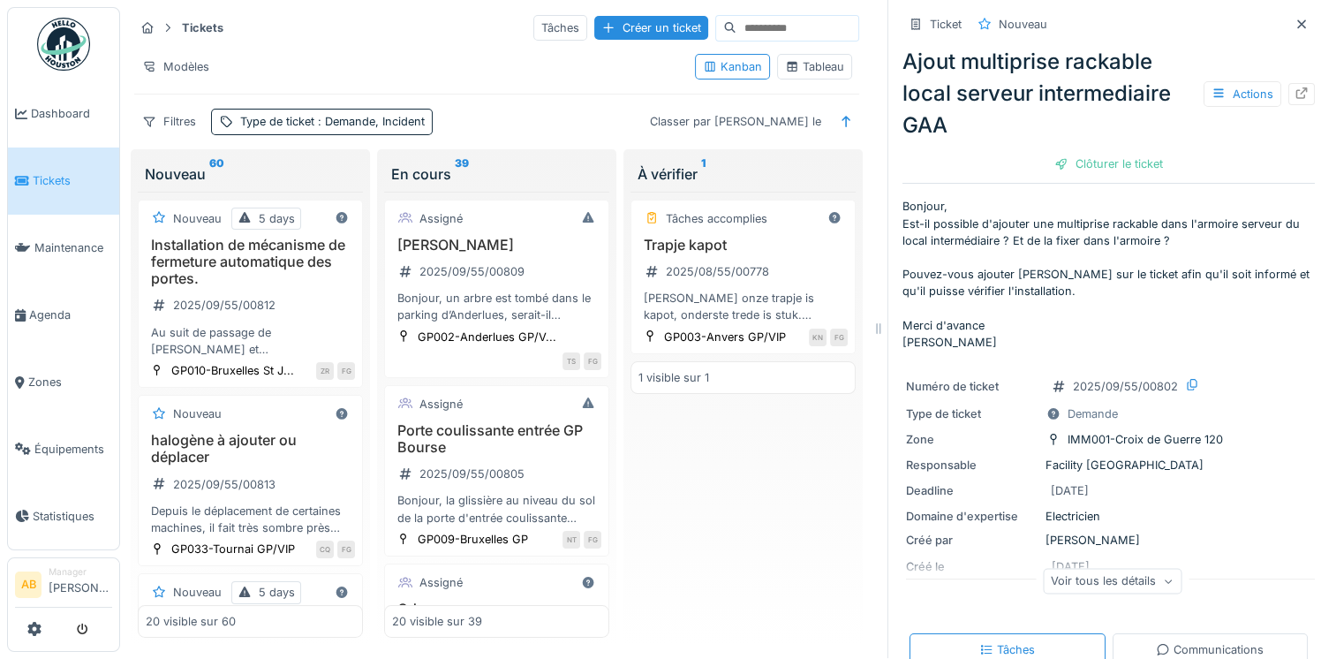
click at [64, 67] on img at bounding box center [63, 44] width 53 height 53
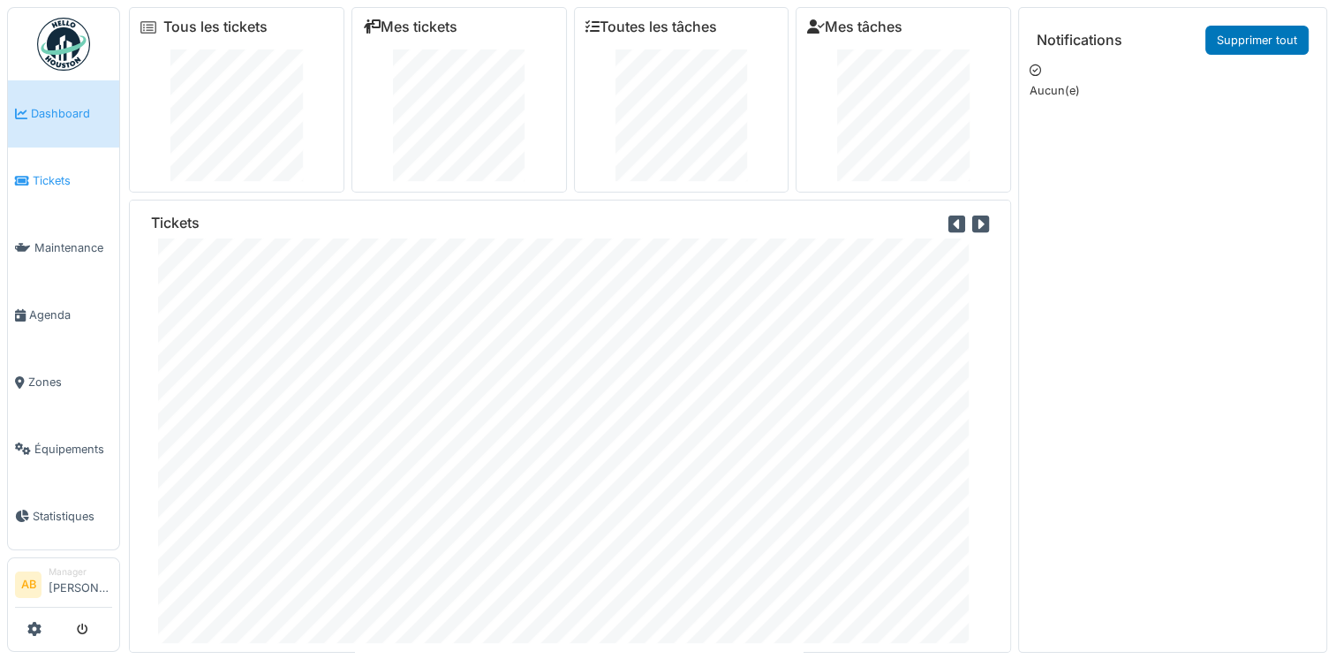
click at [36, 179] on span "Tickets" at bounding box center [72, 180] width 79 height 17
